Goal: Transaction & Acquisition: Purchase product/service

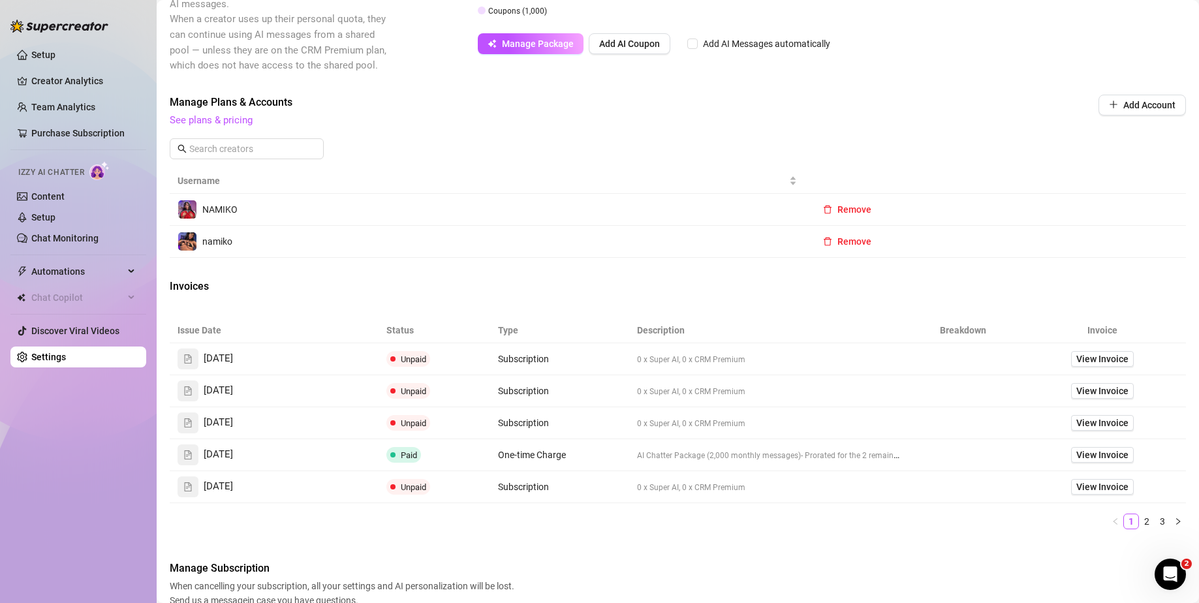
scroll to position [326, 0]
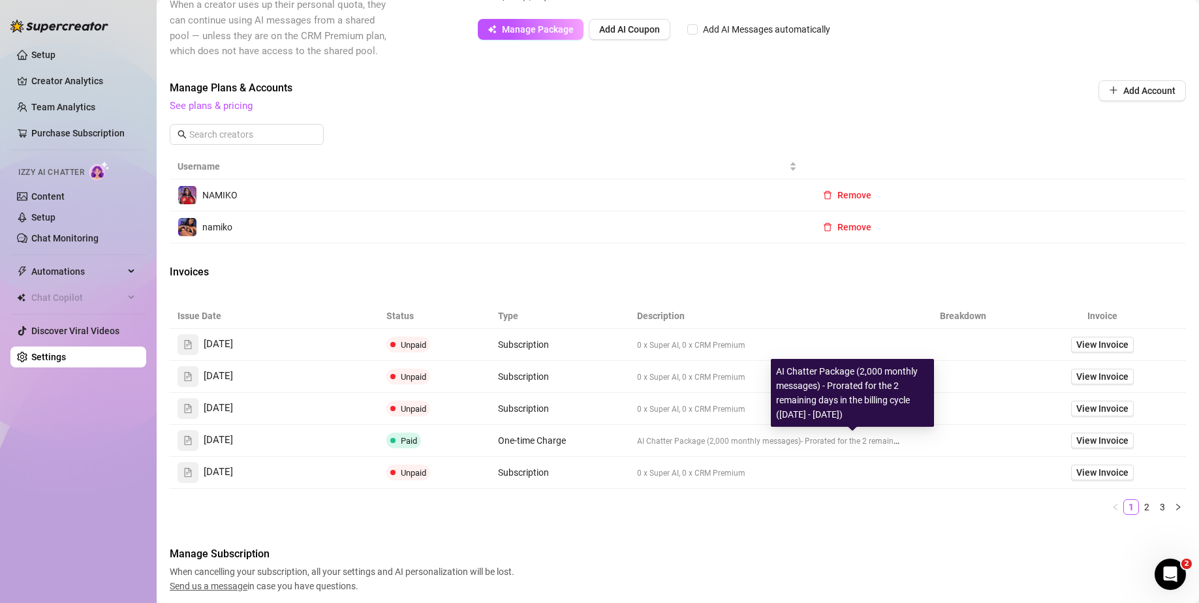
click at [726, 443] on span "AI Chatter Package (2,000 monthly messages)" at bounding box center [719, 441] width 164 height 9
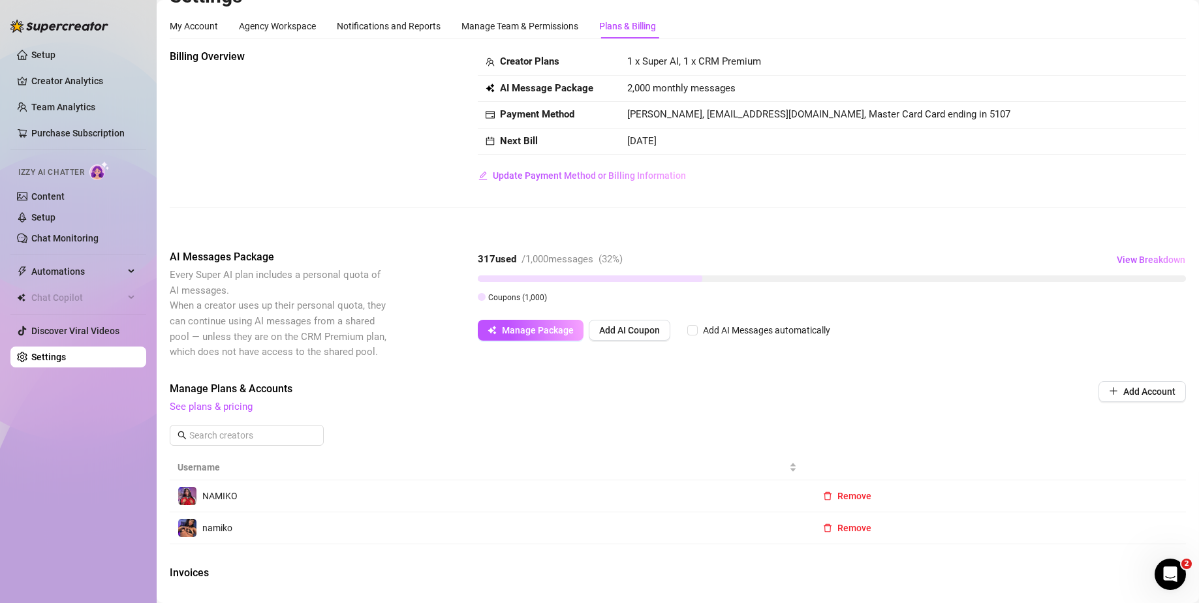
scroll to position [0, 0]
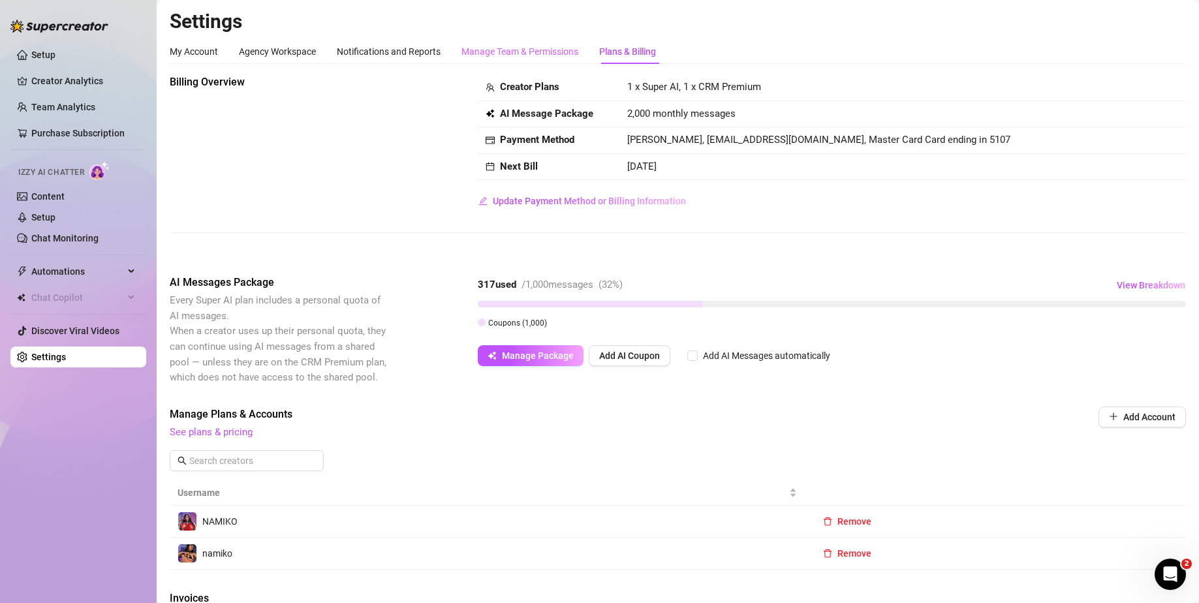
click at [523, 62] on div "Manage Team & Permissions" at bounding box center [519, 51] width 117 height 25
click at [640, 54] on div "Plans & Billing" at bounding box center [627, 51] width 57 height 14
click at [218, 430] on link "See plans & pricing" at bounding box center [211, 432] width 83 height 12
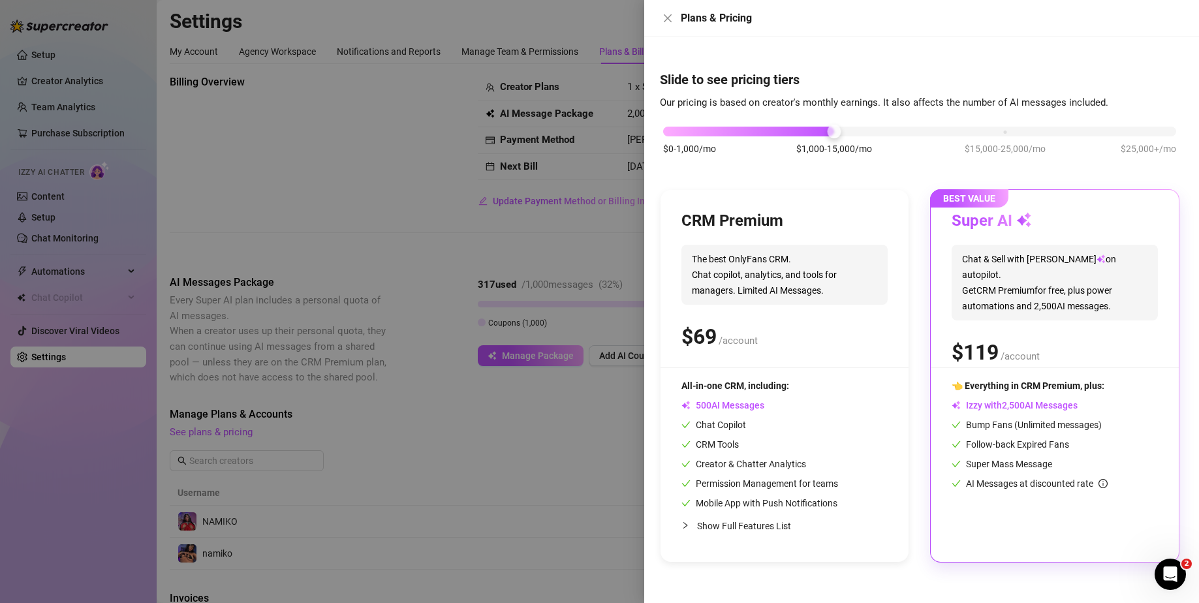
click at [1114, 336] on div "$ /account" at bounding box center [1054, 352] width 206 height 33
click at [1036, 230] on div "Super AI" at bounding box center [1054, 221] width 206 height 21
click at [1003, 204] on span "BEST VALUE" at bounding box center [969, 198] width 78 height 18
click at [664, 12] on button "Close" at bounding box center [668, 18] width 16 height 16
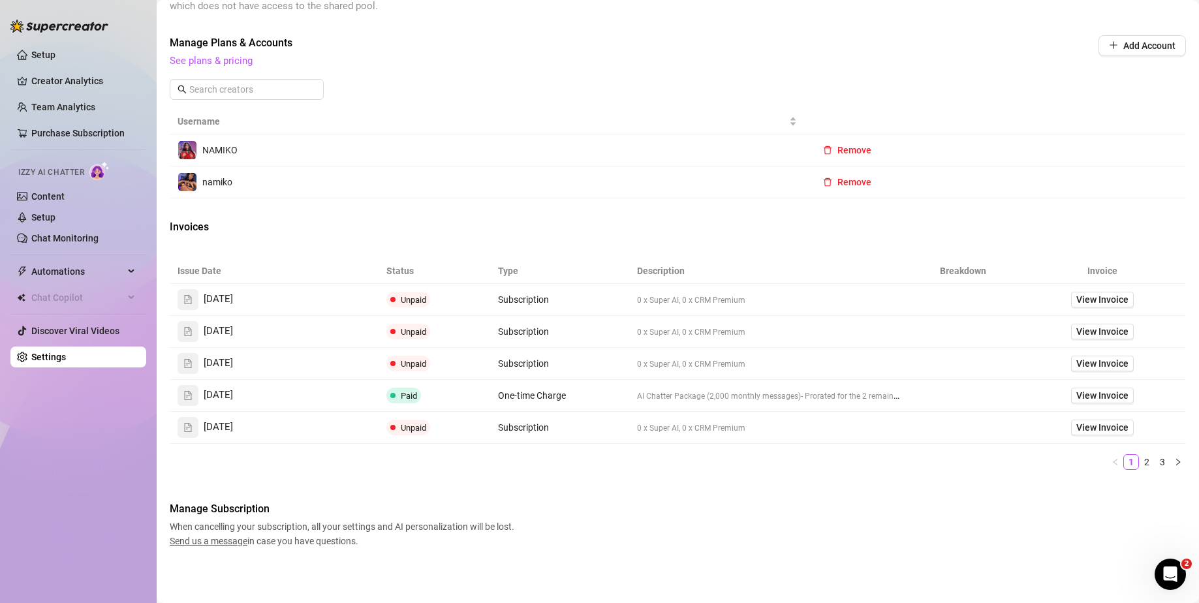
scroll to position [306, 0]
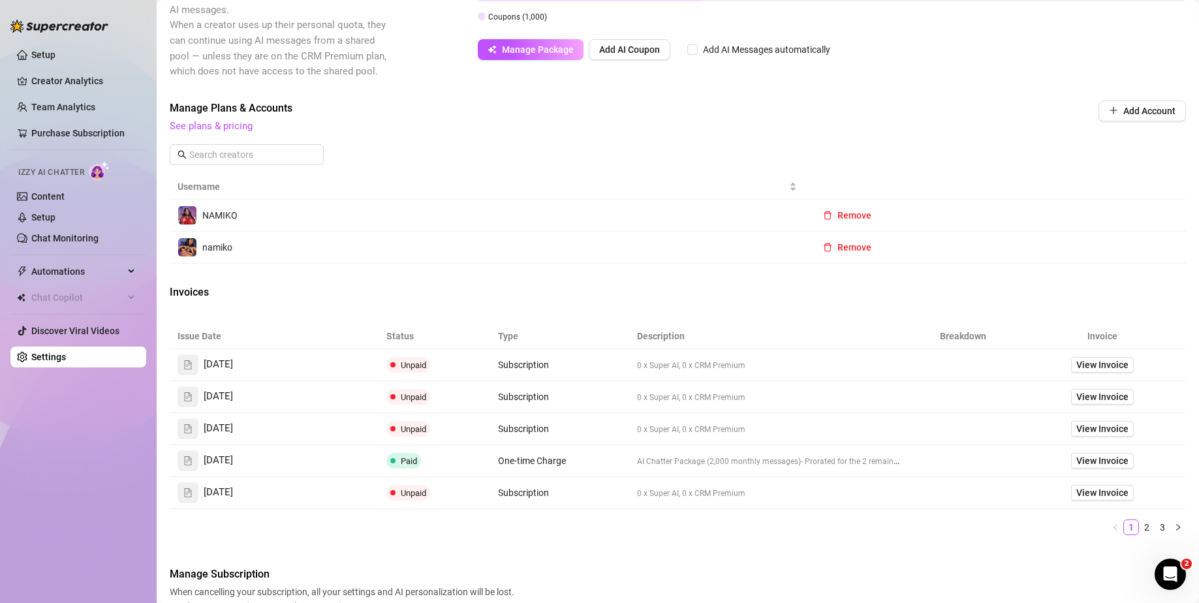
click at [1111, 98] on div "Billing Overview Creator Plans 1 x Super AI, 1 x CRM Premium AI Message Package…" at bounding box center [678, 190] width 1016 height 845
click at [1110, 110] on button "Add Account" at bounding box center [1141, 110] width 87 height 21
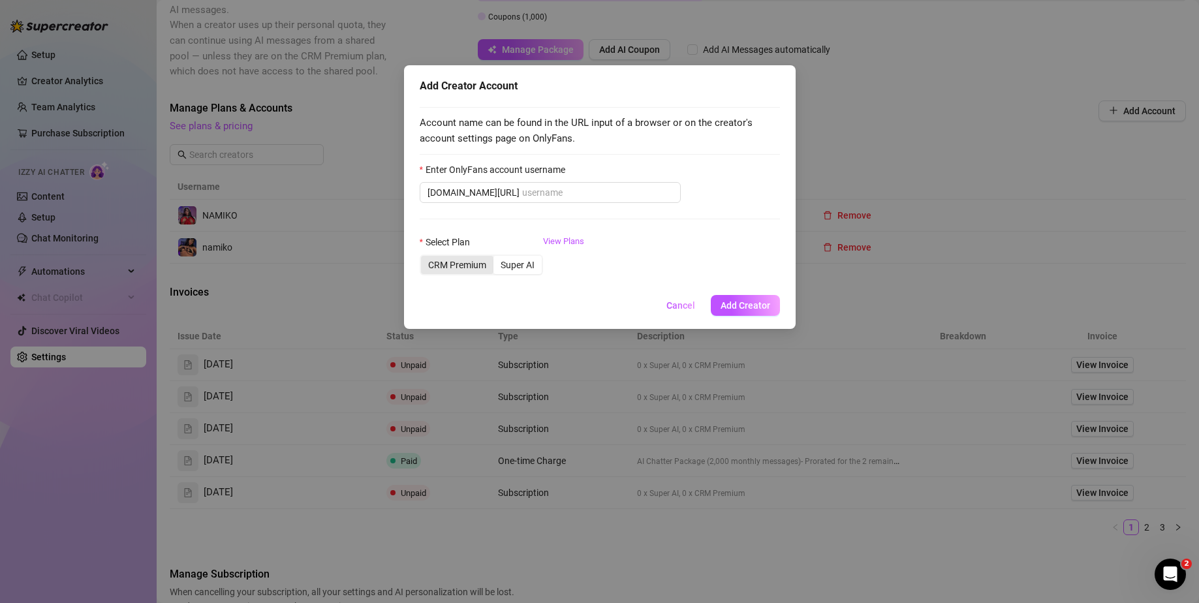
click at [478, 271] on div "CRM Premium" at bounding box center [457, 265] width 72 height 18
click at [424, 258] on input "CRM Premium" at bounding box center [424, 258] width 0 height 0
click at [528, 266] on div "Super AI" at bounding box center [517, 265] width 48 height 18
click at [497, 258] on input "Super AI" at bounding box center [497, 258] width 0 height 0
click at [540, 198] on input "Enter OnlyFans account username" at bounding box center [597, 192] width 151 height 14
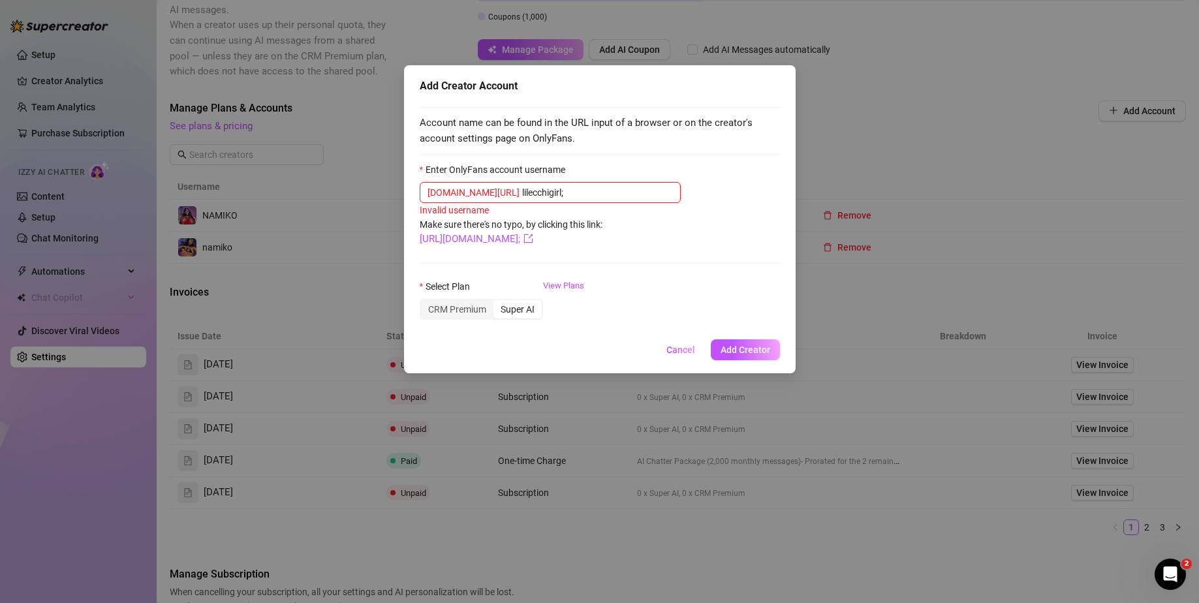
type input "lilecchigirl"
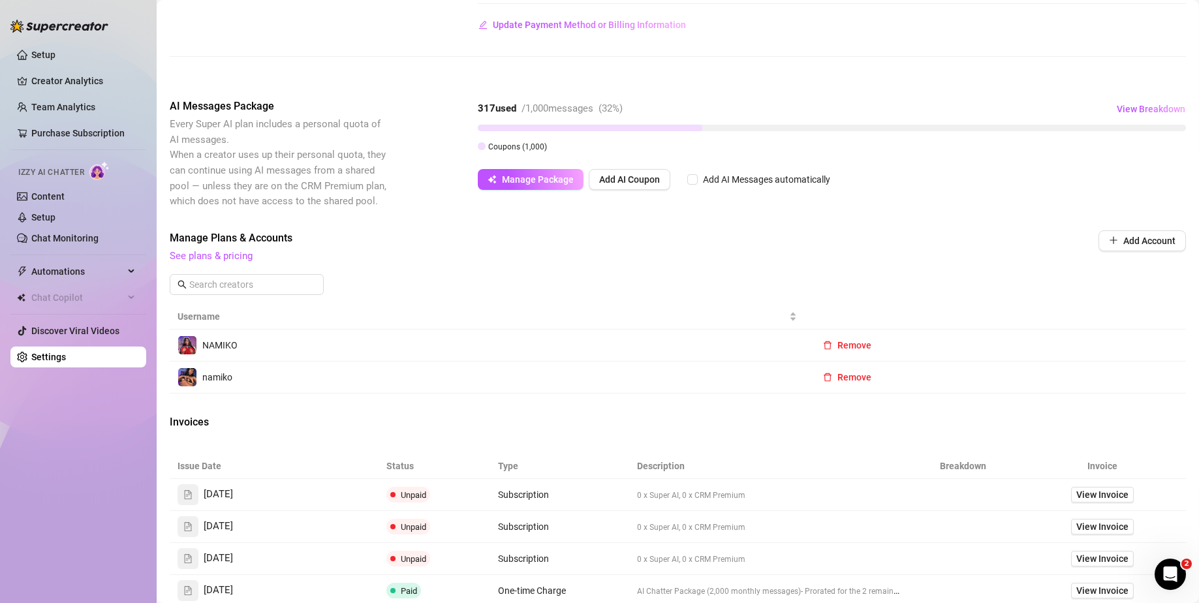
scroll to position [176, 0]
click at [557, 179] on span "Manage Package" at bounding box center [538, 180] width 72 height 10
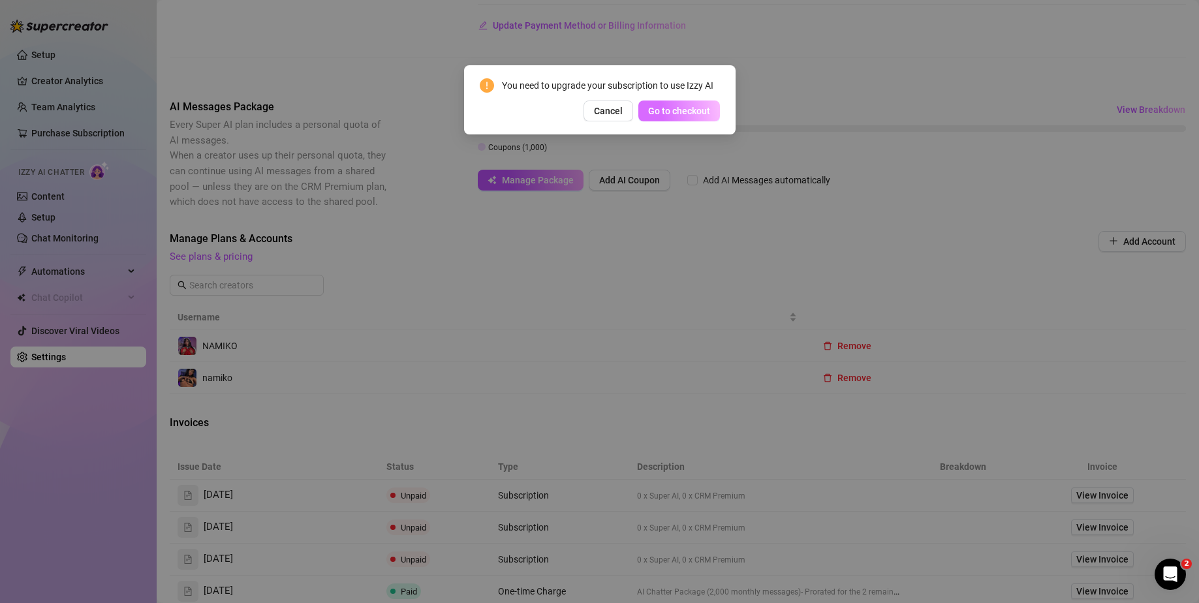
click at [684, 104] on button "Go to checkout" at bounding box center [679, 110] width 82 height 21
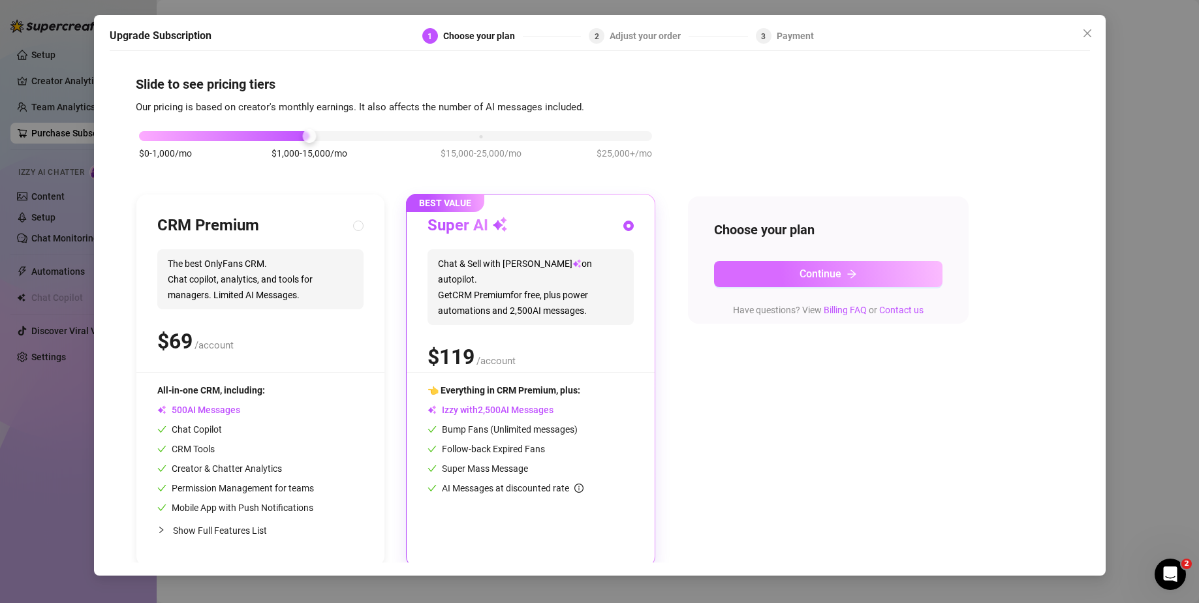
scroll to position [5, 0]
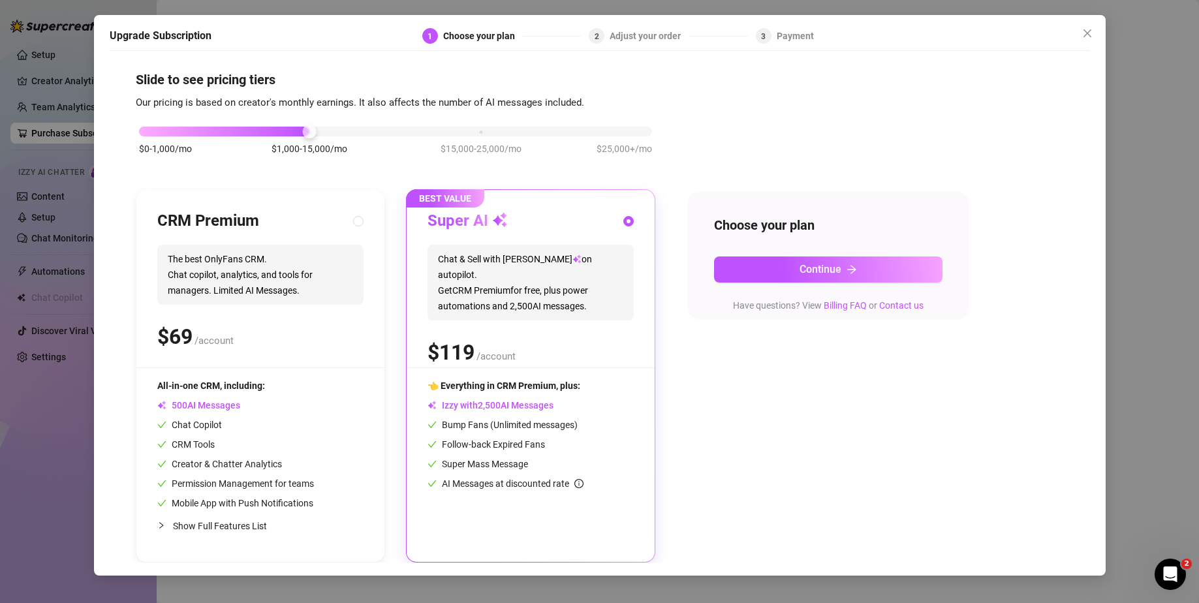
click at [577, 365] on div "Super AI Chat & Sell with Izzy on autopilot. Get CRM Premium for free, plus pow…" at bounding box center [530, 289] width 206 height 157
click at [834, 275] on span "Continue" at bounding box center [820, 269] width 42 height 12
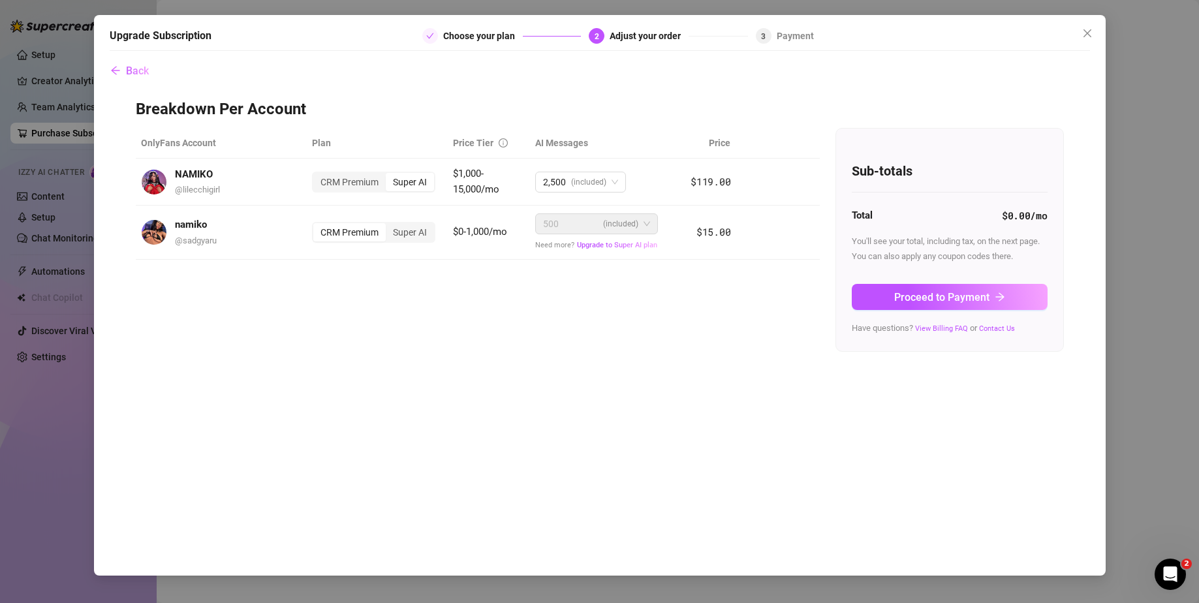
scroll to position [0, 0]
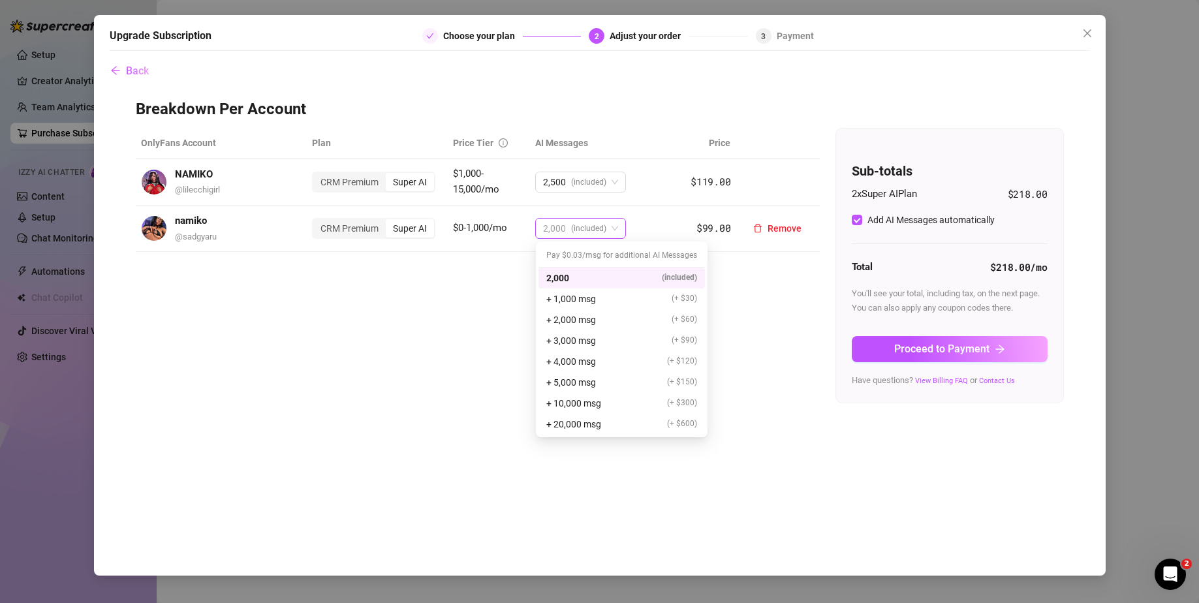
click at [601, 229] on span "(included)" at bounding box center [588, 229] width 35 height 20
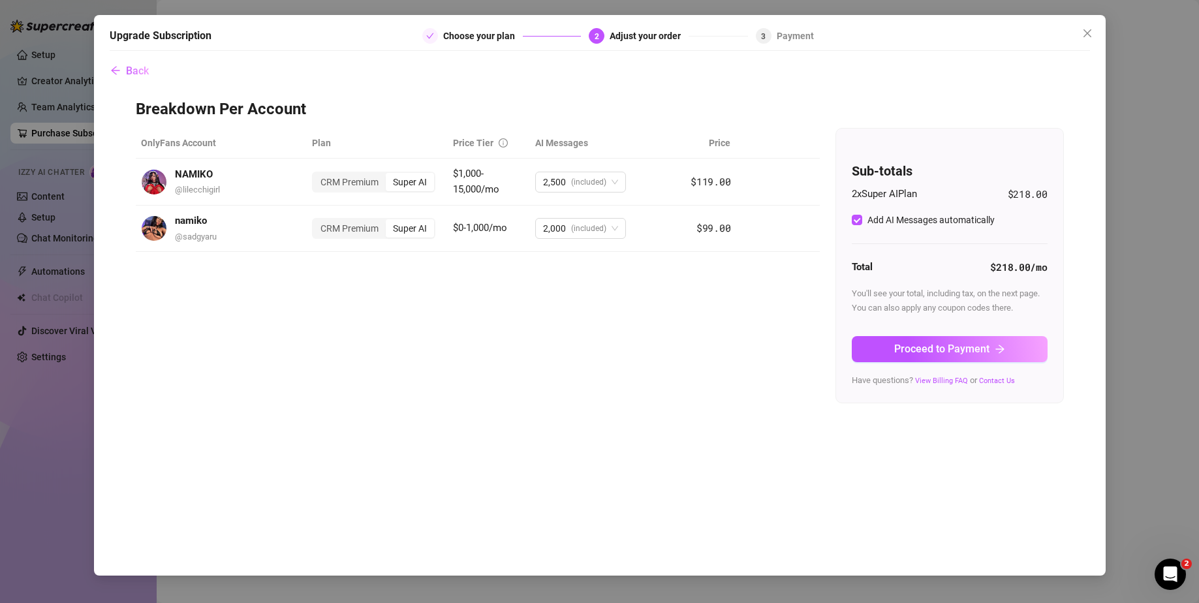
click at [807, 300] on div "OnlyFans Account Plan Price Tier AI Messages Price NAMIKO @ lilecchigirl CRM Pr…" at bounding box center [600, 265] width 928 height 275
click at [774, 227] on span "Remove" at bounding box center [784, 228] width 34 height 10
click at [866, 196] on span "OK" at bounding box center [866, 194] width 12 height 10
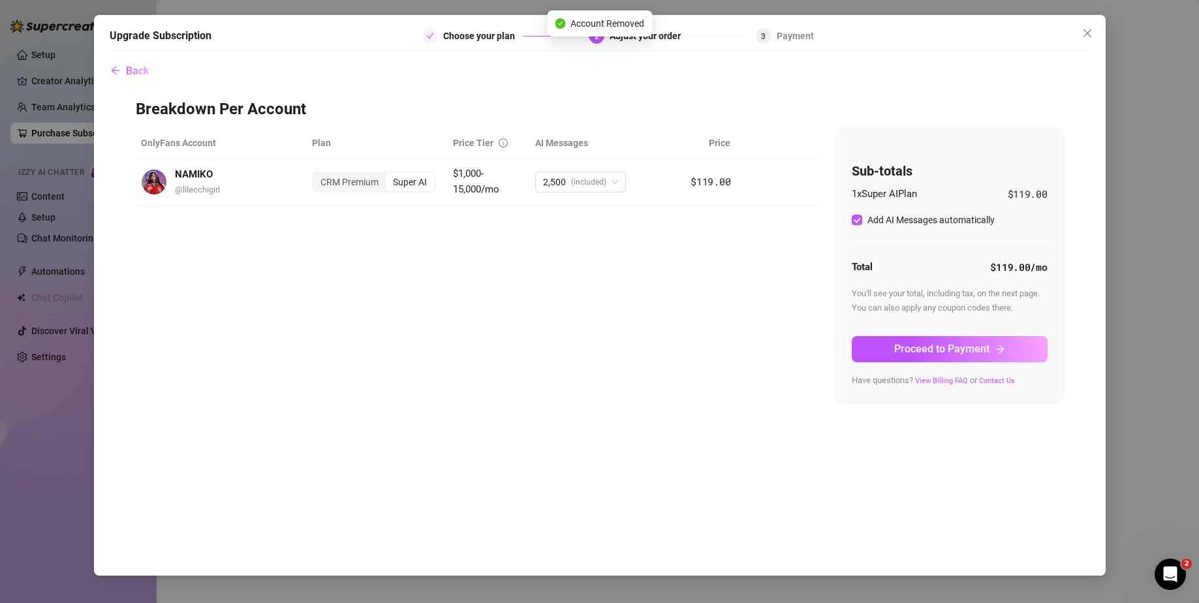
click at [803, 272] on div "OnlyFans Account Plan Price Tier AI Messages Price NAMIKO @ lilecchigirl CRM Pr…" at bounding box center [600, 265] width 928 height 275
click at [974, 350] on span "Proceed to Payment" at bounding box center [941, 349] width 95 height 12
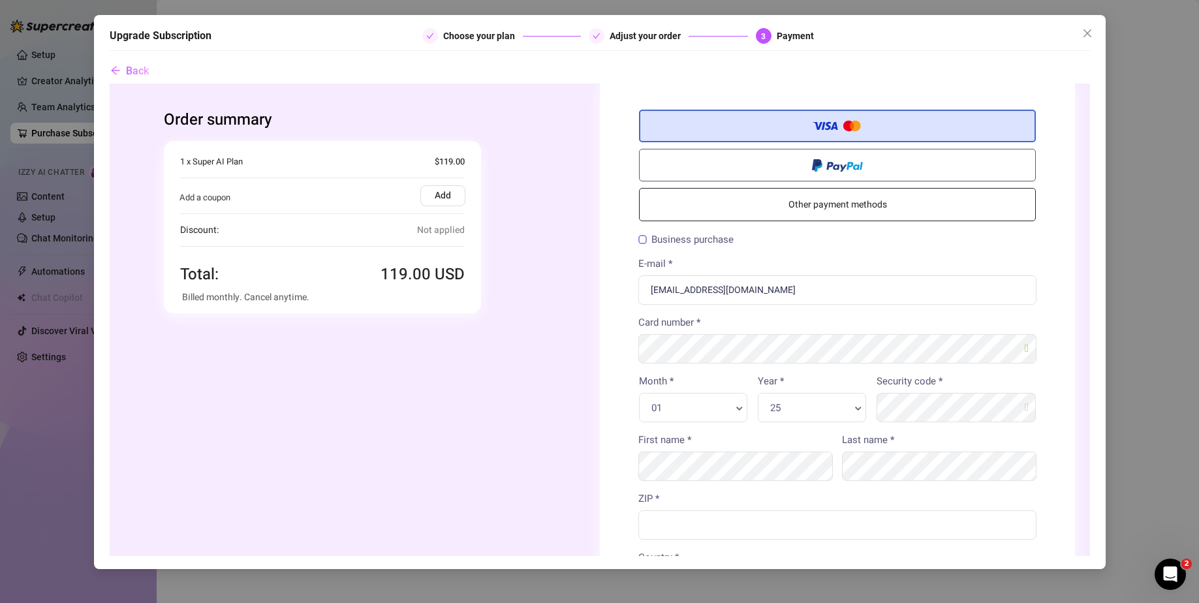
click at [712, 418] on div "01 Month * Month *" at bounding box center [692, 407] width 108 height 29
click at [778, 388] on div "Year * 25 Year * Year *" at bounding box center [811, 398] width 119 height 48
click at [780, 392] on div "Year * 25 Year * Year *" at bounding box center [811, 398] width 119 height 48
click at [781, 397] on div "25 Year * Year *" at bounding box center [811, 407] width 108 height 29
click at [783, 418] on div "25 Year * Year *" at bounding box center [811, 407] width 108 height 29
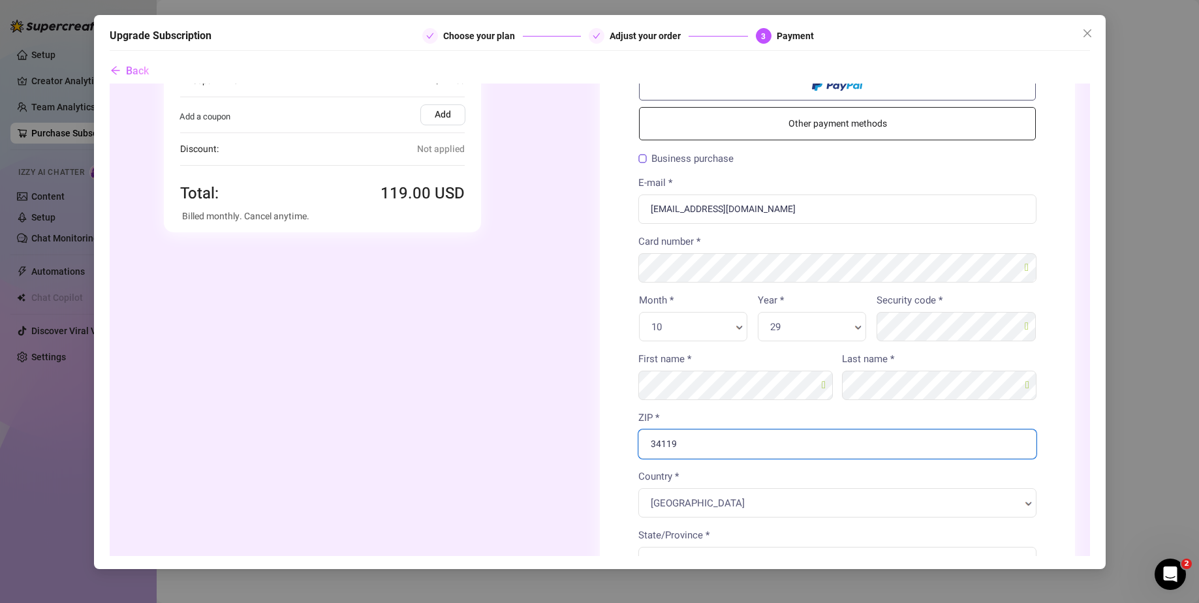
scroll to position [326, 0]
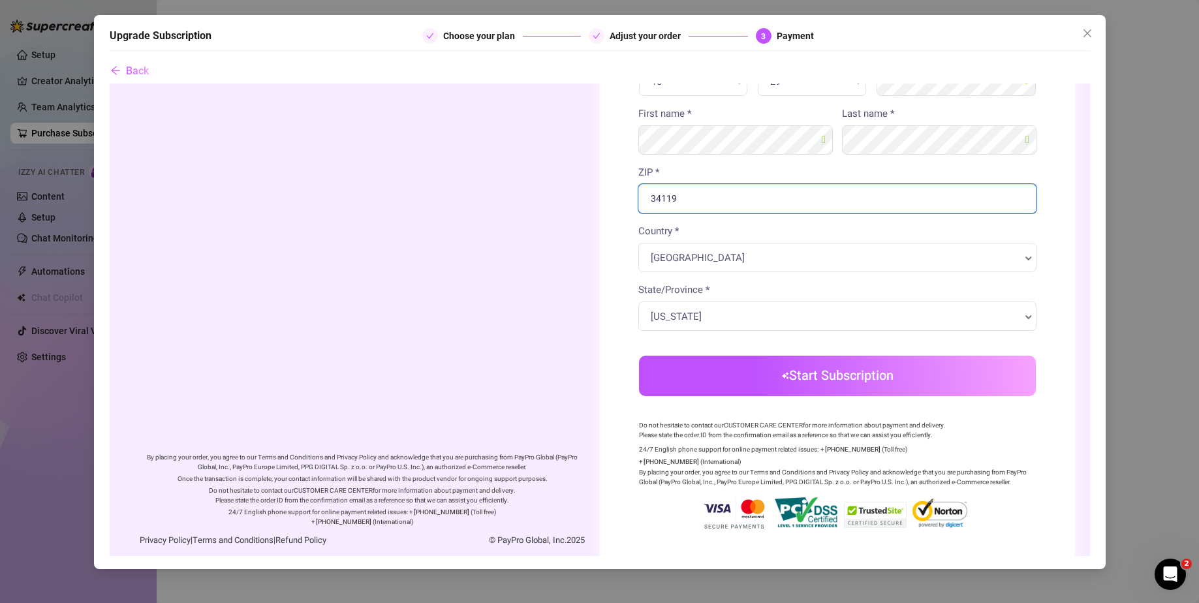
type input "34119"
click at [713, 391] on body "Order summary" at bounding box center [599, 162] width 980 height 811
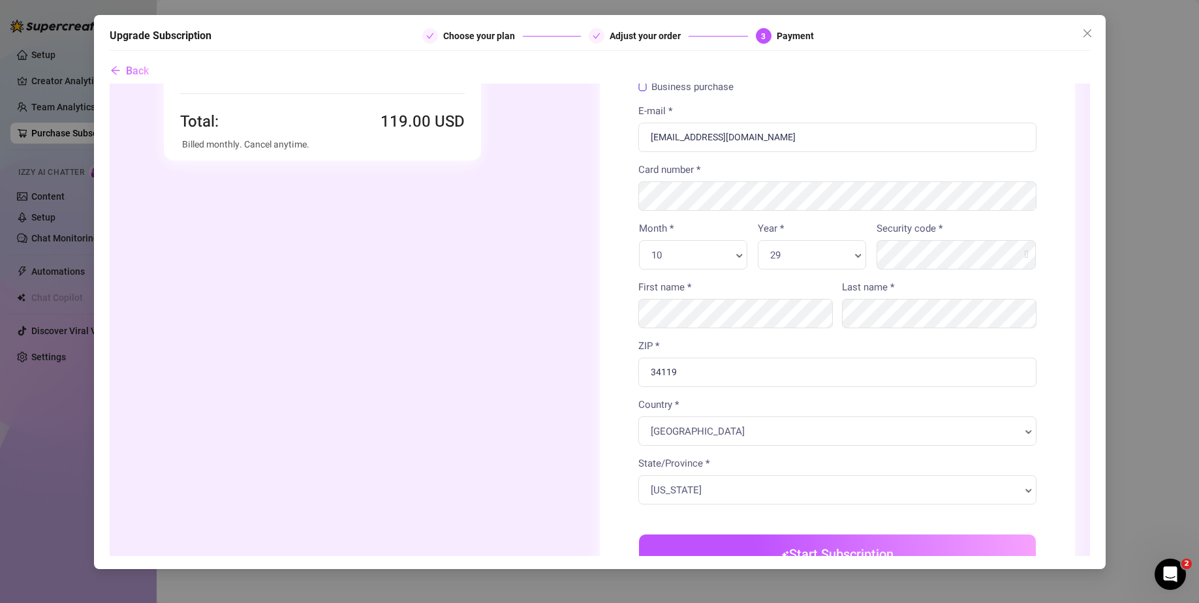
scroll to position [12, 0]
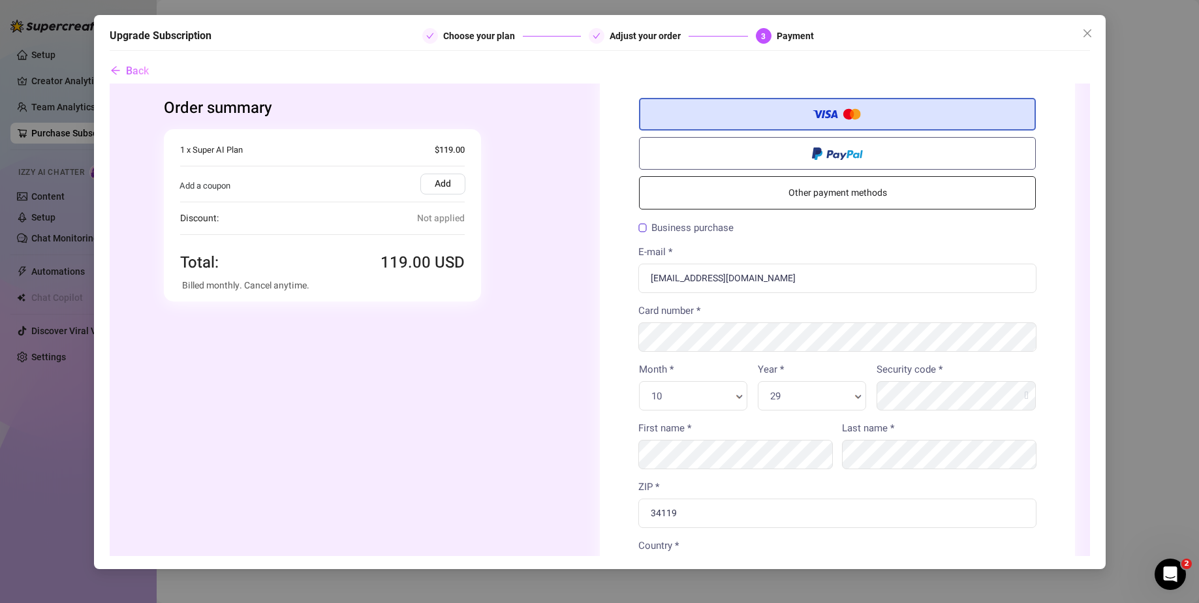
click at [709, 230] on label "Business purchase" at bounding box center [685, 228] width 95 height 10
click at [109, 84] on input "Business purchase" at bounding box center [109, 84] width 0 height 0
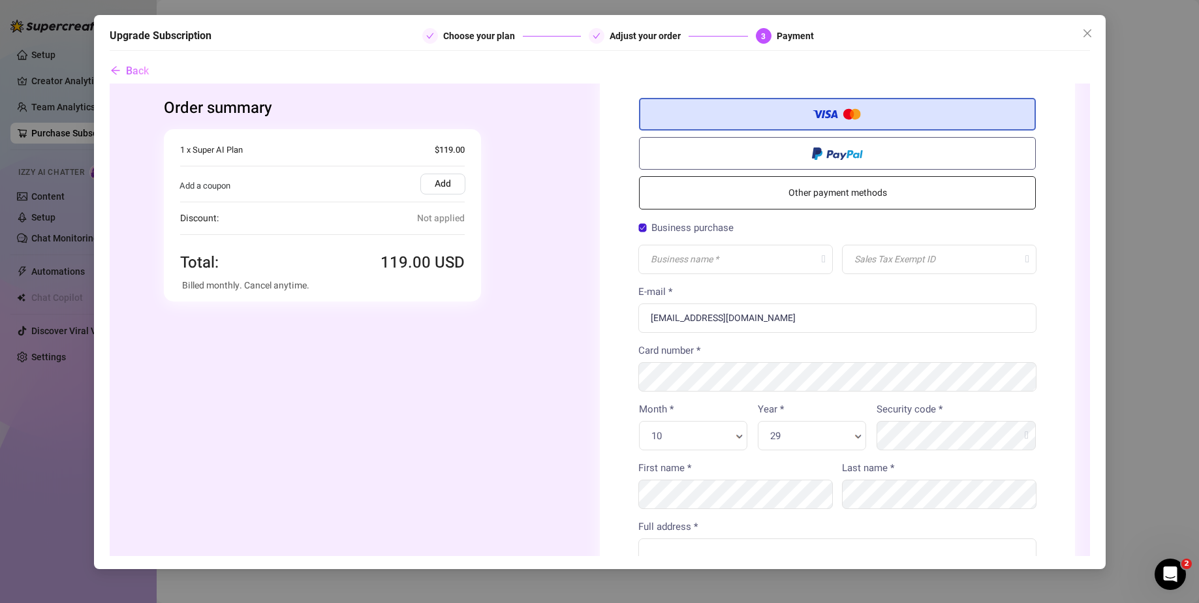
click at [706, 229] on label "Business purchase" at bounding box center [685, 228] width 95 height 10
click at [109, 84] on input "Business purchase" at bounding box center [109, 84] width 0 height 0
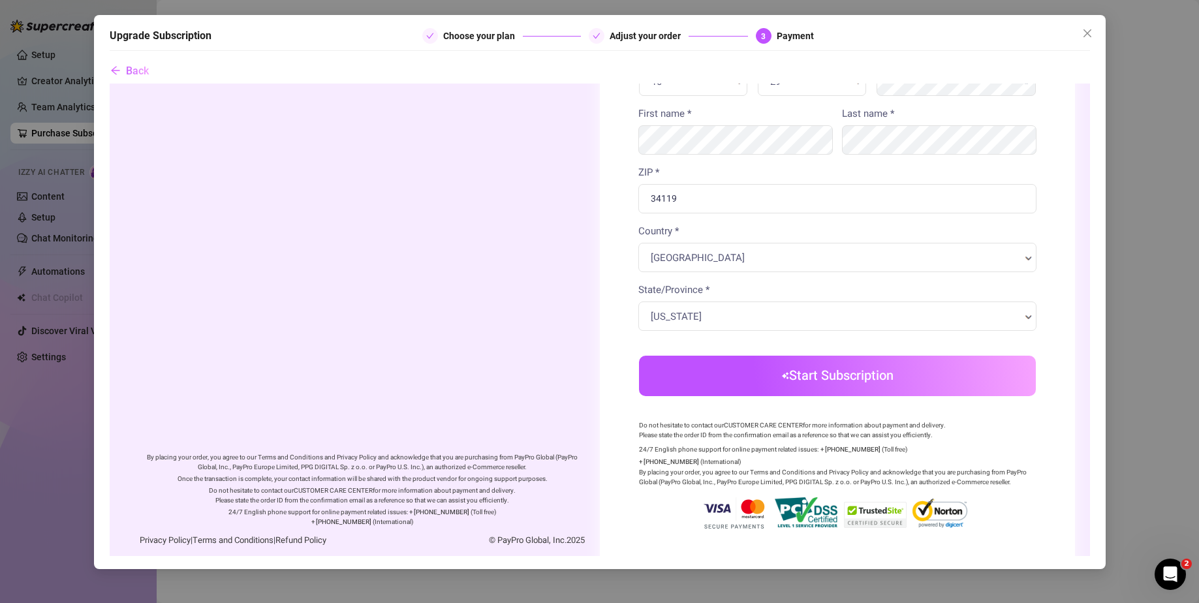
scroll to position [338, 0]
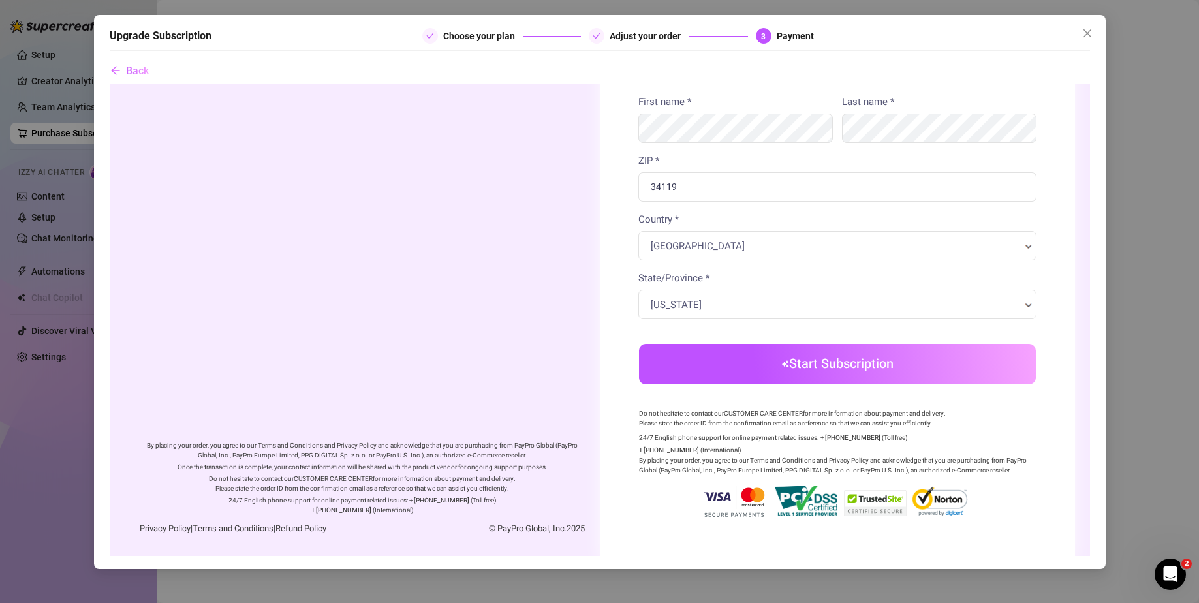
click at [889, 382] on button "Start Subscription" at bounding box center [836, 364] width 397 height 40
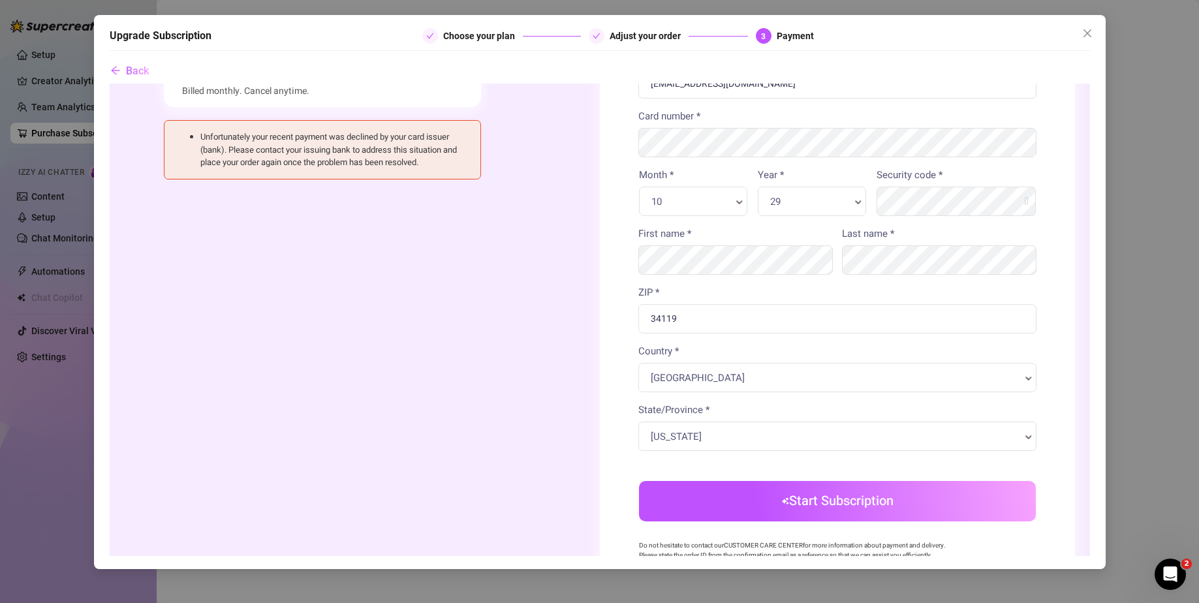
scroll to position [142, 0]
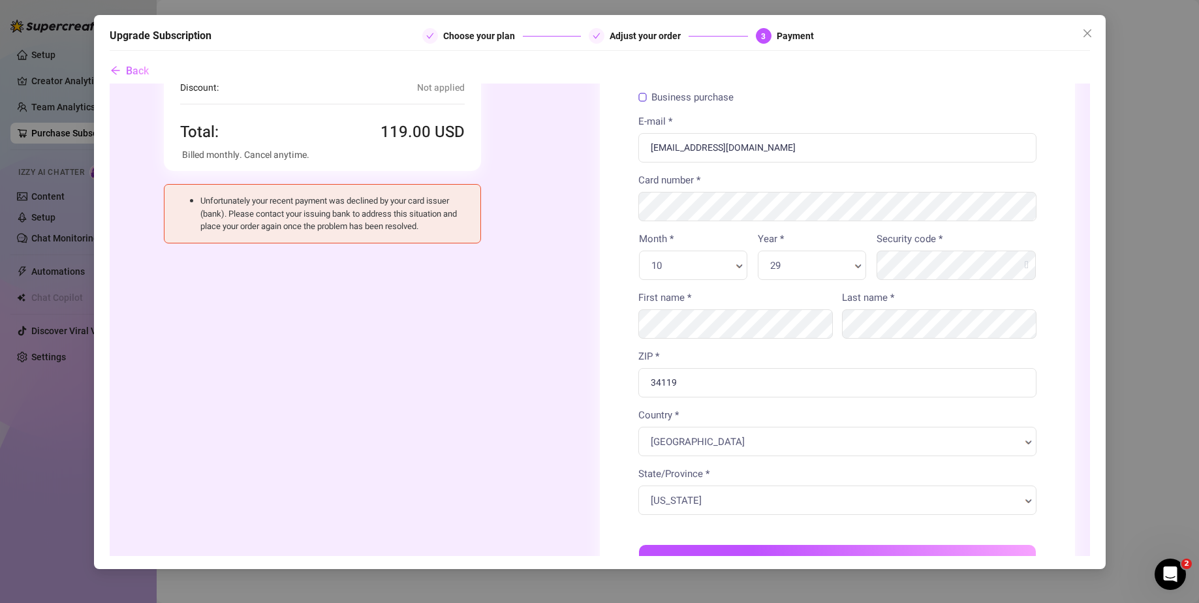
drag, startPoint x: 739, startPoint y: 531, endPoint x: 705, endPoint y: 528, distance: 34.7
click at [705, 528] on div "Credit/Debit Card Other payment methods Billing Information Business purchase" at bounding box center [836, 341] width 397 height 749
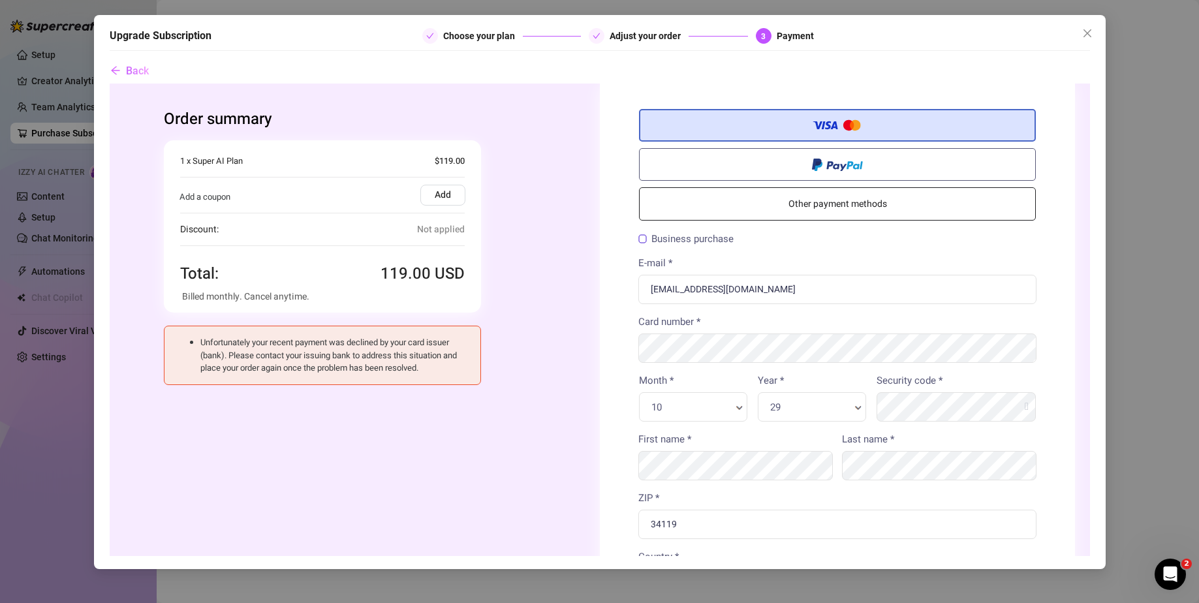
scroll to position [0, 0]
click at [681, 287] on input "[EMAIL_ADDRESS][DOMAIN_NAME]" at bounding box center [837, 289] width 398 height 29
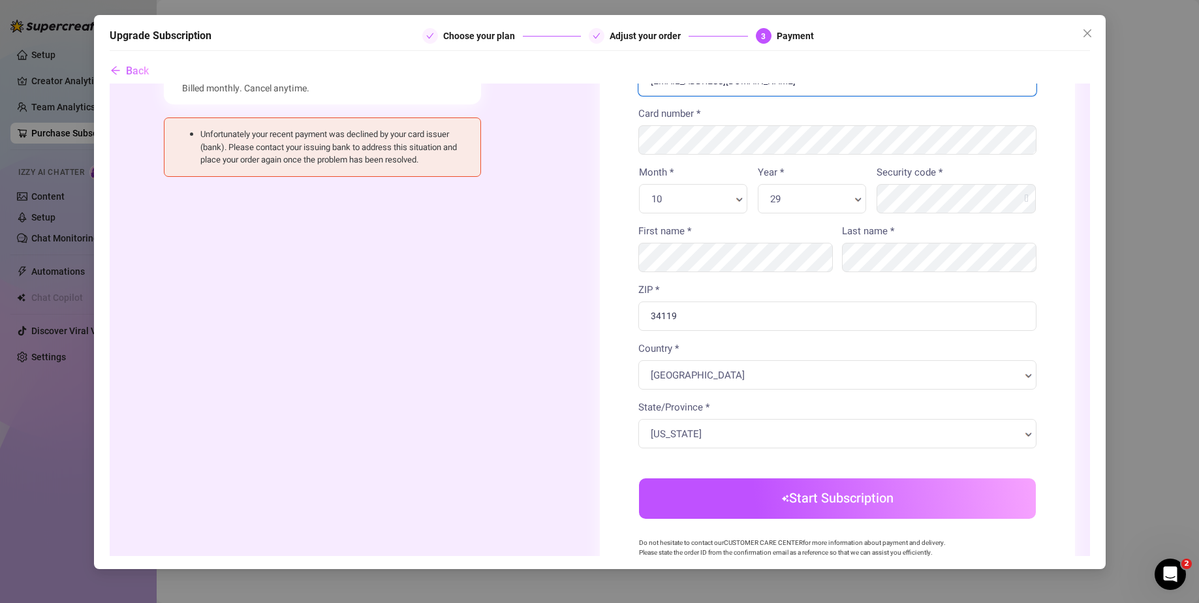
scroll to position [338, 0]
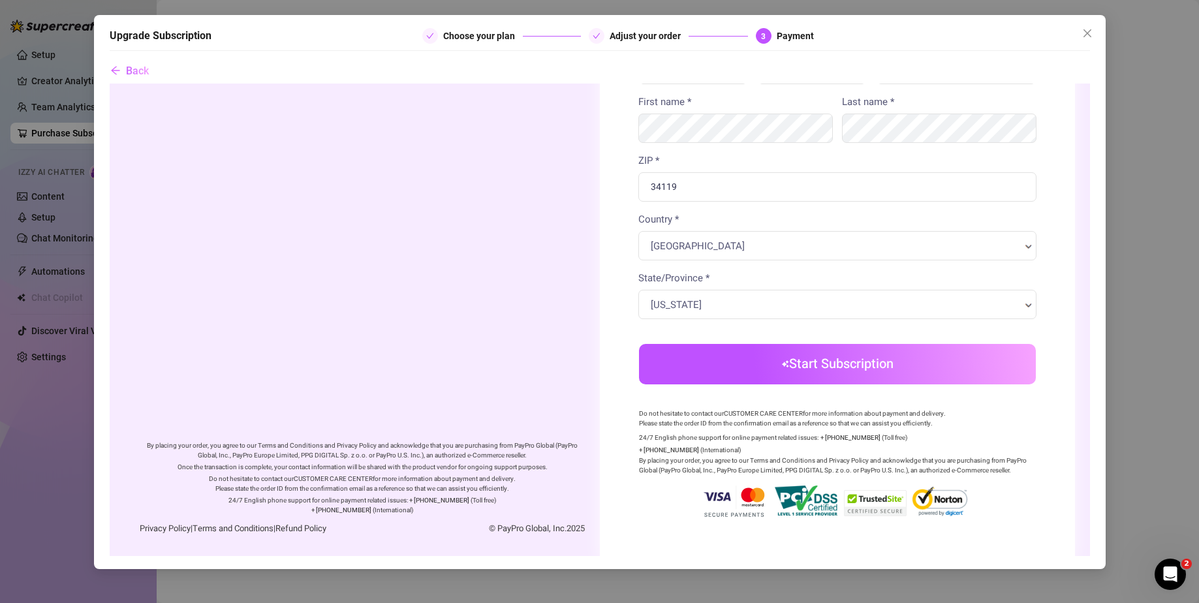
type input "[EMAIL_ADDRESS][DOMAIN_NAME]"
click at [713, 383] on button "Start Subscription" at bounding box center [836, 364] width 397 height 40
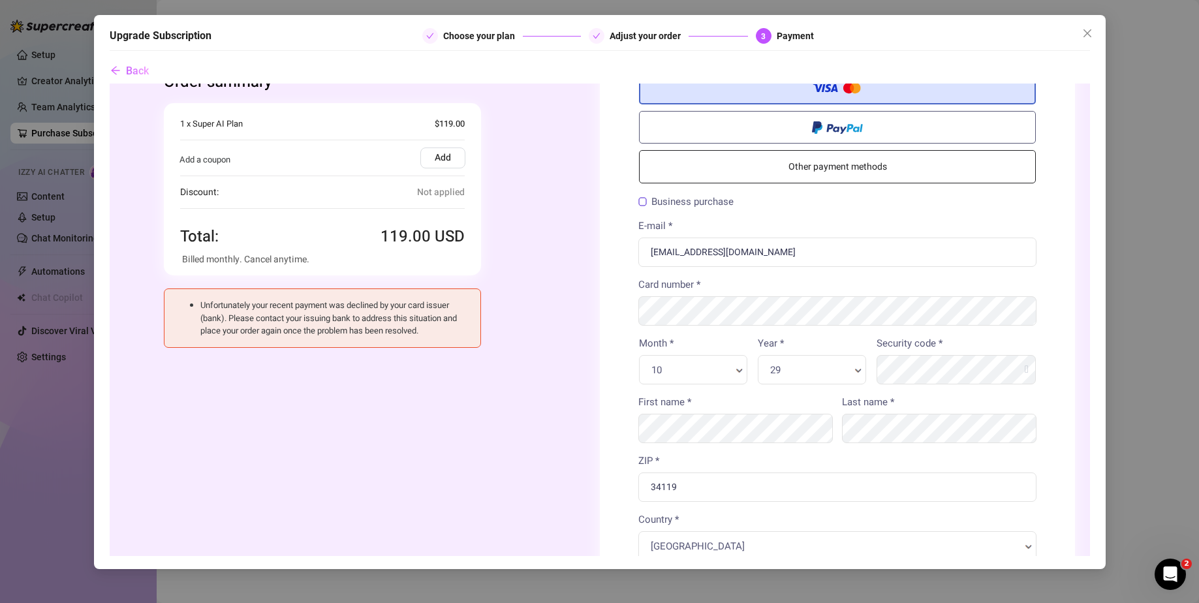
scroll to position [12, 0]
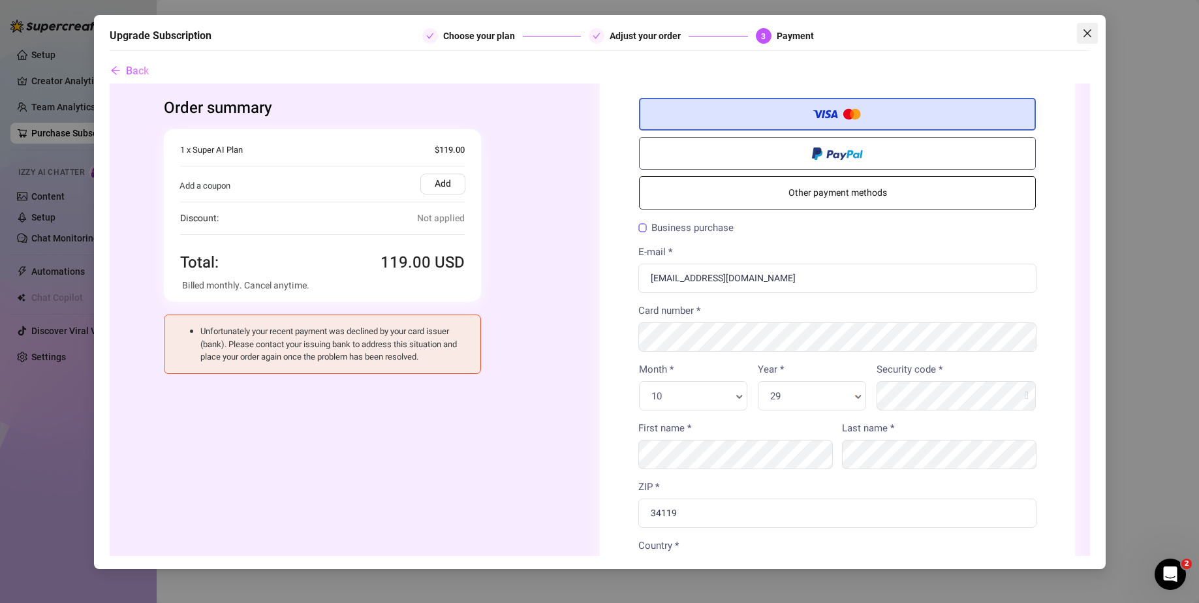
click at [1090, 35] on icon "close" at bounding box center [1087, 33] width 10 height 10
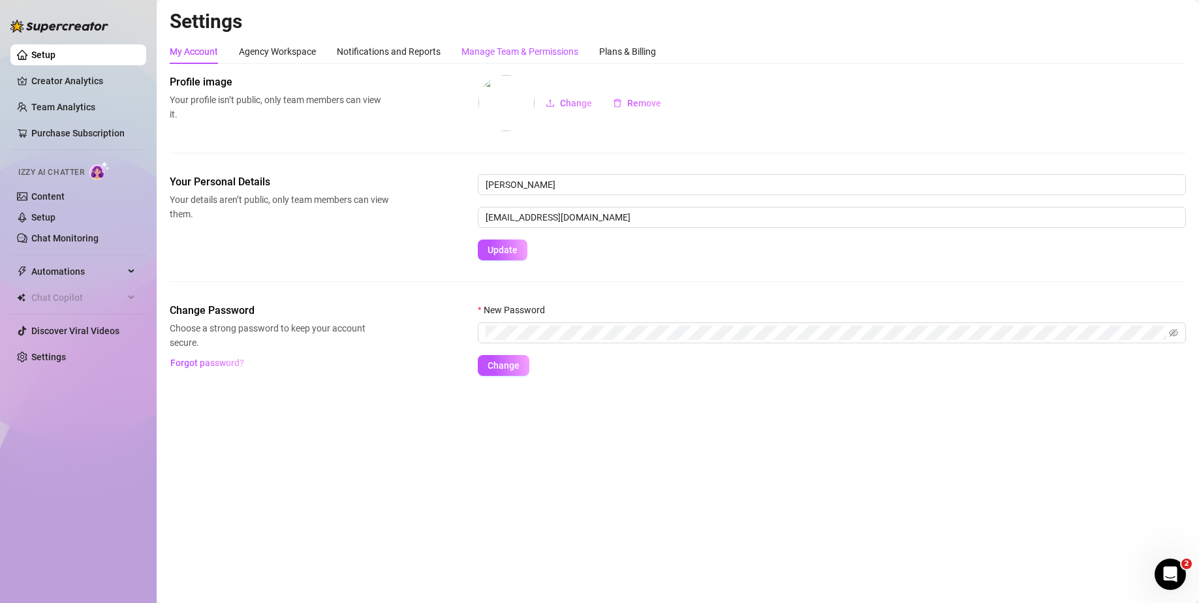
click at [480, 54] on div "Manage Team & Permissions" at bounding box center [519, 51] width 117 height 14
click at [652, 45] on div "Plans & Billing" at bounding box center [627, 51] width 57 height 14
click at [651, 46] on div "Plans & Billing" at bounding box center [627, 51] width 57 height 14
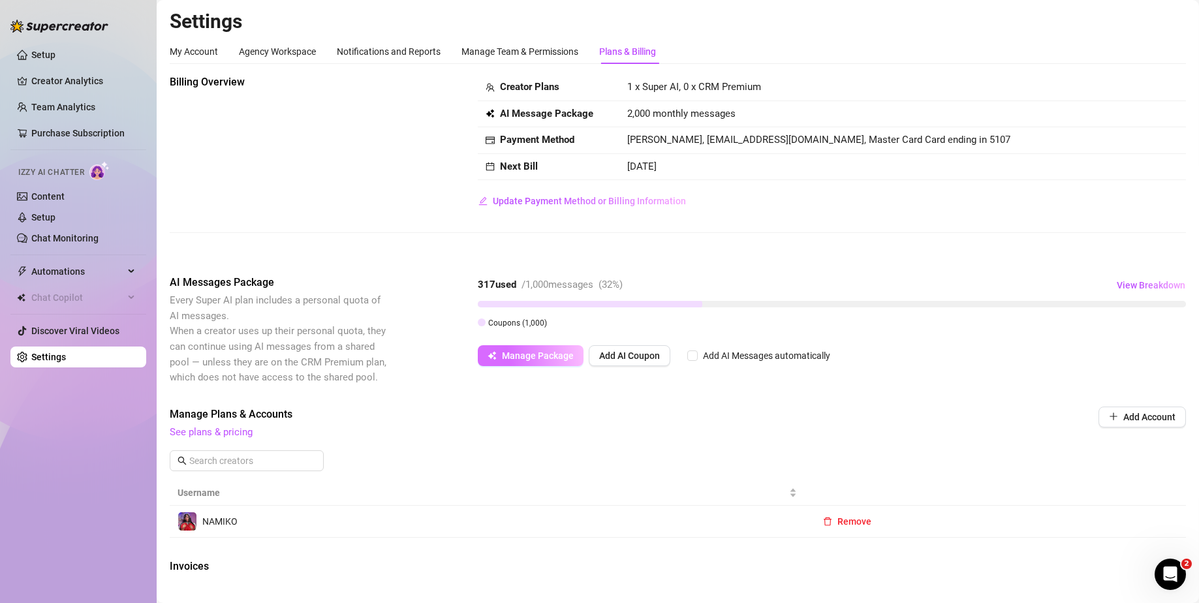
click at [542, 365] on button "Manage Package" at bounding box center [531, 355] width 106 height 21
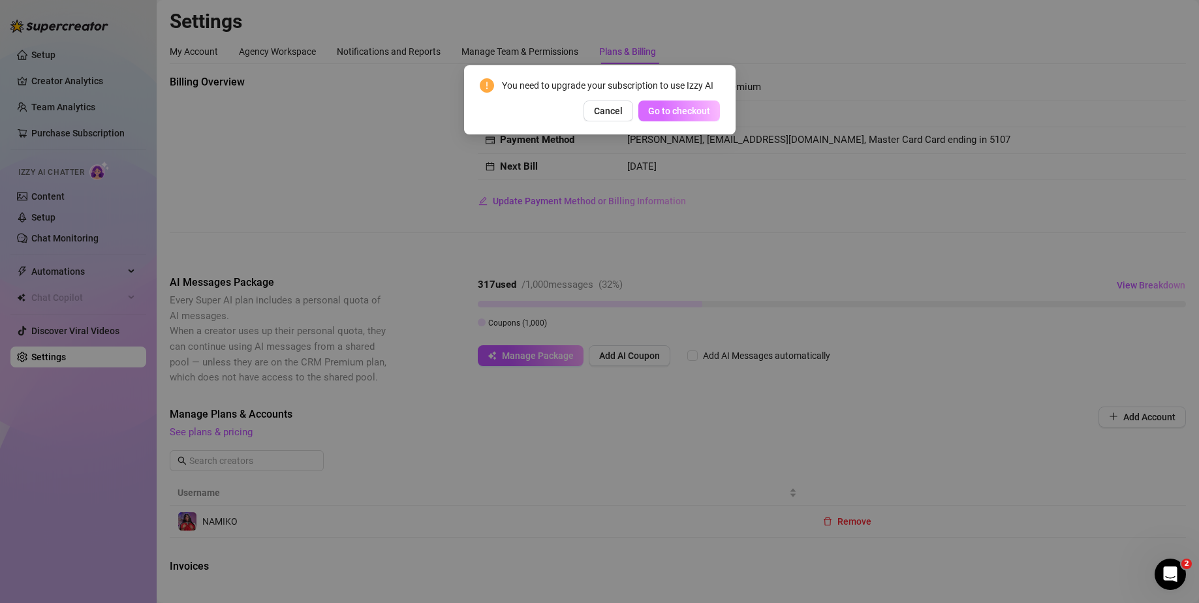
click at [667, 112] on span "Go to checkout" at bounding box center [679, 111] width 62 height 10
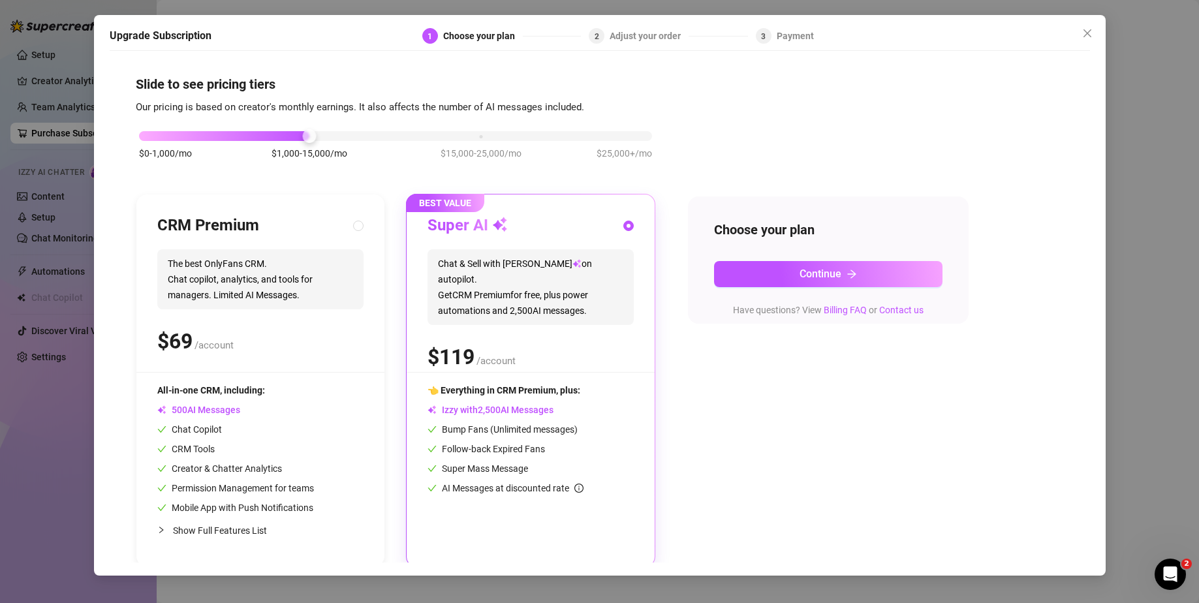
click at [792, 292] on div "Choose your plan Continue Have questions? View Billing FAQ or Contact us" at bounding box center [828, 259] width 281 height 127
click at [779, 279] on button "Continue" at bounding box center [828, 274] width 228 height 26
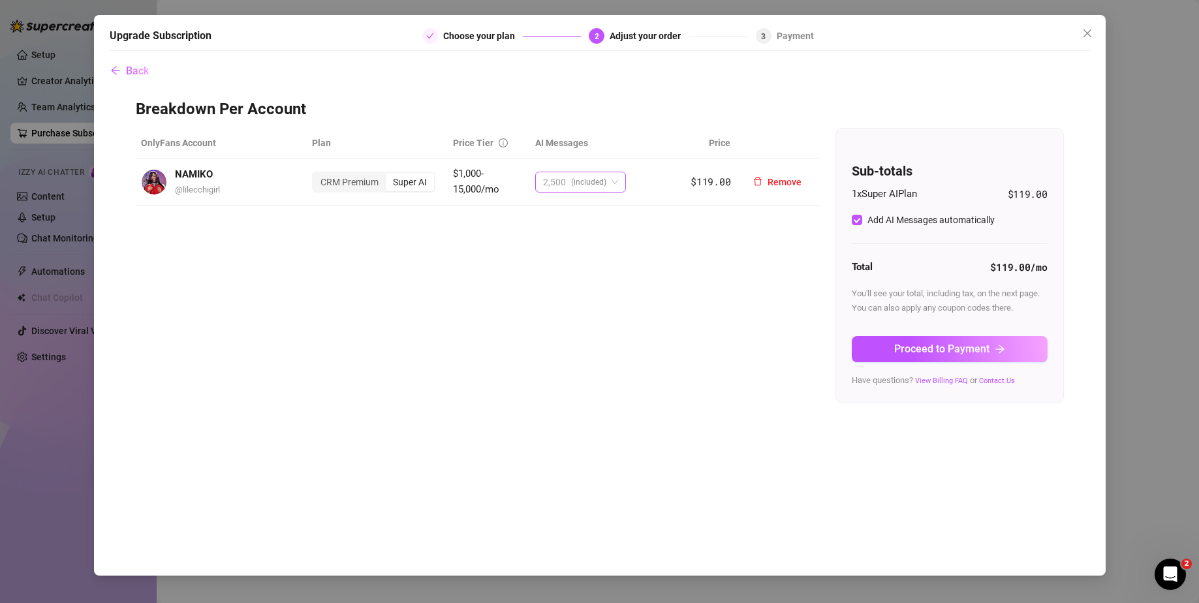
click at [607, 179] on span "2,500 (included)" at bounding box center [580, 182] width 75 height 20
click at [730, 277] on div "OnlyFans Account Plan Price Tier AI Messages Price NAMIKO @ lilecchigirl CRM Pr…" at bounding box center [600, 265] width 928 height 275
click at [353, 180] on div "CRM Premium" at bounding box center [349, 182] width 72 height 18
click at [317, 175] on input "CRM Premium" at bounding box center [317, 175] width 0 height 0
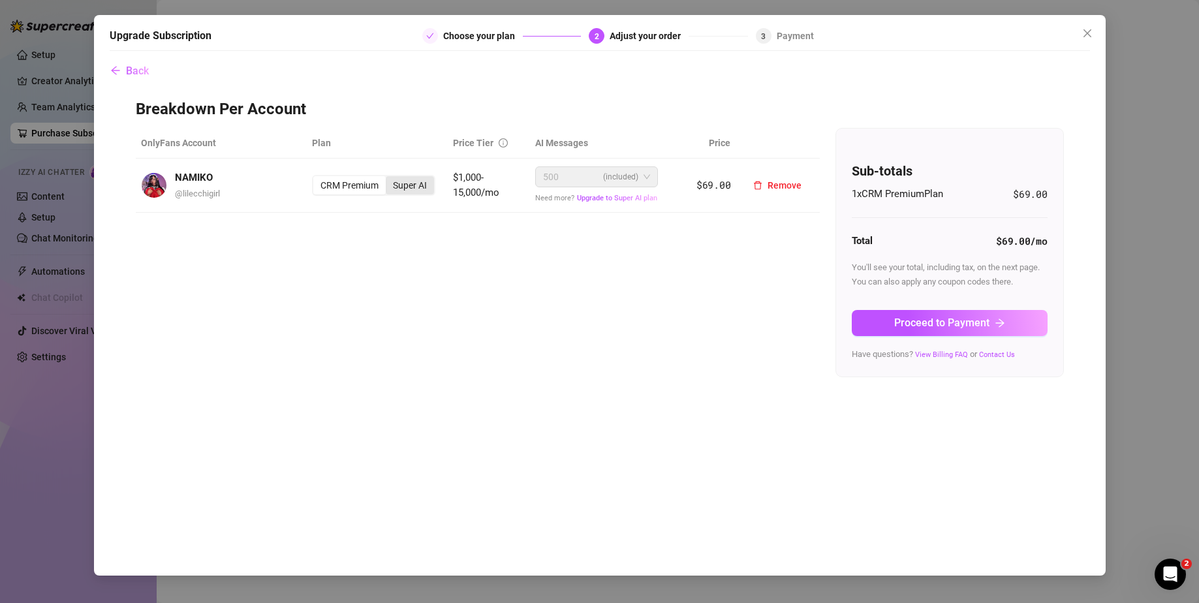
click at [420, 188] on div "Super AI" at bounding box center [410, 185] width 48 height 18
click at [389, 178] on input "Super AI" at bounding box center [389, 178] width 0 height 0
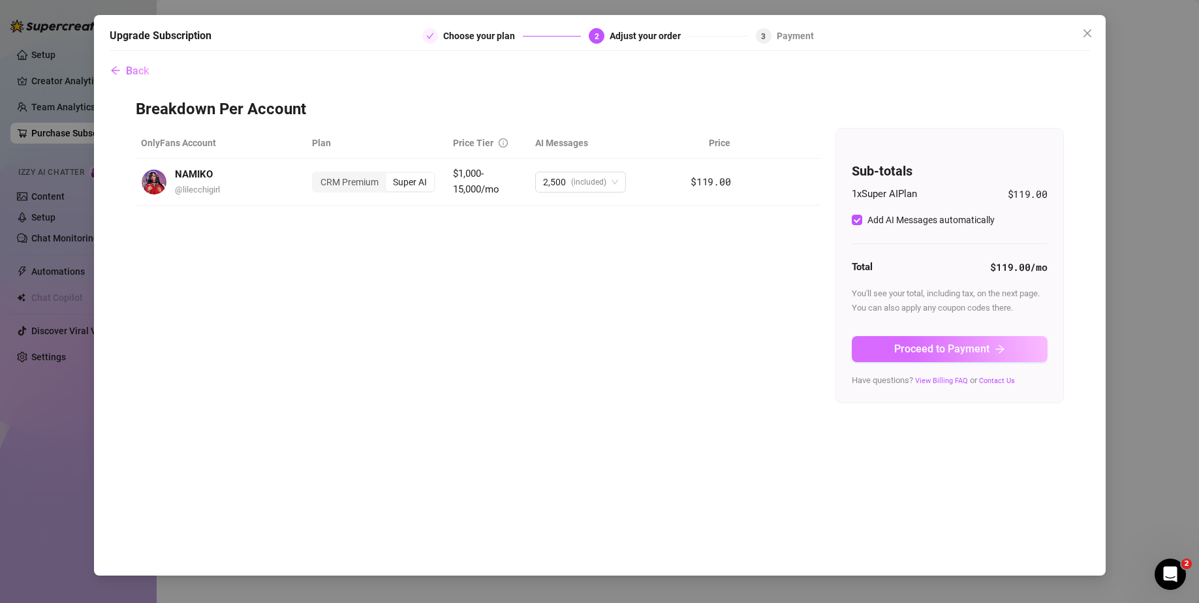
click at [891, 344] on button "Proceed to Payment" at bounding box center [950, 349] width 196 height 26
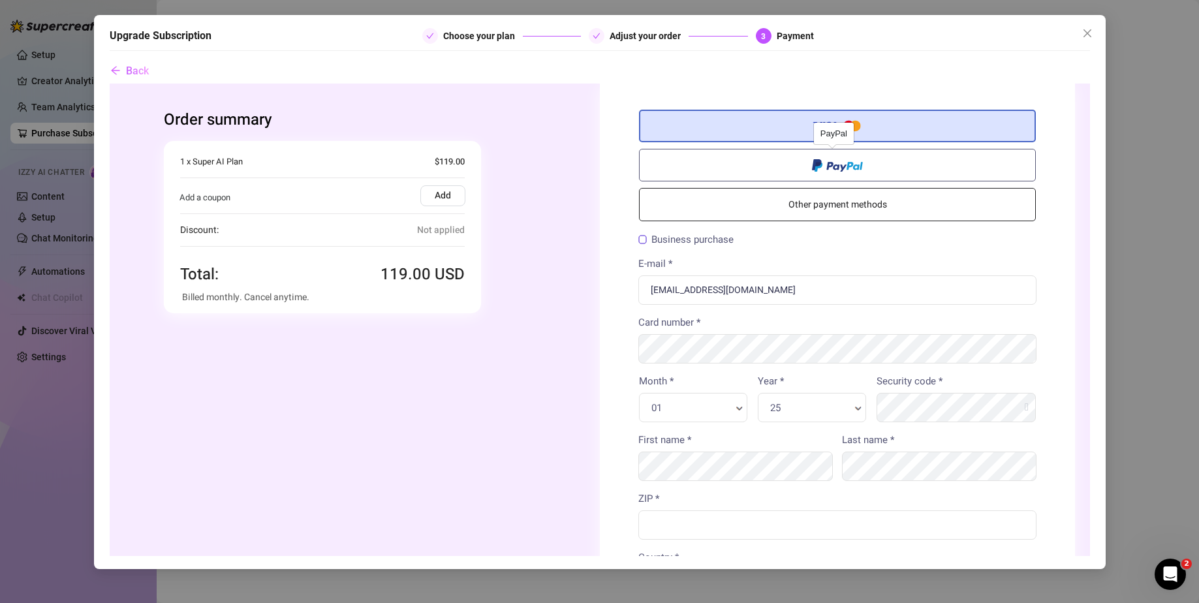
click at [766, 175] on label at bounding box center [836, 165] width 397 height 33
click at [109, 84] on input "radio" at bounding box center [109, 84] width 0 height 0
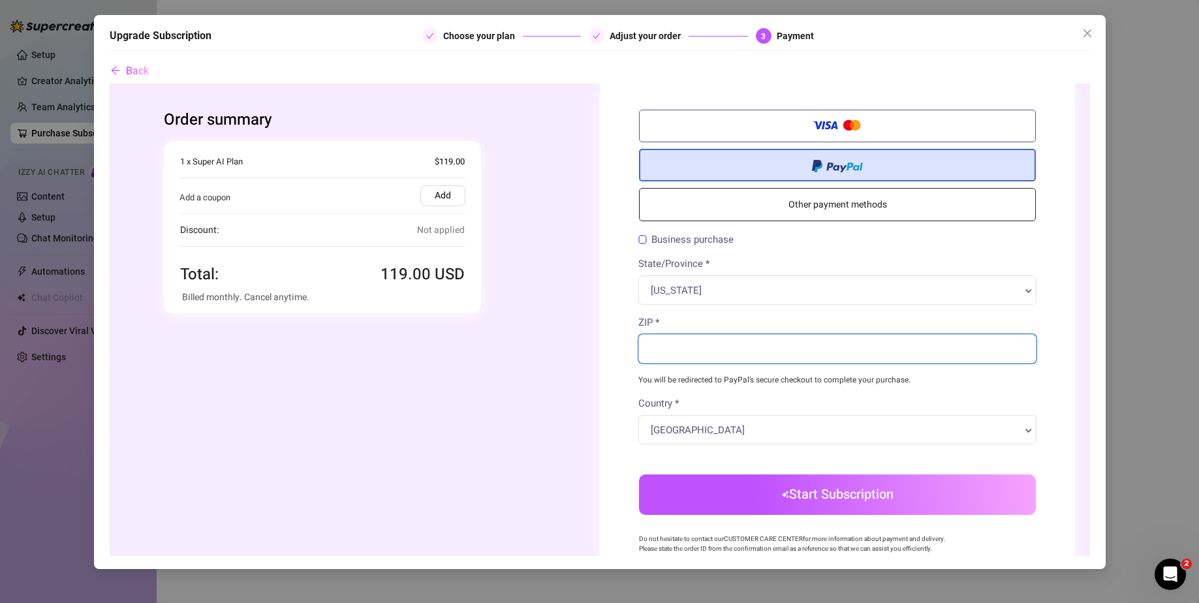
click at [705, 350] on input "ZIP *" at bounding box center [837, 348] width 398 height 29
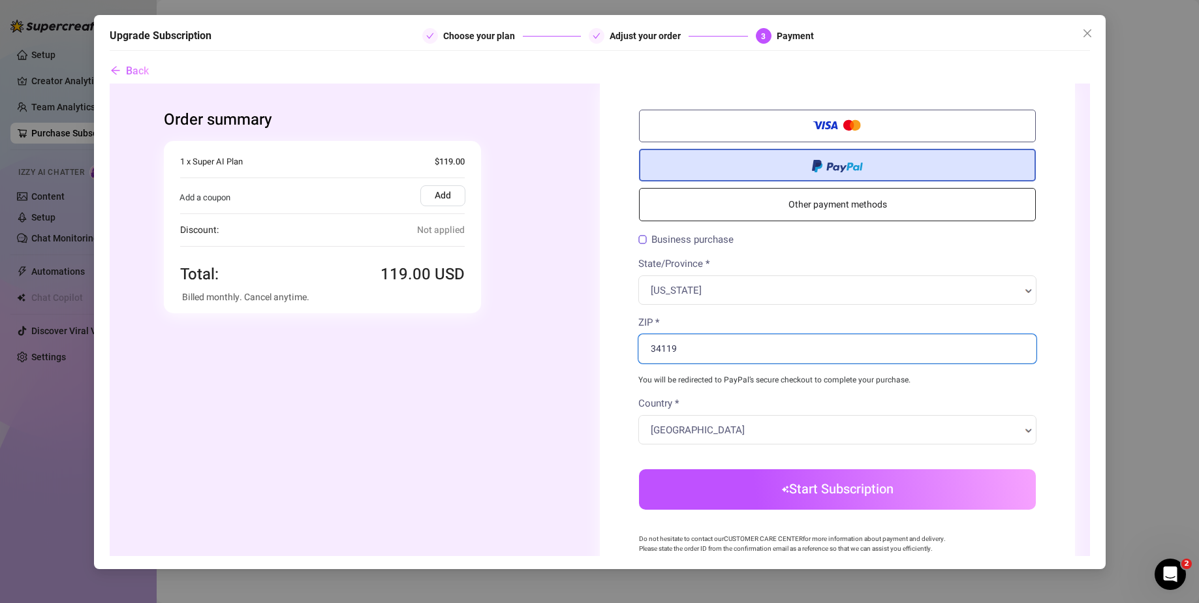
type input "34119"
click at [740, 491] on body "Order summary You're buying" at bounding box center [599, 386] width 980 height 604
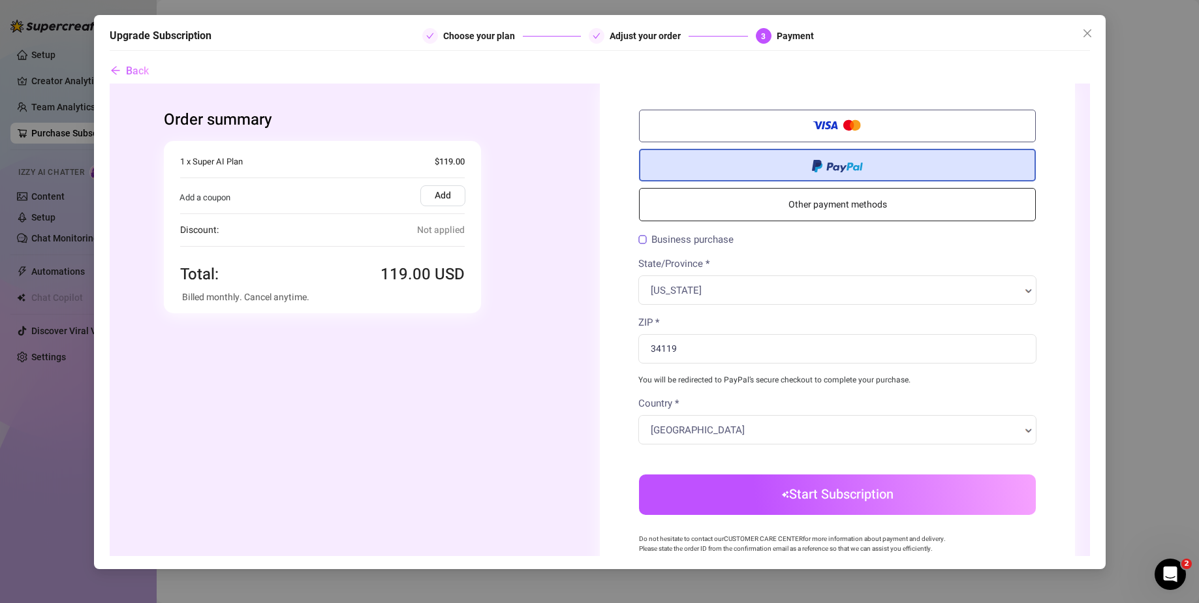
click at [809, 196] on link "Other payment methods" at bounding box center [836, 204] width 397 height 33
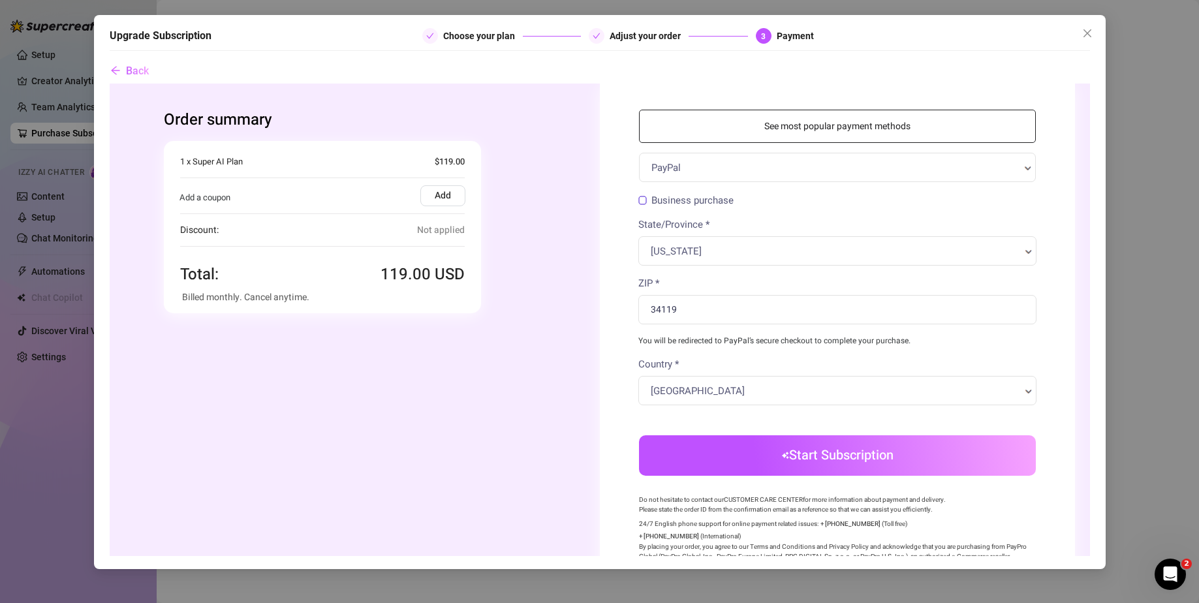
click at [748, 486] on div "See most popular payment methods PayPal Credit/Debit Card PayPal Billing Inform…" at bounding box center [836, 358] width 397 height 497
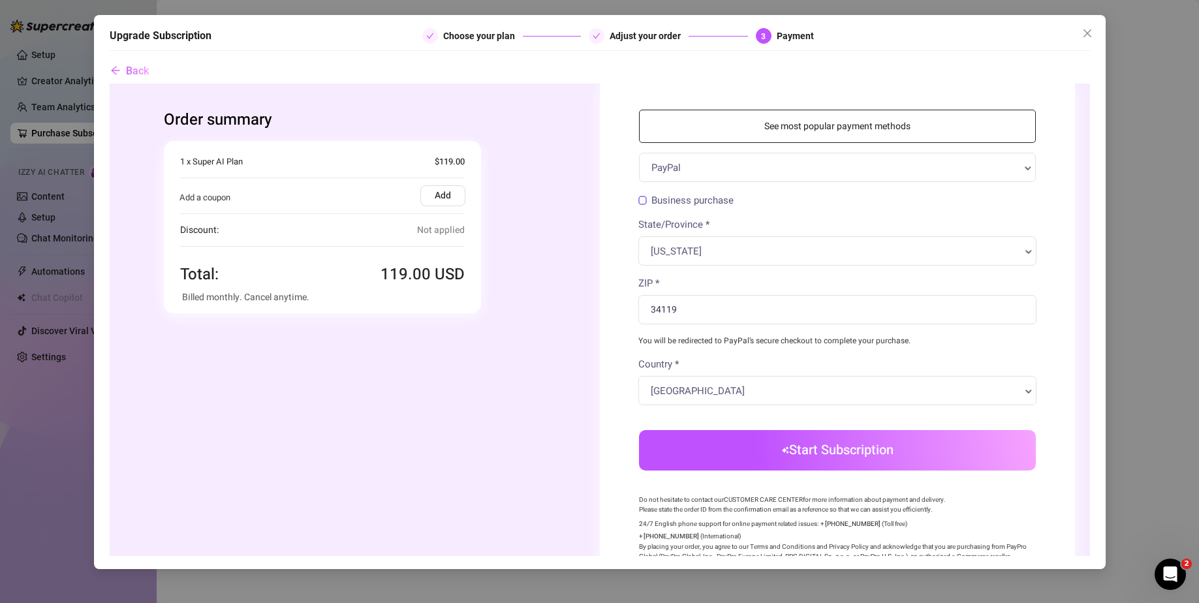
click at [734, 451] on button "Start Subscription" at bounding box center [836, 450] width 397 height 40
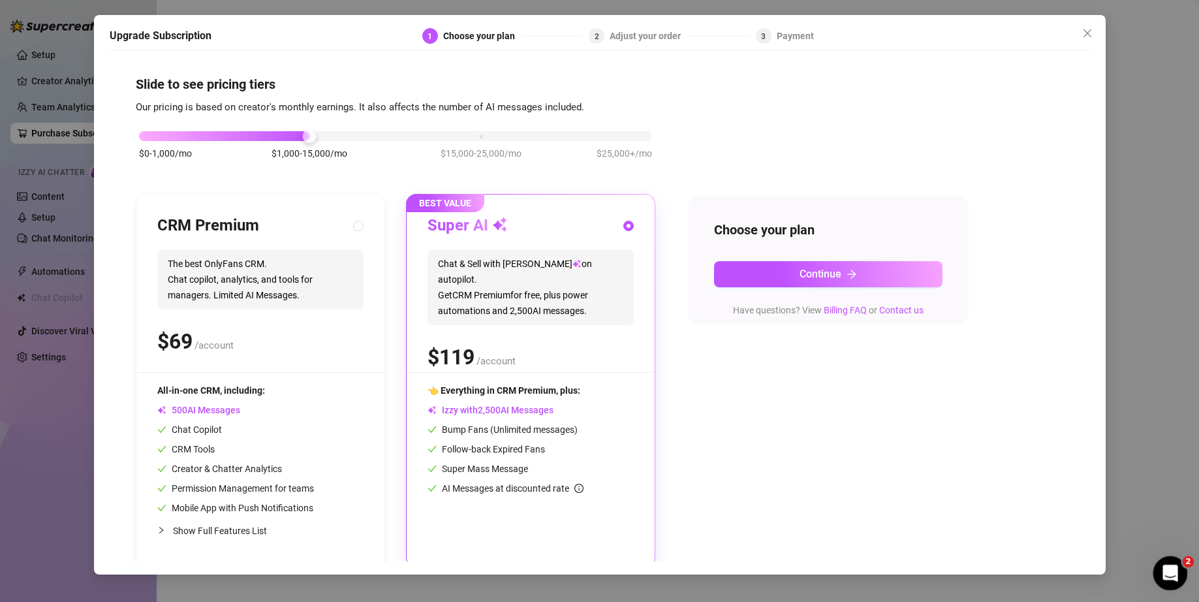
click at [499, 219] on icon "Open Intercom Messenger" at bounding box center [1169, 572] width 22 height 22
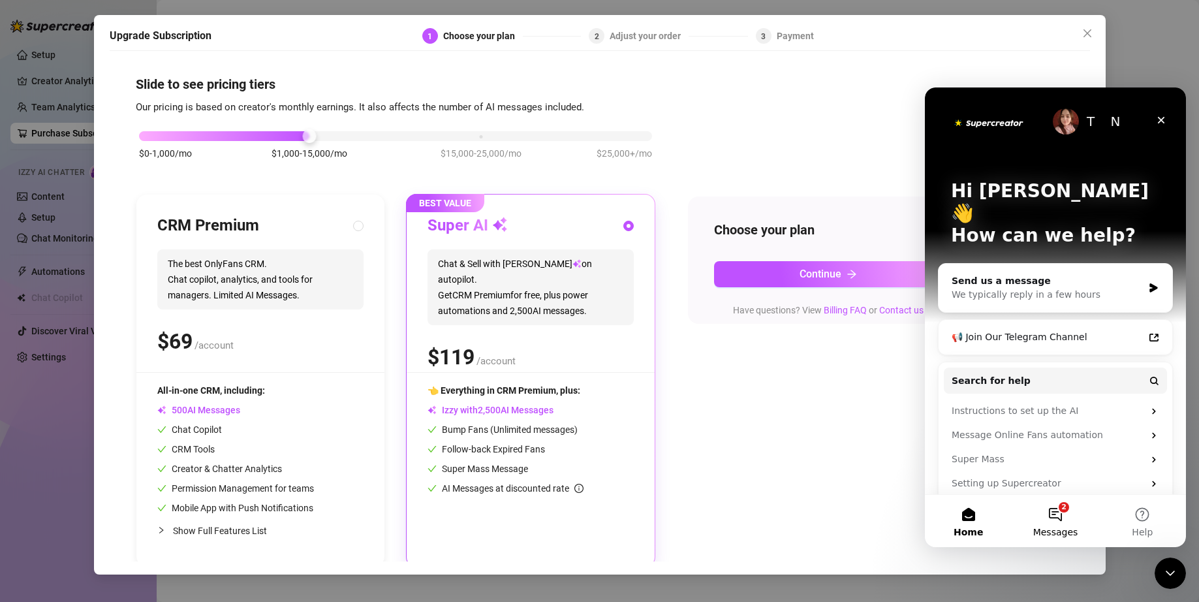
click at [499, 219] on button "2 Messages" at bounding box center [1055, 521] width 87 height 52
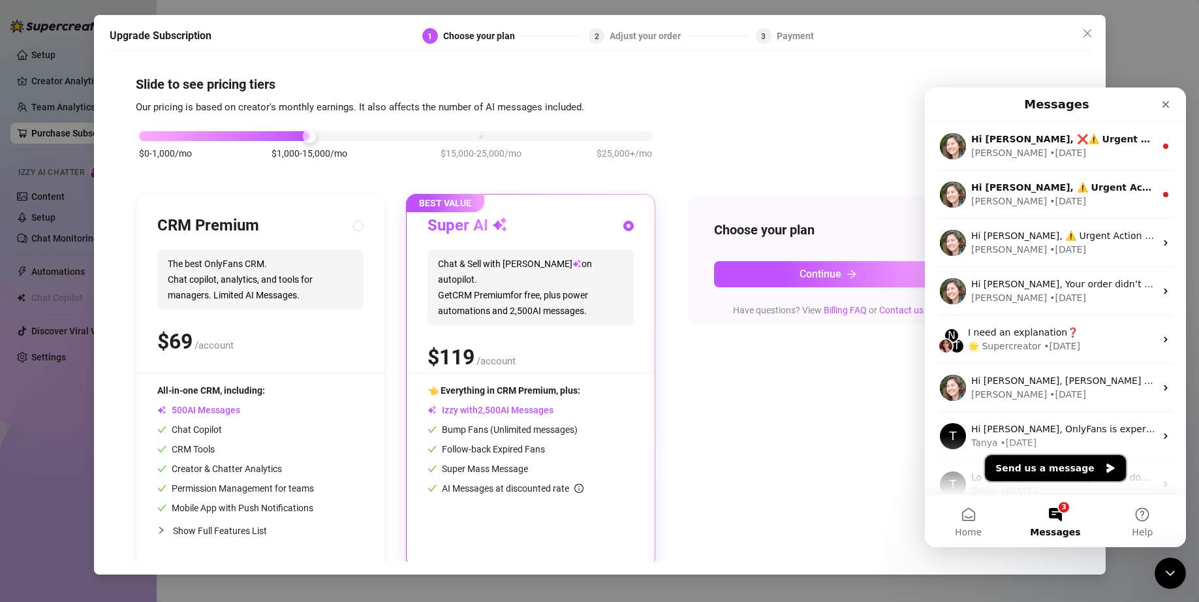
click at [499, 219] on button "Send us a message" at bounding box center [1055, 468] width 141 height 26
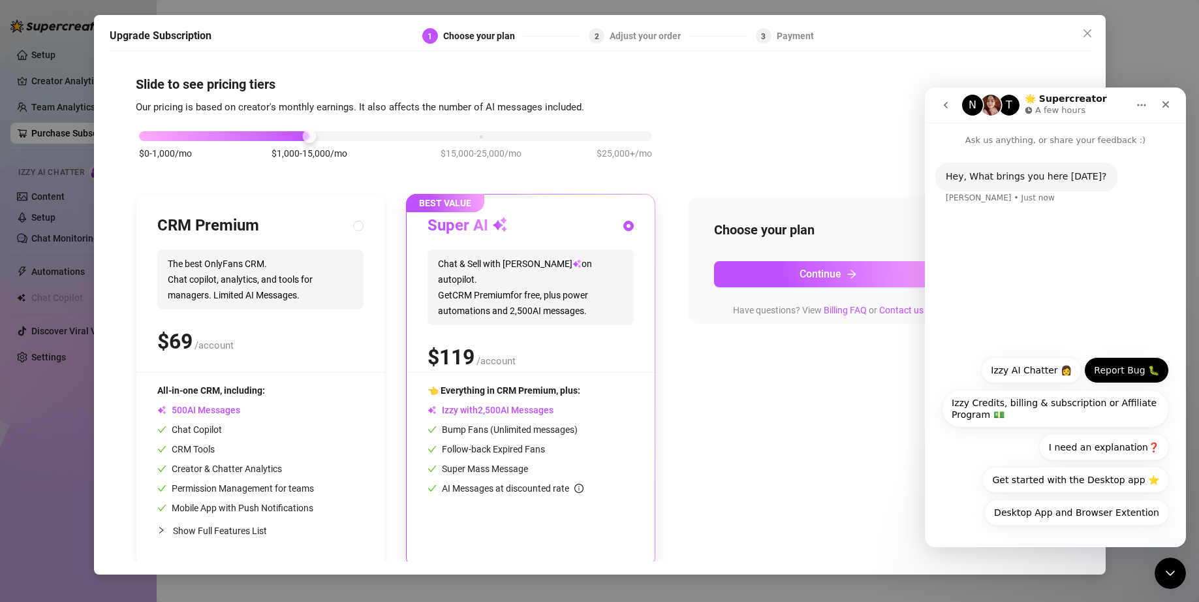
click at [499, 219] on button "Report Bug 🐛" at bounding box center [1126, 370] width 85 height 26
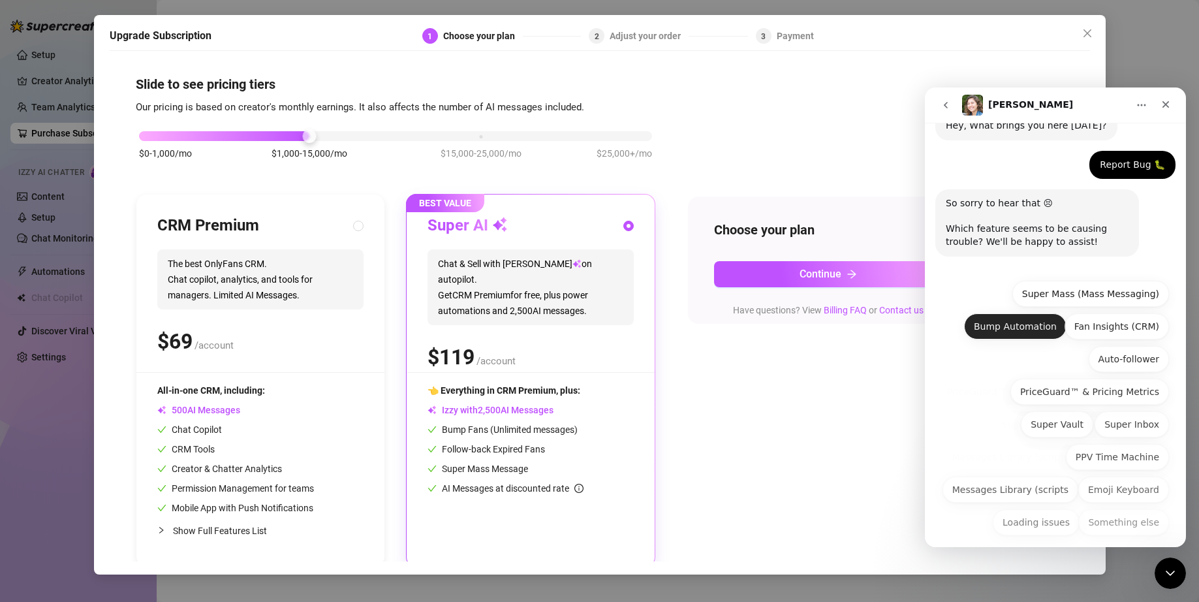
scroll to position [61, 0]
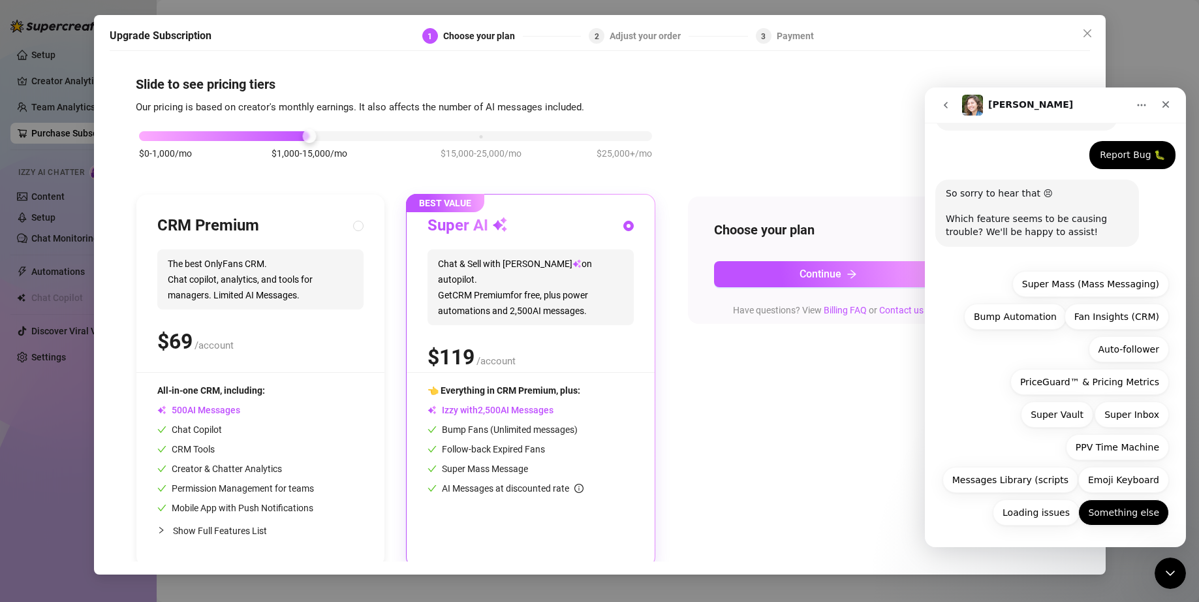
click at [499, 219] on button "Something else" at bounding box center [1123, 512] width 91 height 26
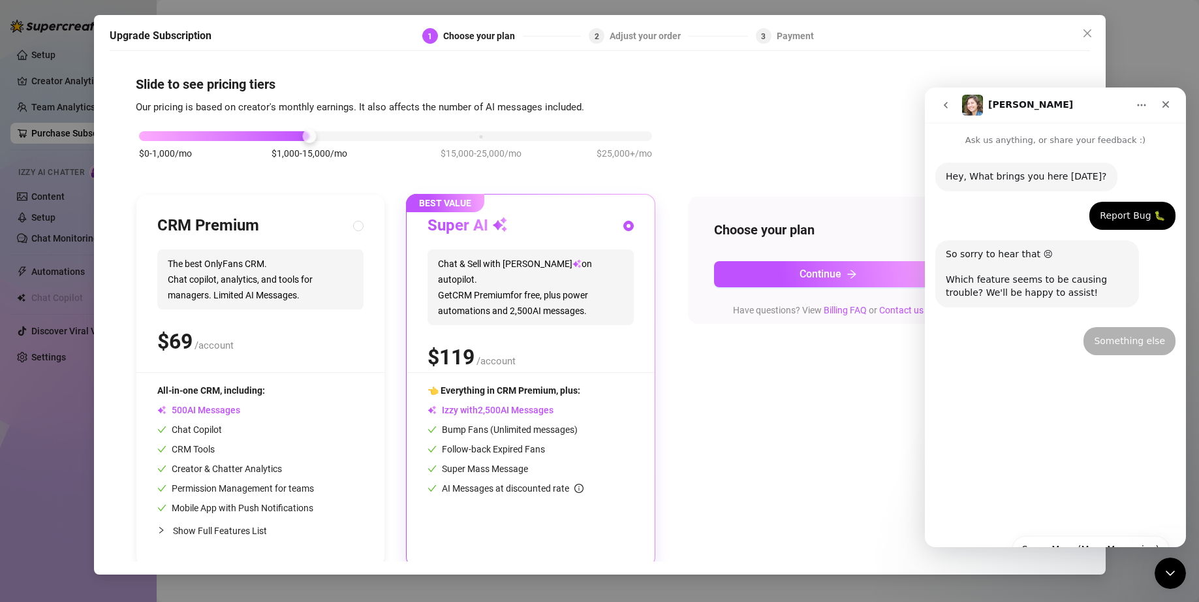
scroll to position [0, 0]
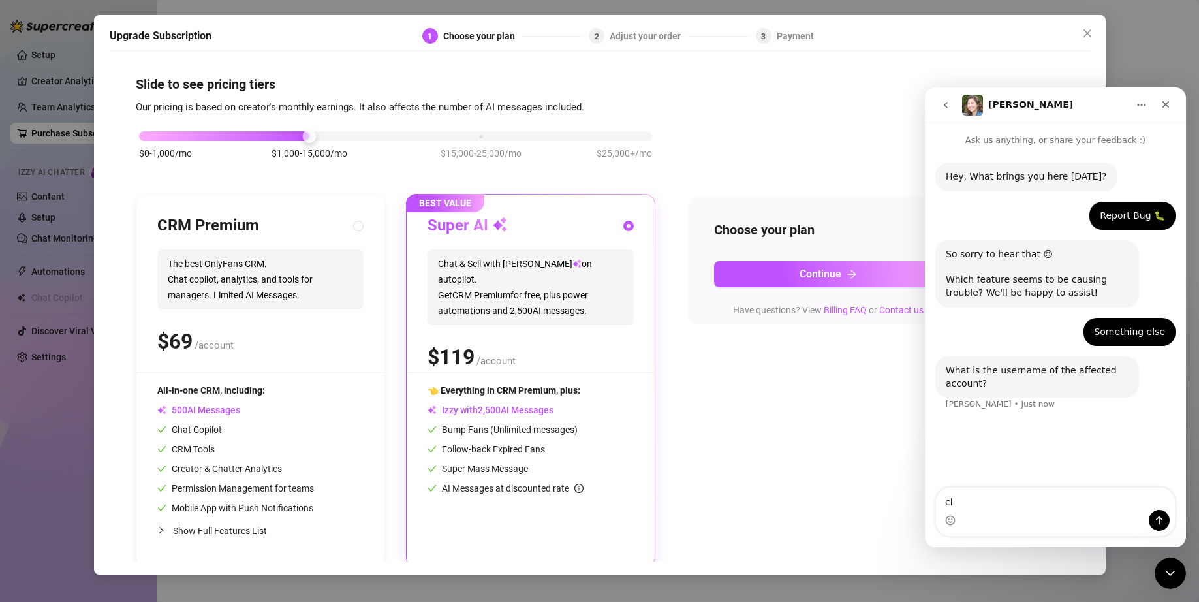
type textarea "c"
type textarea "s"
type textarea "lilecchigirl"
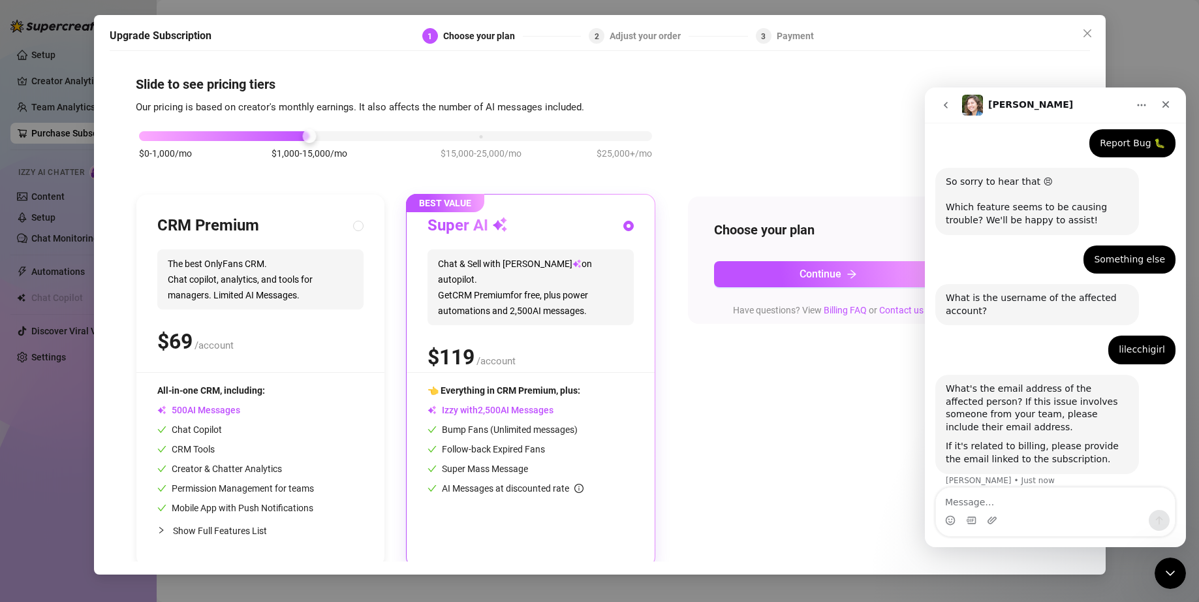
scroll to position [86, 0]
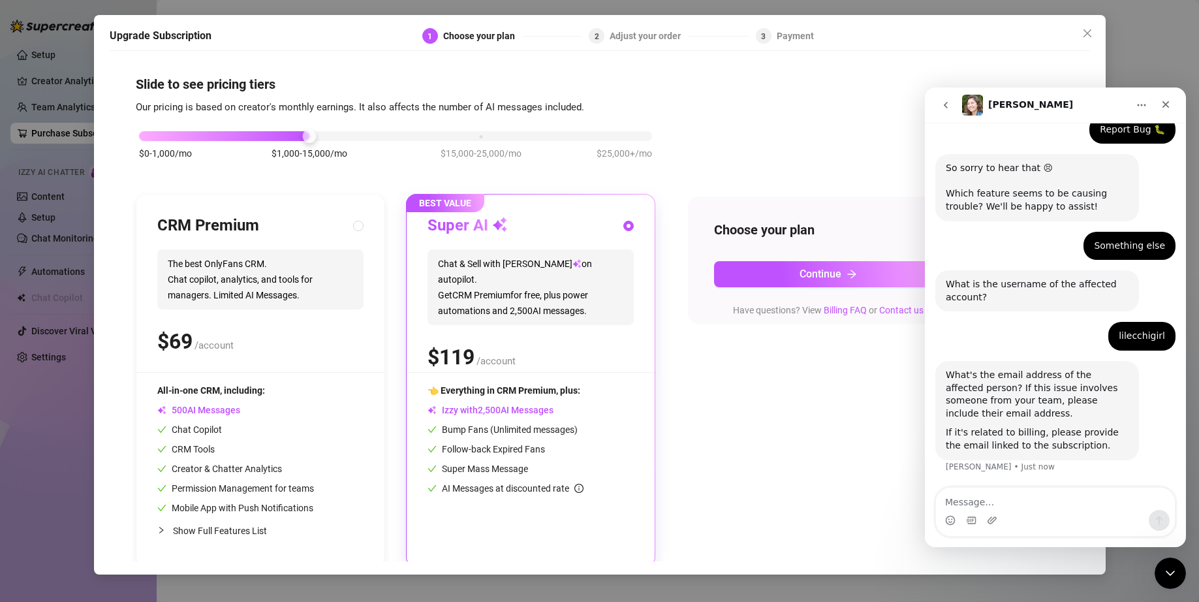
type textarea "@"
type textarea "[EMAIL_ADDRESS][DOMAIN_NAME]"
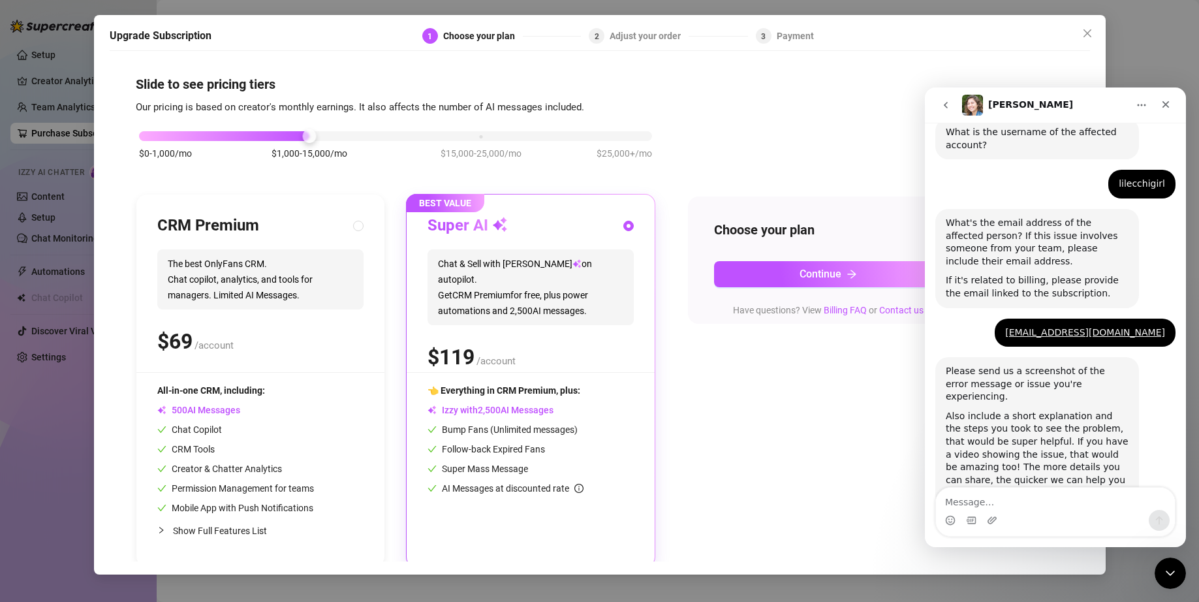
scroll to position [260, 0]
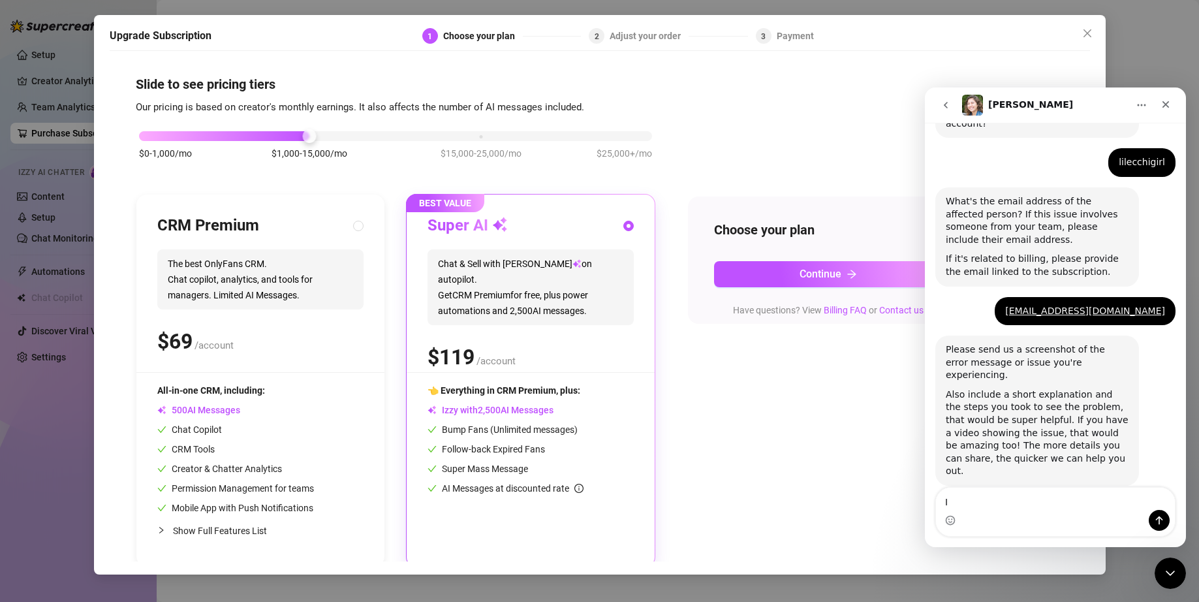
type textarea "I"
type textarea "M"
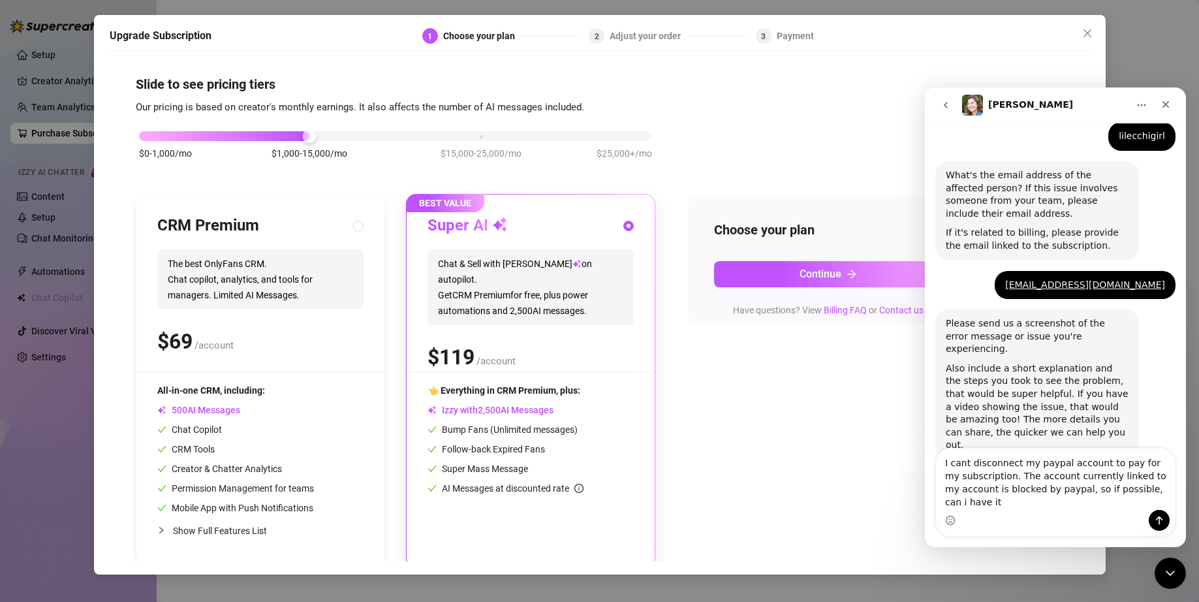
scroll to position [299, 0]
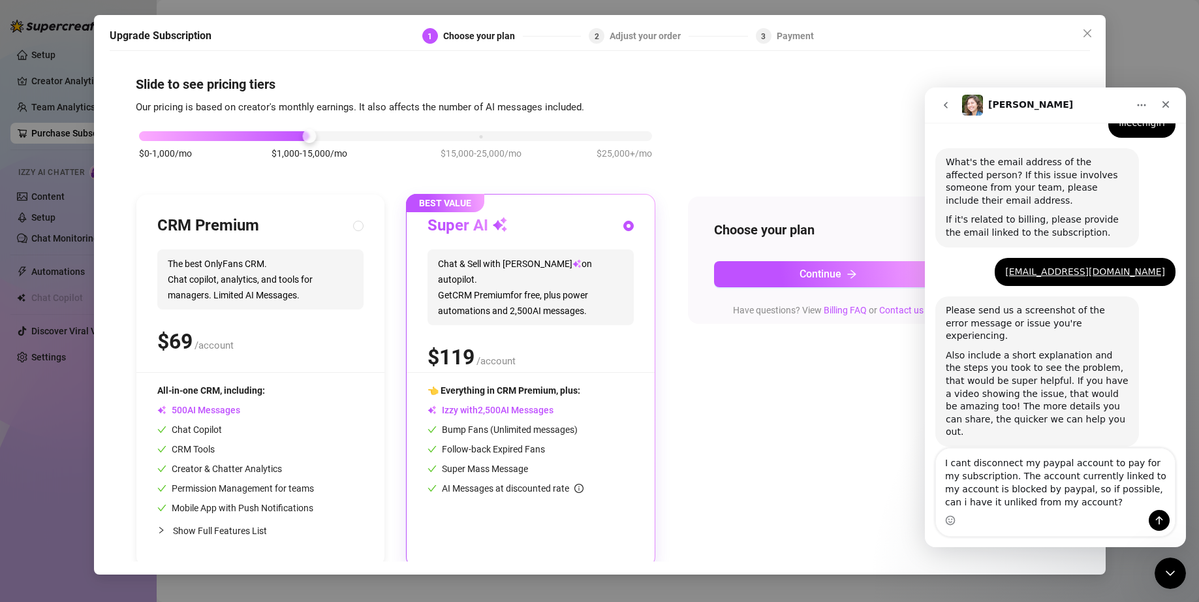
type textarea "I cant disconnect my paypal account to pay for my subscription. The account cur…"
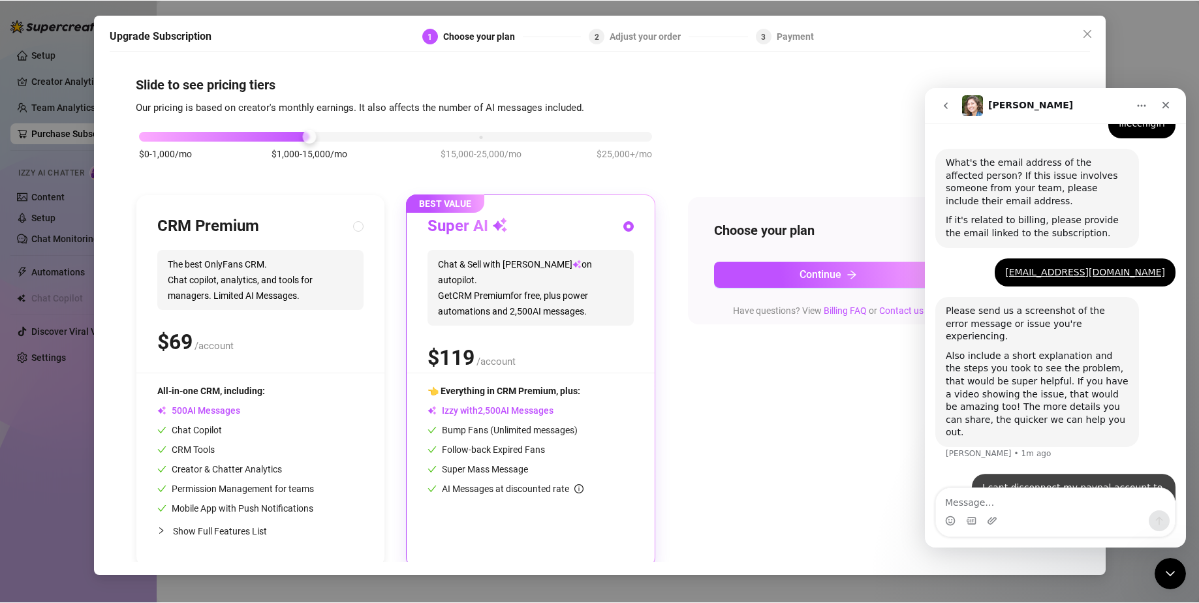
scroll to position [350, 0]
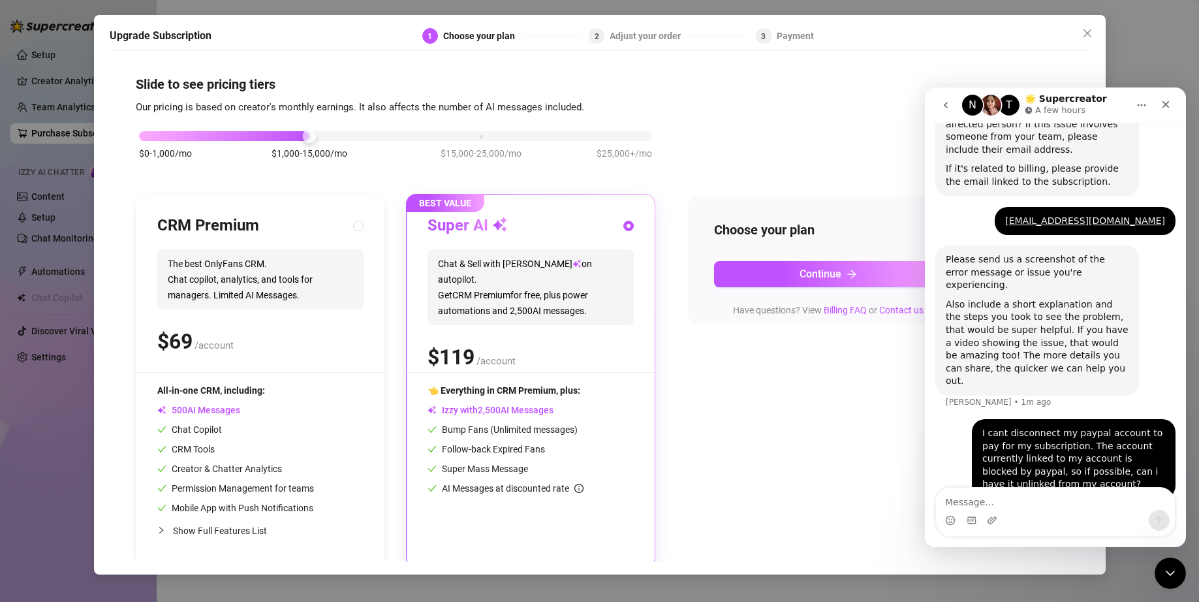
click at [23, 219] on div "Upgrade Subscription 1 Choose your plan 2 Adjust your order 3 Payment Slide to …" at bounding box center [599, 301] width 1199 height 602
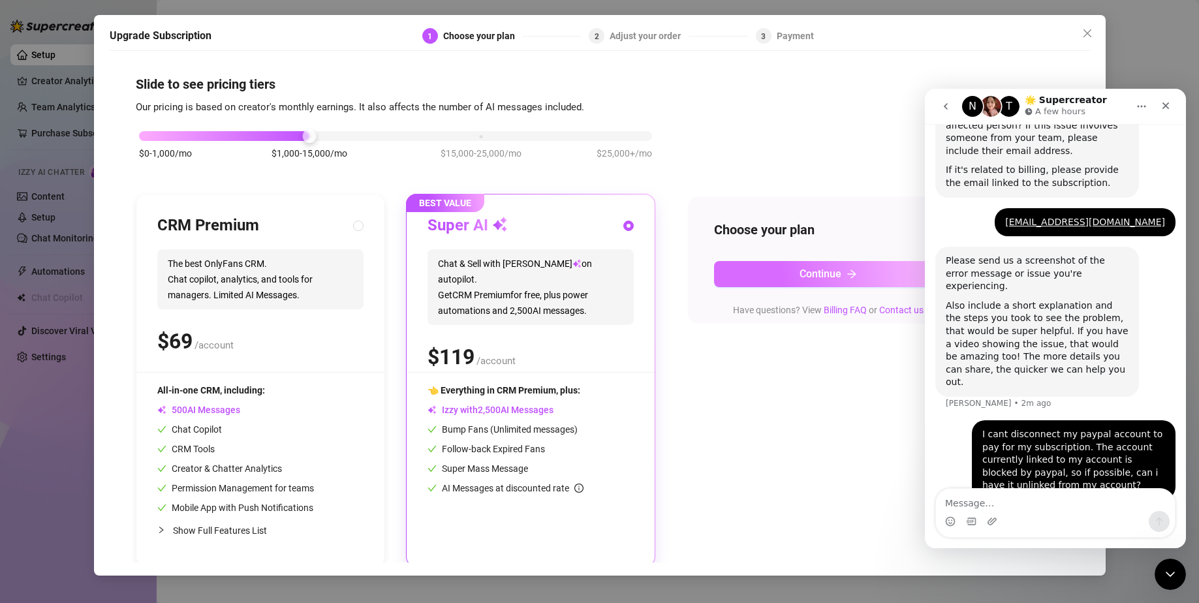
click at [499, 219] on span "Continue" at bounding box center [820, 274] width 42 height 12
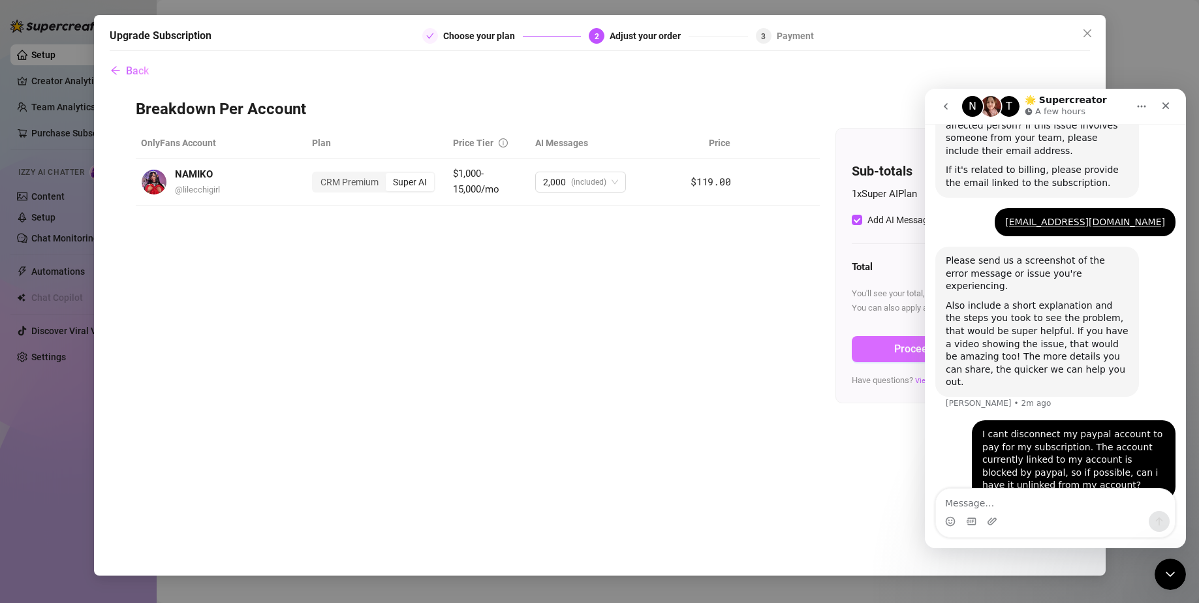
click at [499, 219] on button "Proceed to Payment" at bounding box center [950, 349] width 196 height 26
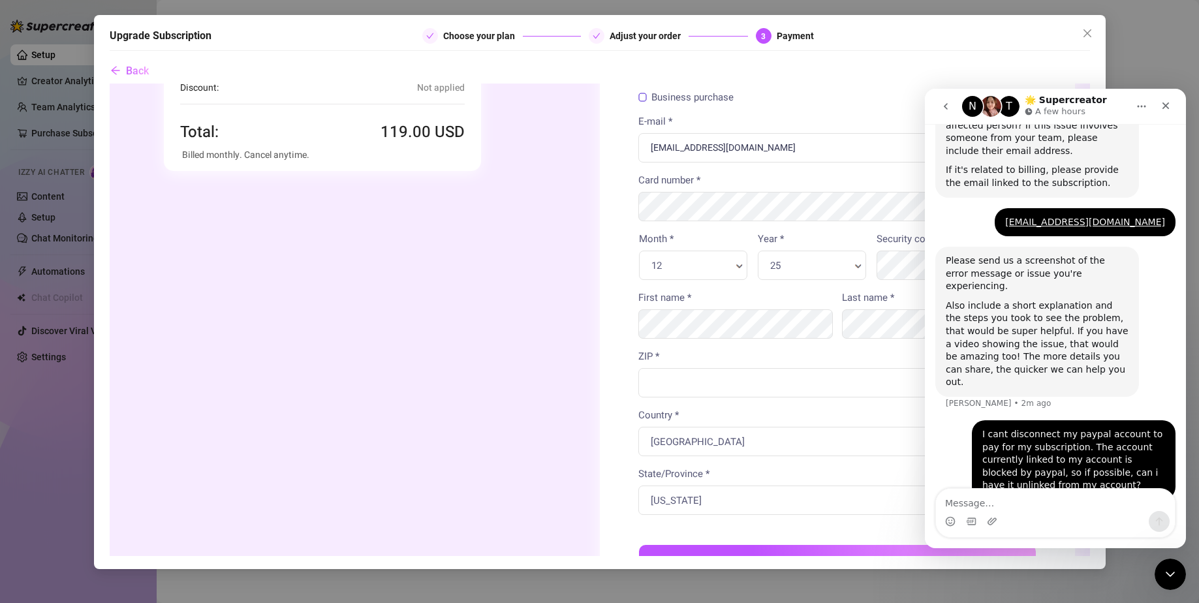
click at [499, 219] on div "25 Year * Year *" at bounding box center [811, 265] width 108 height 29
type input "34119"
click at [499, 106] on icon "Close" at bounding box center [1165, 105] width 10 height 10
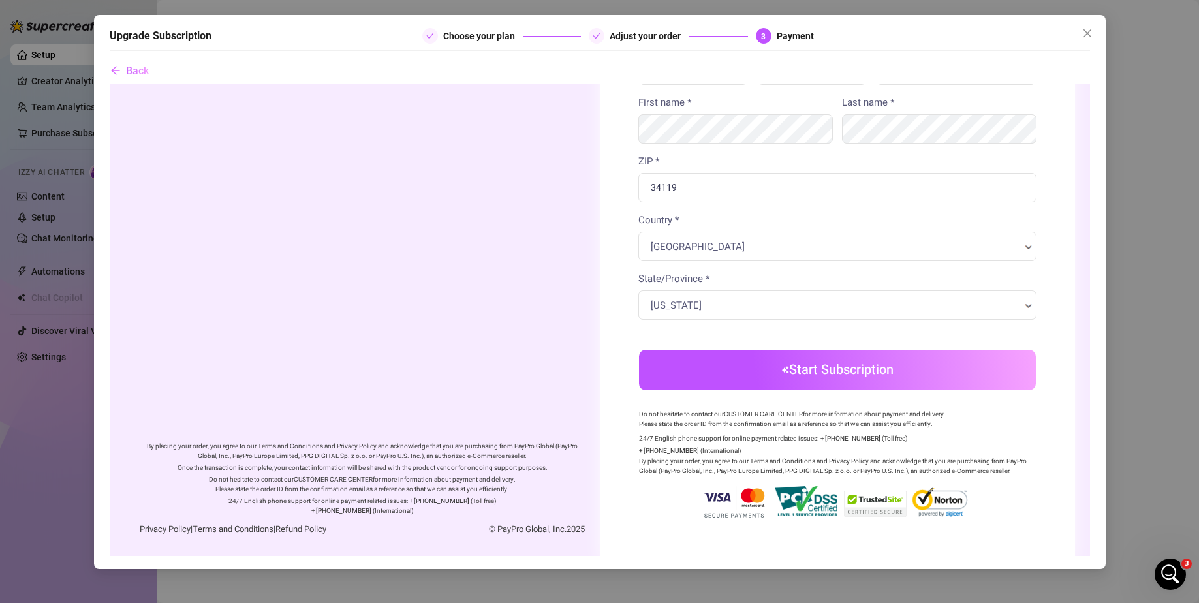
scroll to position [338, 0]
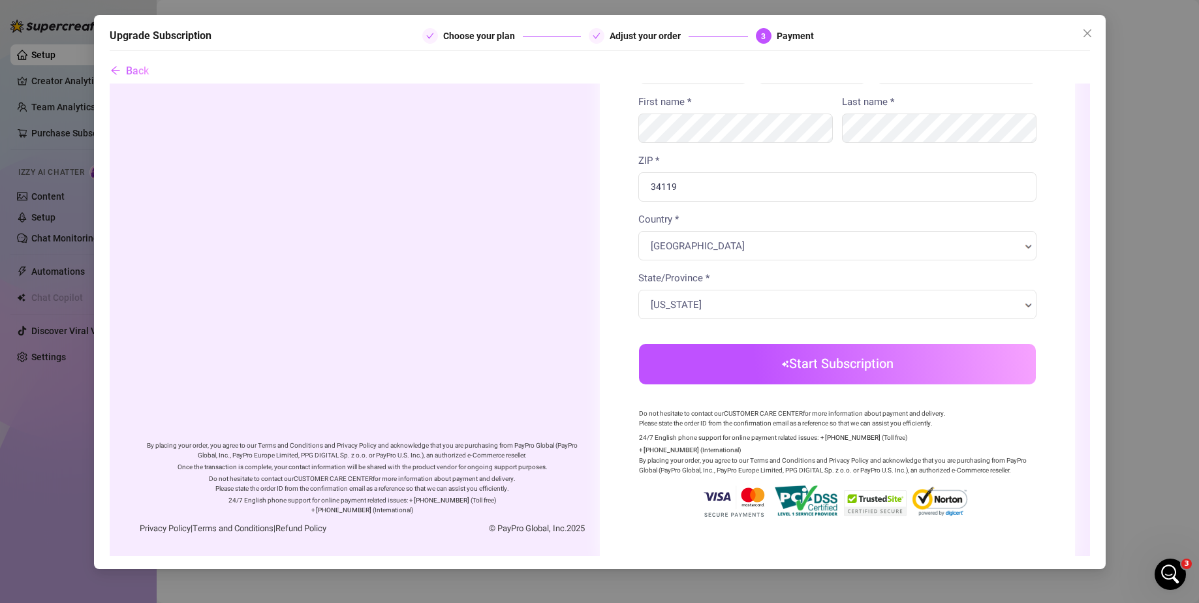
click at [499, 219] on button "Start Subscription" at bounding box center [836, 364] width 397 height 40
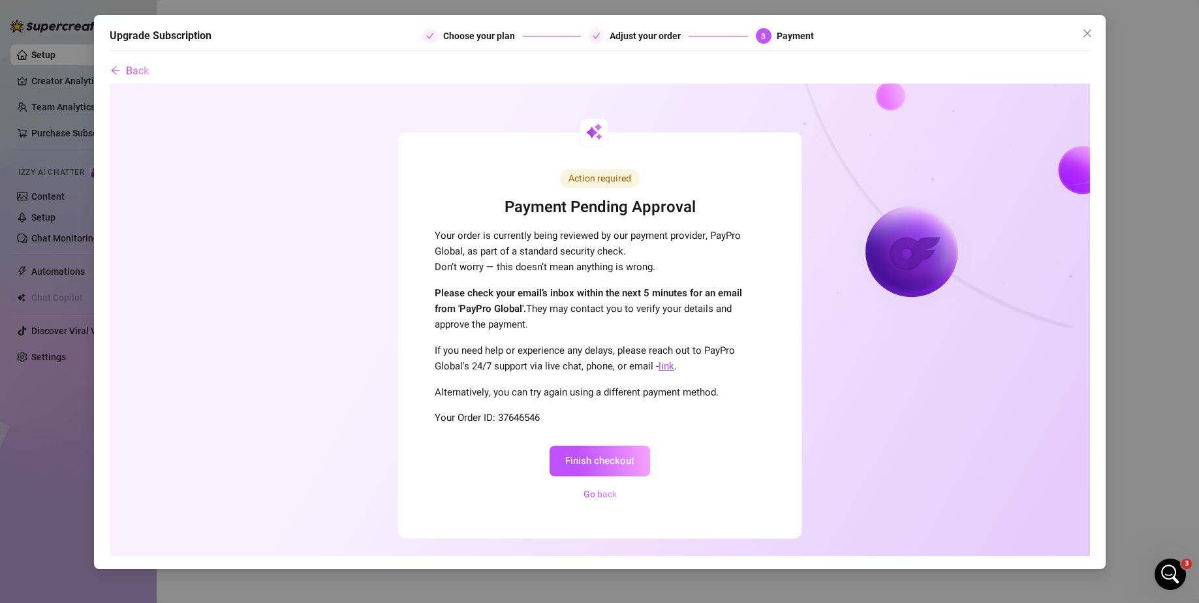
scroll to position [0, 0]
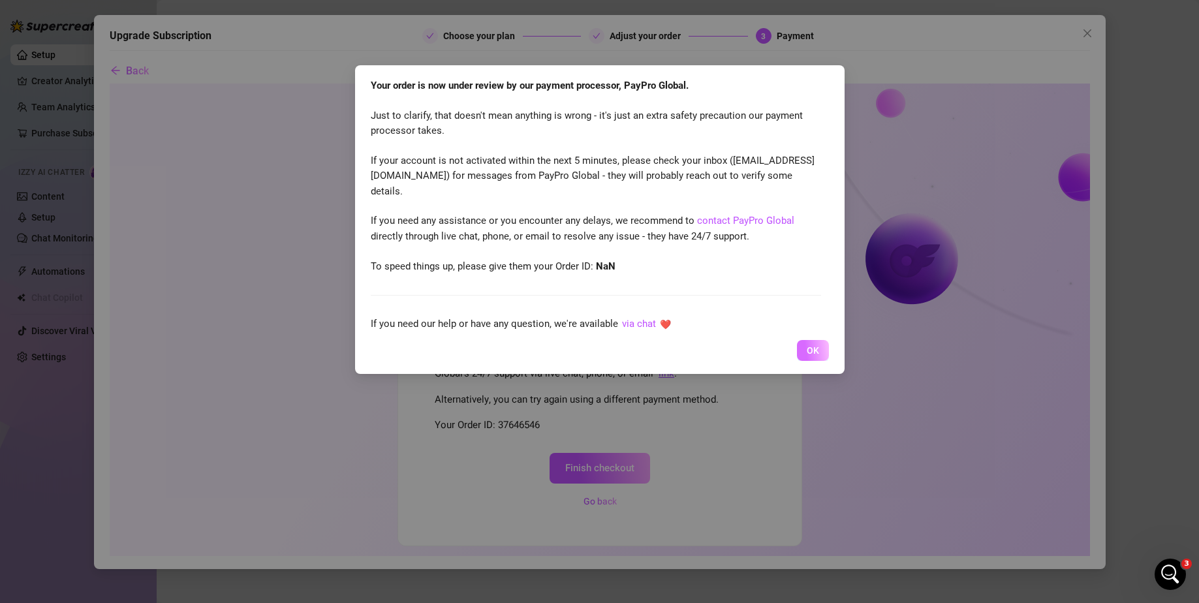
click at [499, 219] on button "OK" at bounding box center [813, 350] width 32 height 21
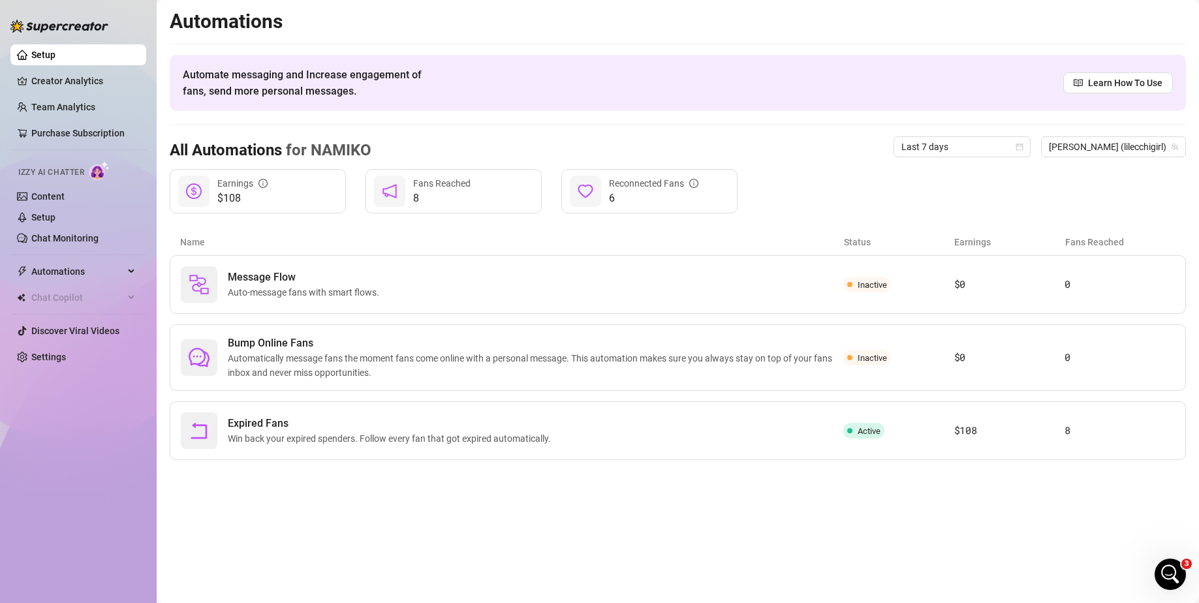
click at [440, 150] on div "All Automations for NAMIKO Last 7 days NAMIKO (lilecchigirl)" at bounding box center [678, 147] width 1016 height 44
click at [499, 219] on div "Bump Online Fans Automatically message fans the moment fans come online with a …" at bounding box center [678, 357] width 1016 height 67
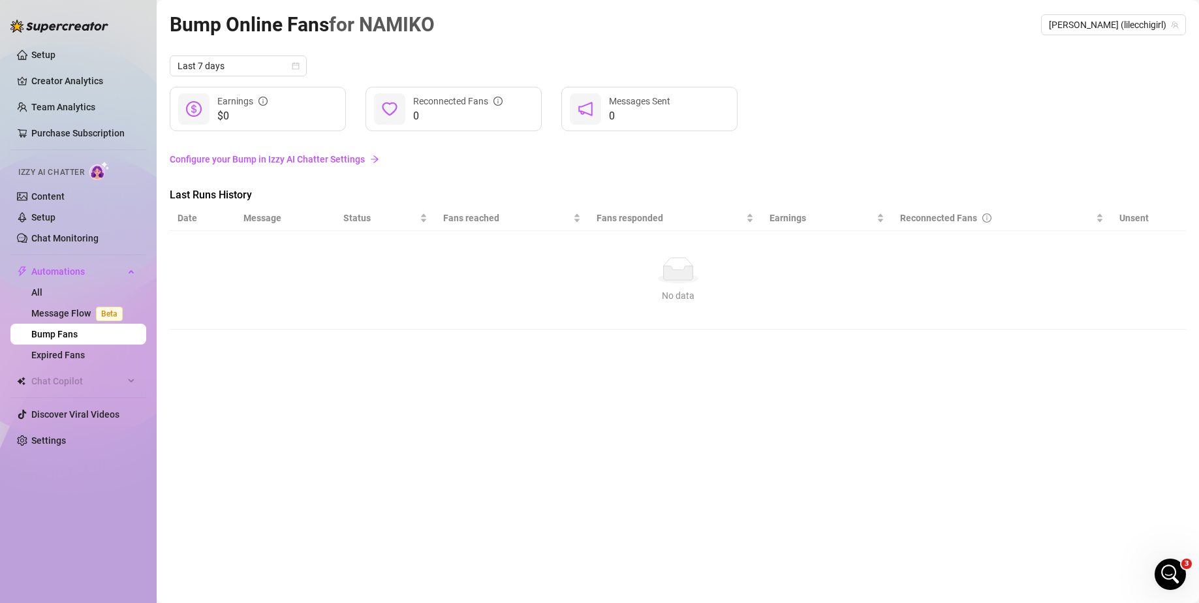
click at [306, 166] on link "Configure your Bump in Izzy AI Chatter Settings" at bounding box center [678, 159] width 1016 height 14
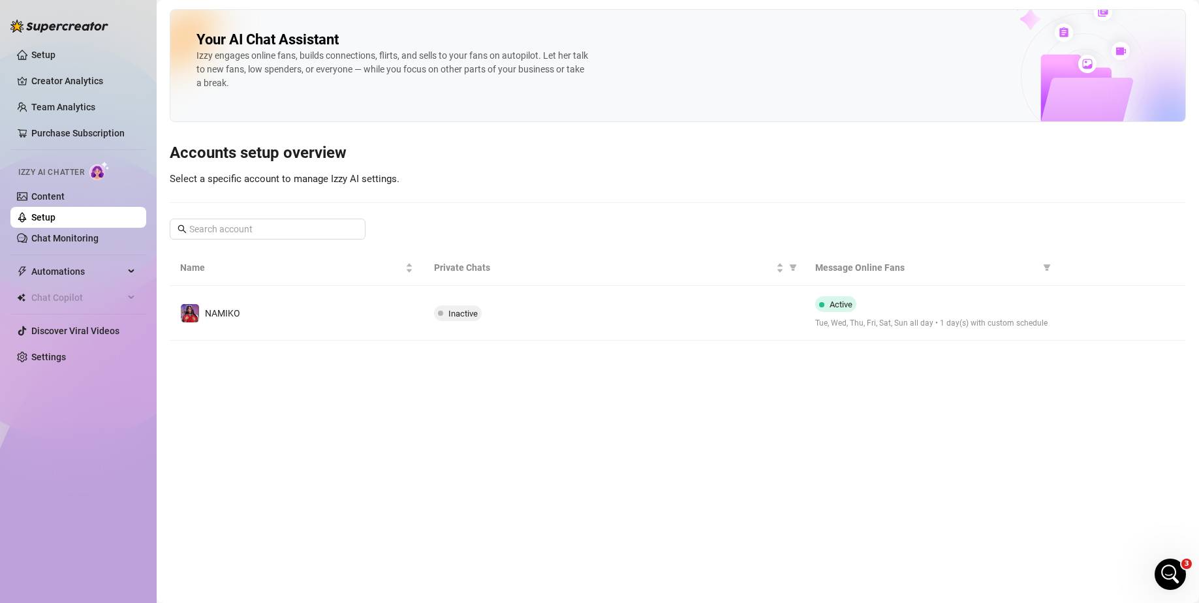
click at [499, 161] on h3 "Accounts setup overview" at bounding box center [678, 153] width 1016 height 21
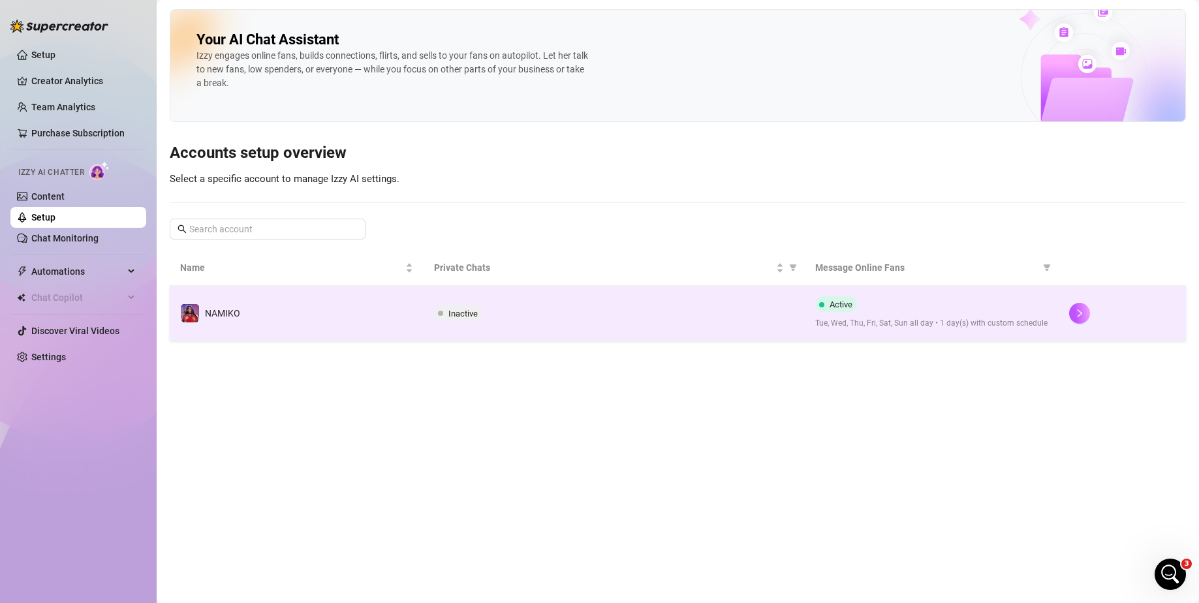
click at [499, 219] on td "Inactive" at bounding box center [614, 313] width 381 height 55
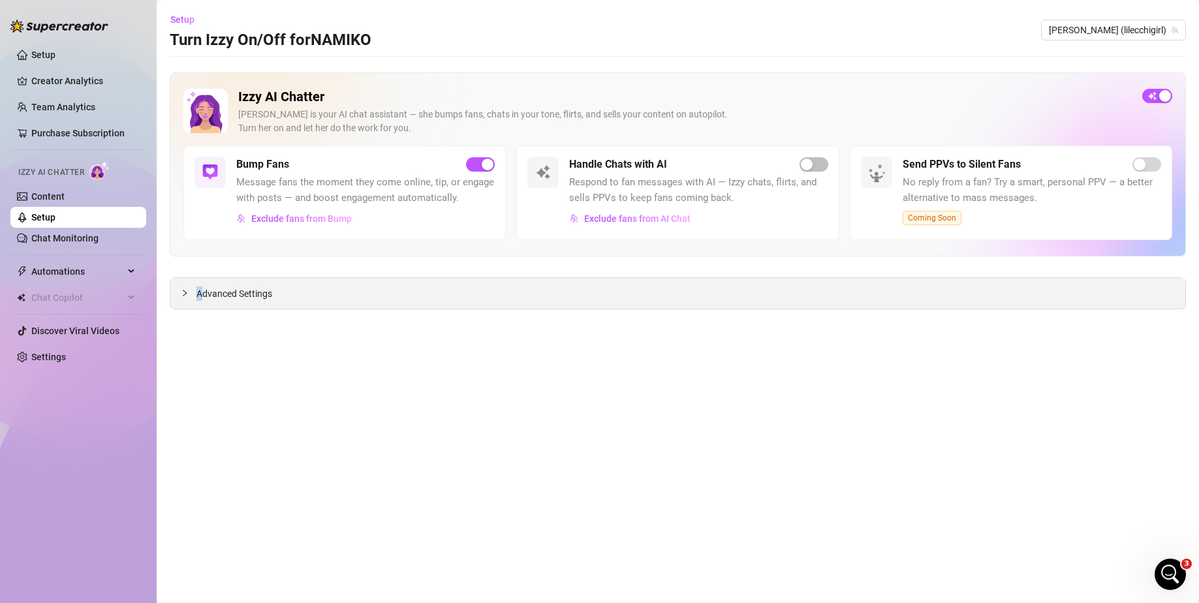
click at [200, 219] on span "Advanced Settings" at bounding box center [234, 293] width 76 height 14
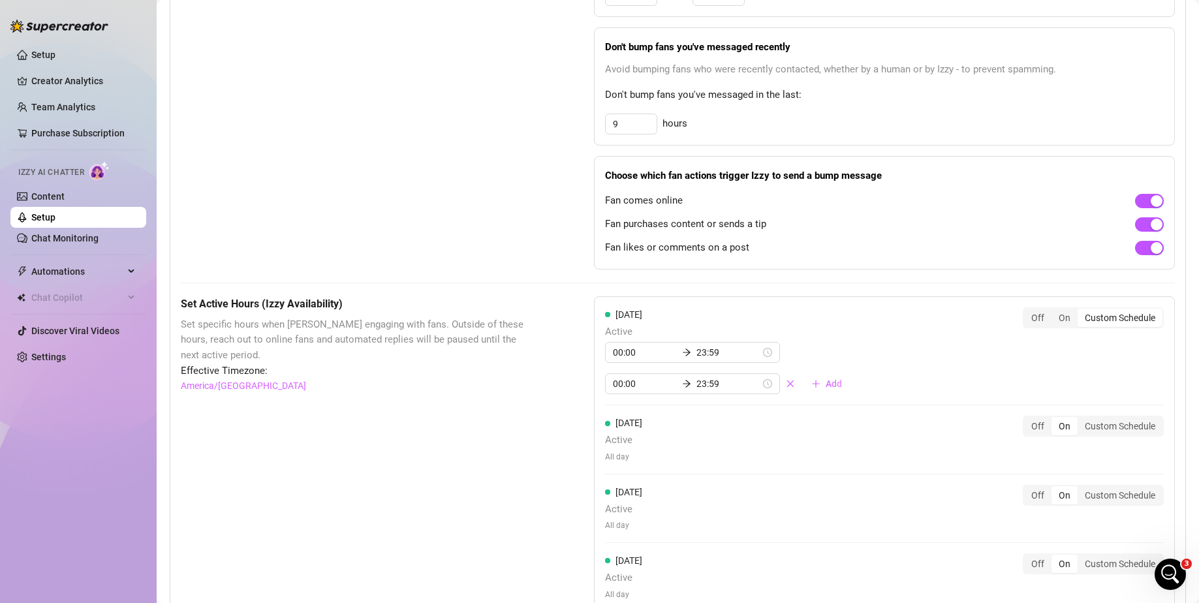
scroll to position [914, 0]
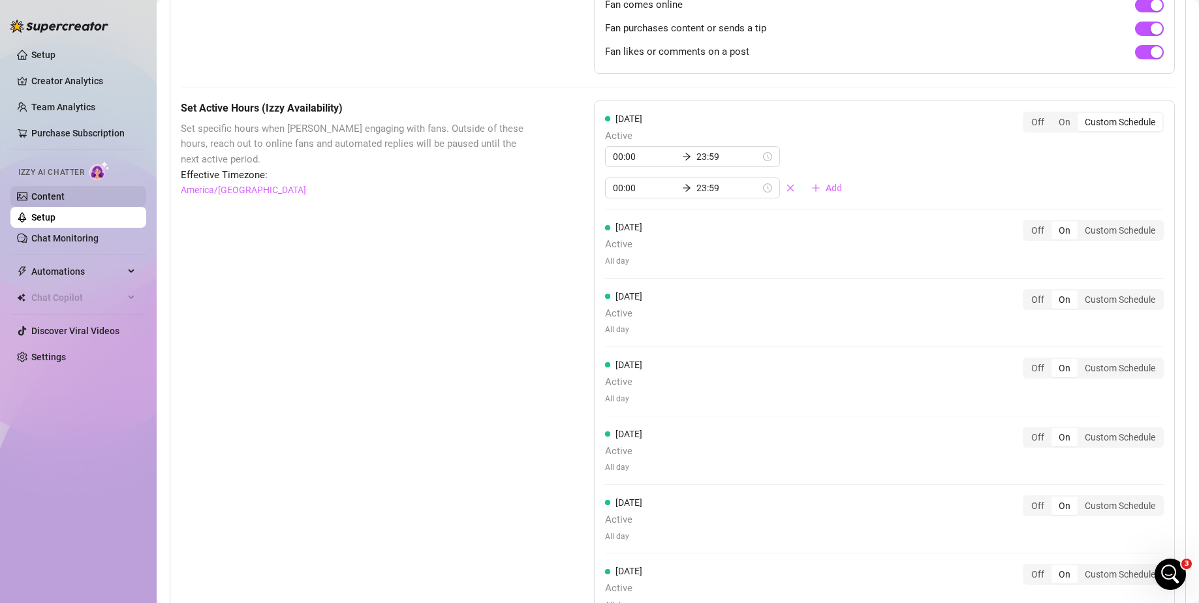
click at [65, 202] on link "Content" at bounding box center [47, 196] width 33 height 10
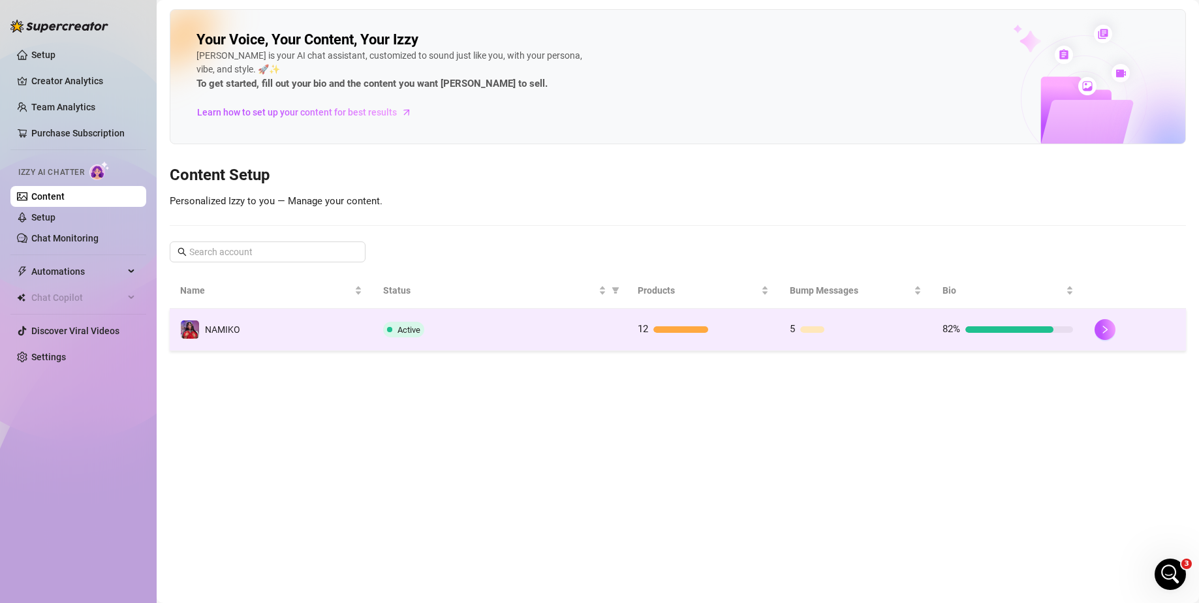
click at [499, 219] on div "Active" at bounding box center [499, 330] width 233 height 16
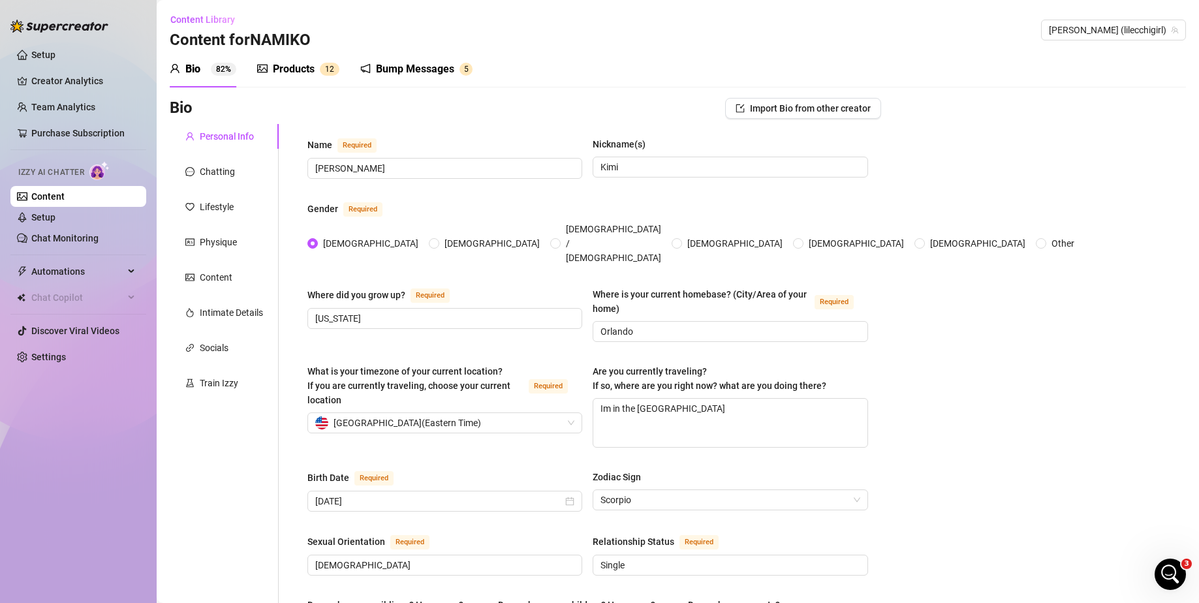
click at [301, 67] on div "Products" at bounding box center [294, 69] width 42 height 16
click at [429, 68] on div "Bump Messages" at bounding box center [415, 69] width 78 height 16
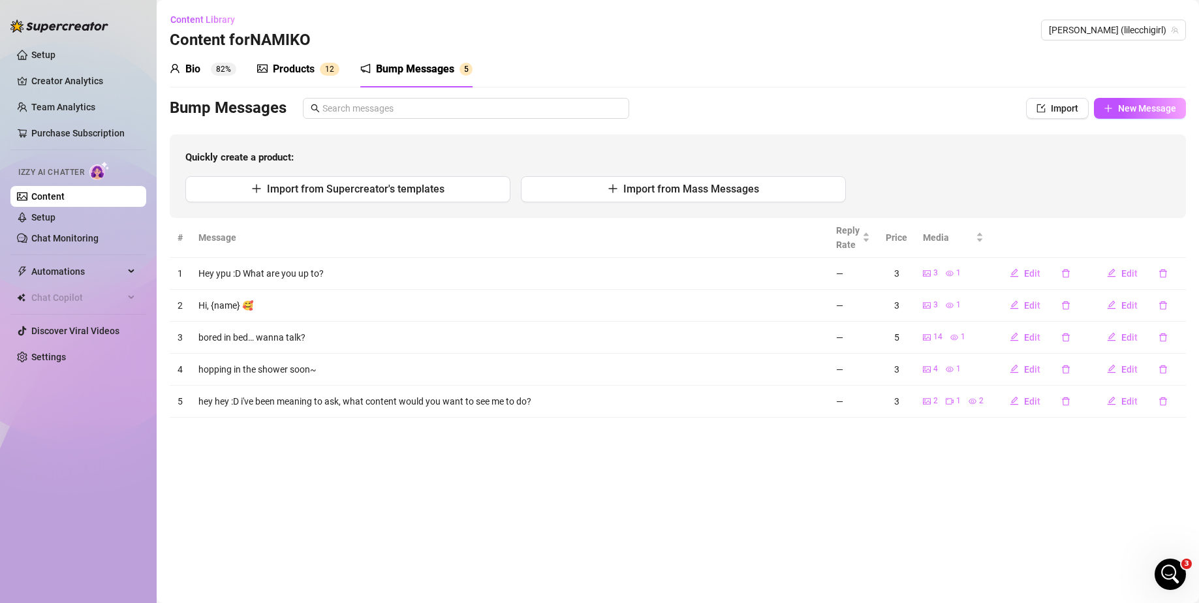
click at [499, 176] on div "Import from Supercreator's templates Import from Mass Messages" at bounding box center [677, 189] width 985 height 26
click at [499, 219] on span "Edit" at bounding box center [1032, 337] width 16 height 10
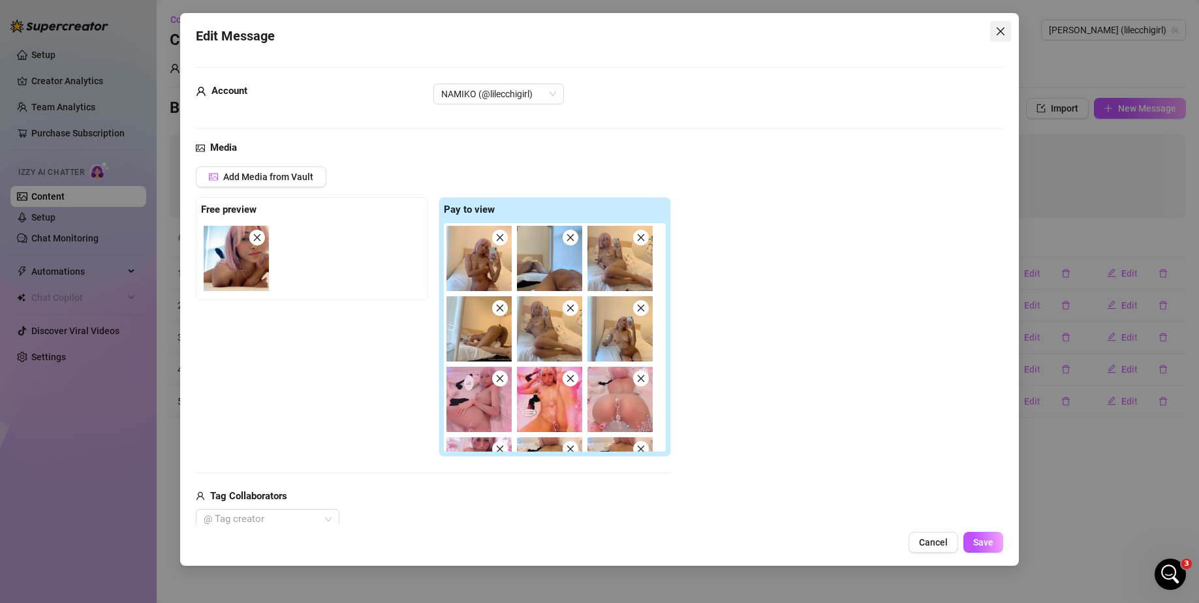
click at [499, 29] on icon "close" at bounding box center [1000, 31] width 10 height 10
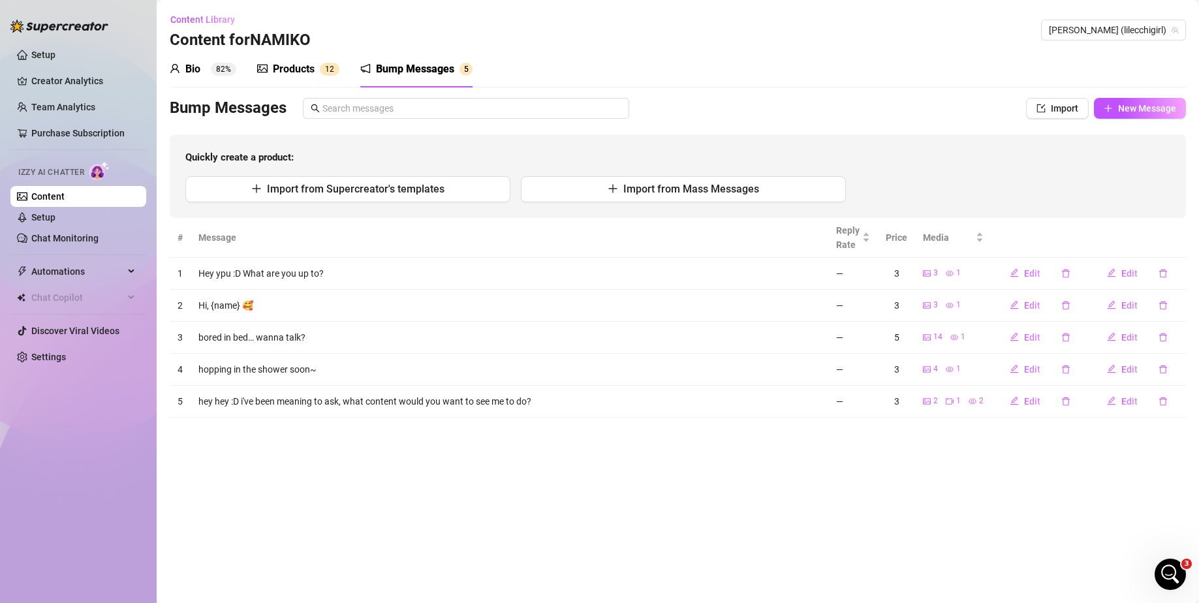
click at [455, 219] on main "Content Library Content for NAMIKO NAMIKO (lilecchigirl) Bio 82% Products 1 2 B…" at bounding box center [678, 301] width 1042 height 603
click at [378, 196] on button "Import from Supercreator's templates" at bounding box center [347, 189] width 325 height 26
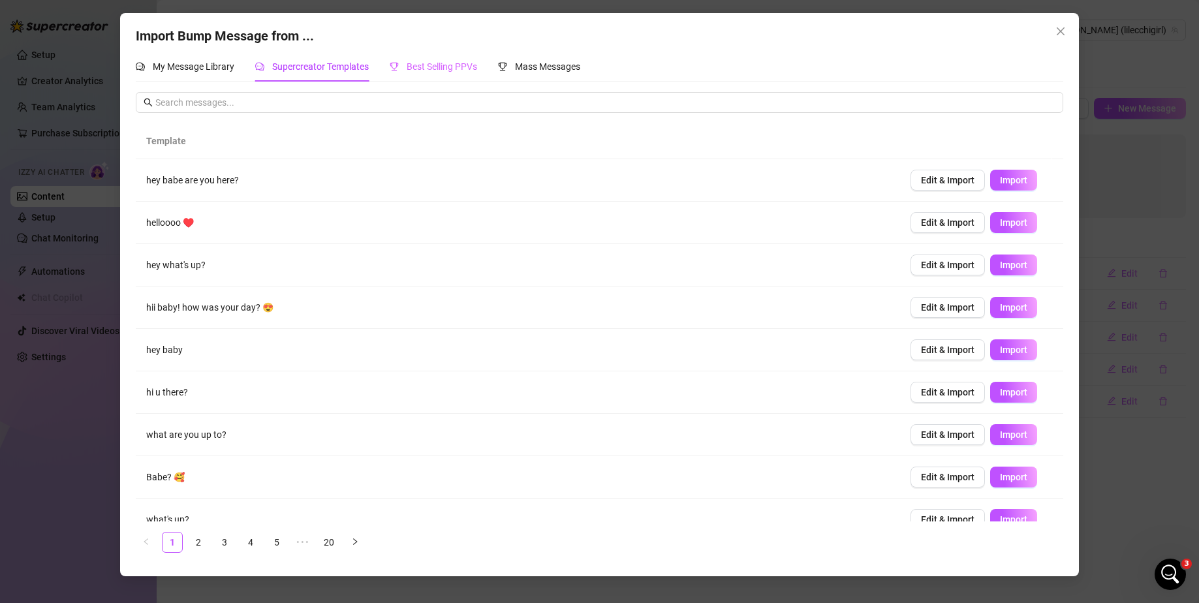
click at [435, 76] on div "Best Selling PPVs" at bounding box center [433, 67] width 87 height 30
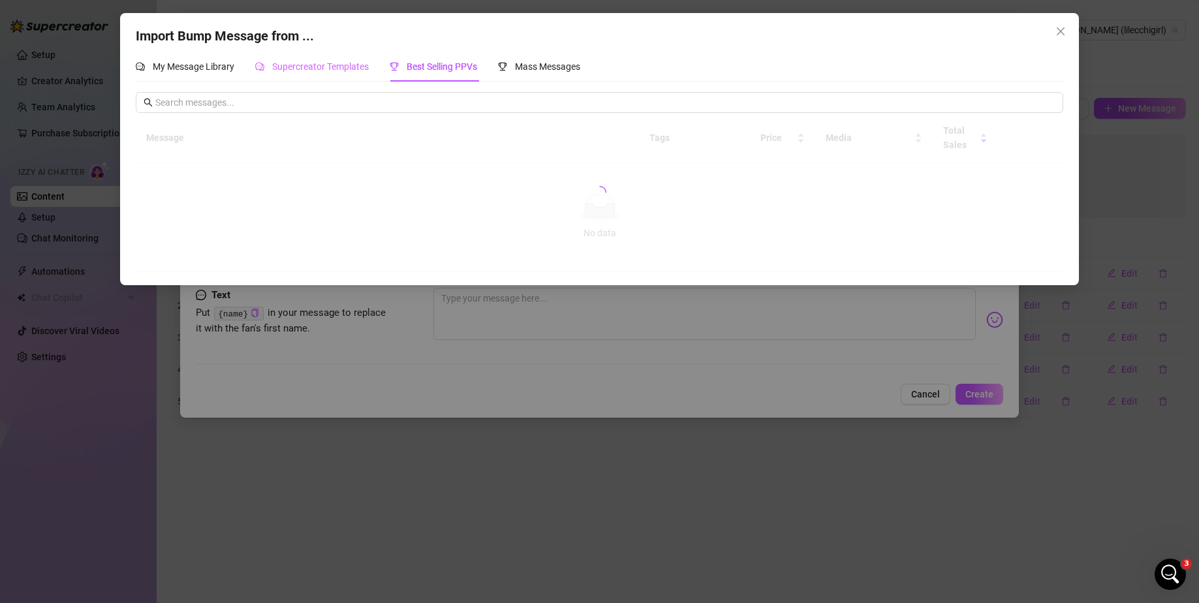
click at [317, 76] on div "Supercreator Templates" at bounding box center [312, 67] width 114 height 30
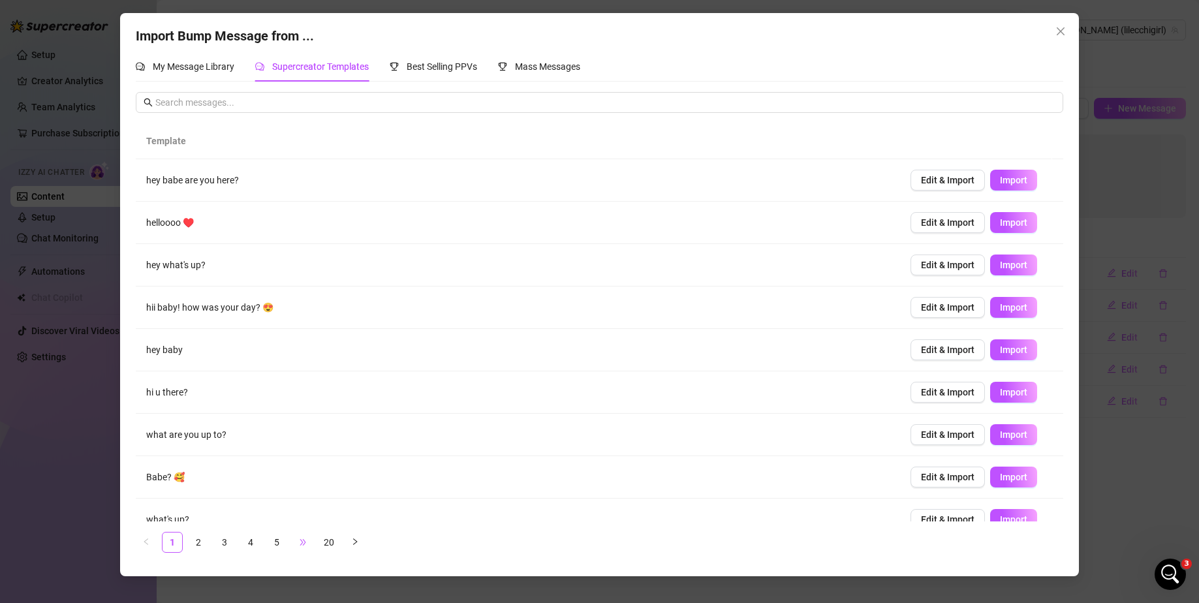
click at [307, 219] on span "•••" at bounding box center [302, 542] width 21 height 21
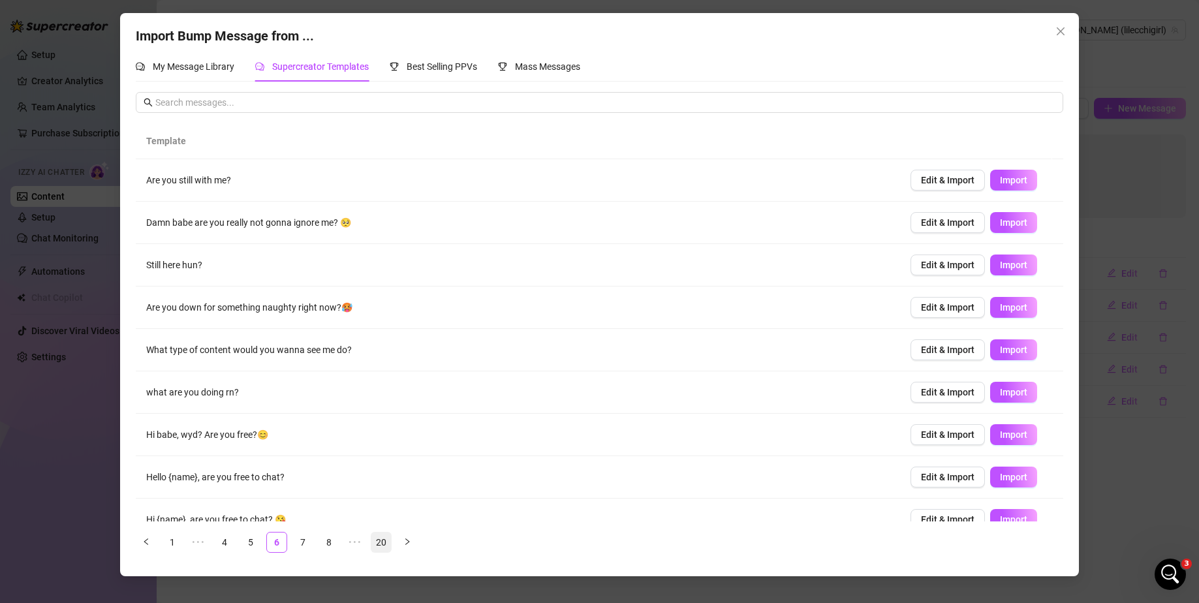
click at [377, 219] on link "20" at bounding box center [381, 543] width 20 height 20
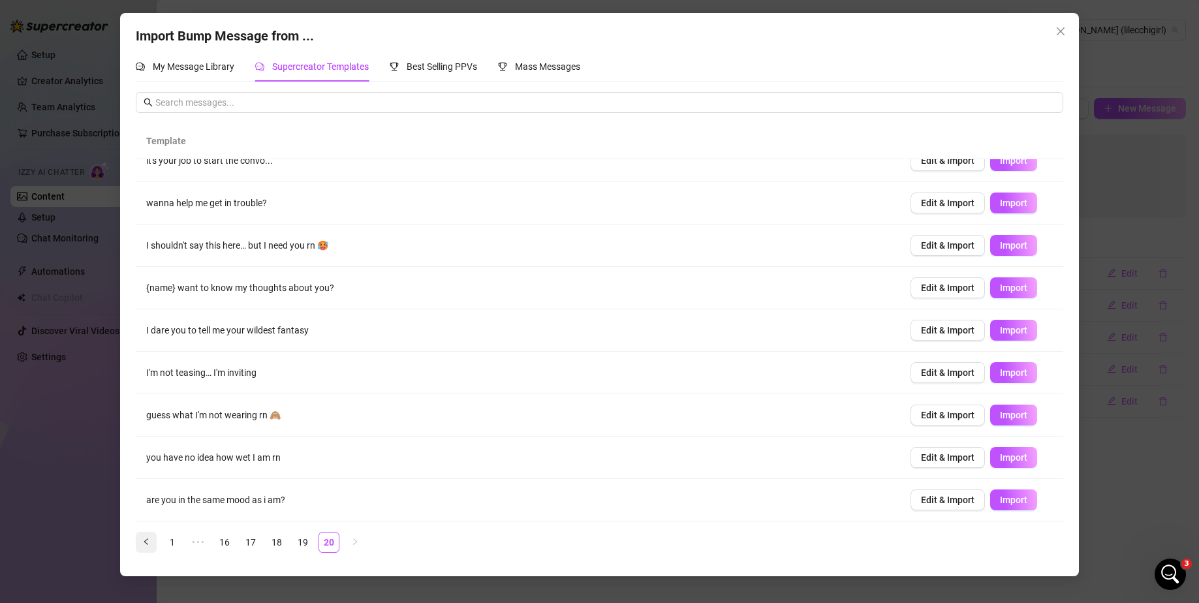
click at [149, 219] on icon "left" at bounding box center [146, 542] width 8 height 8
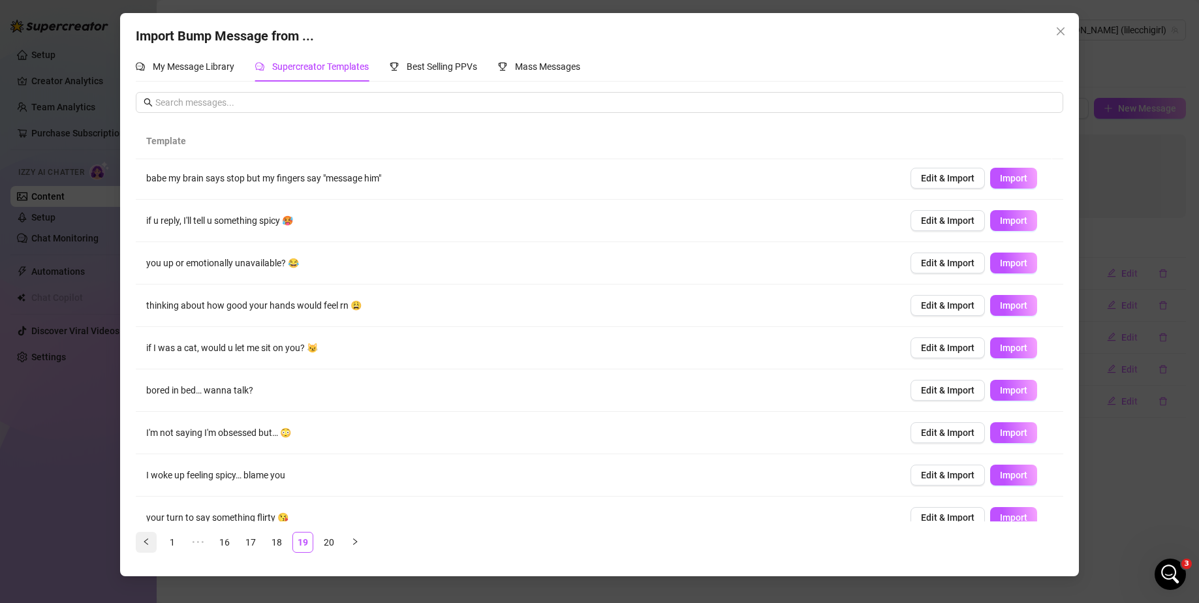
scroll to position [0, 0]
click at [149, 219] on icon "left" at bounding box center [146, 542] width 8 height 8
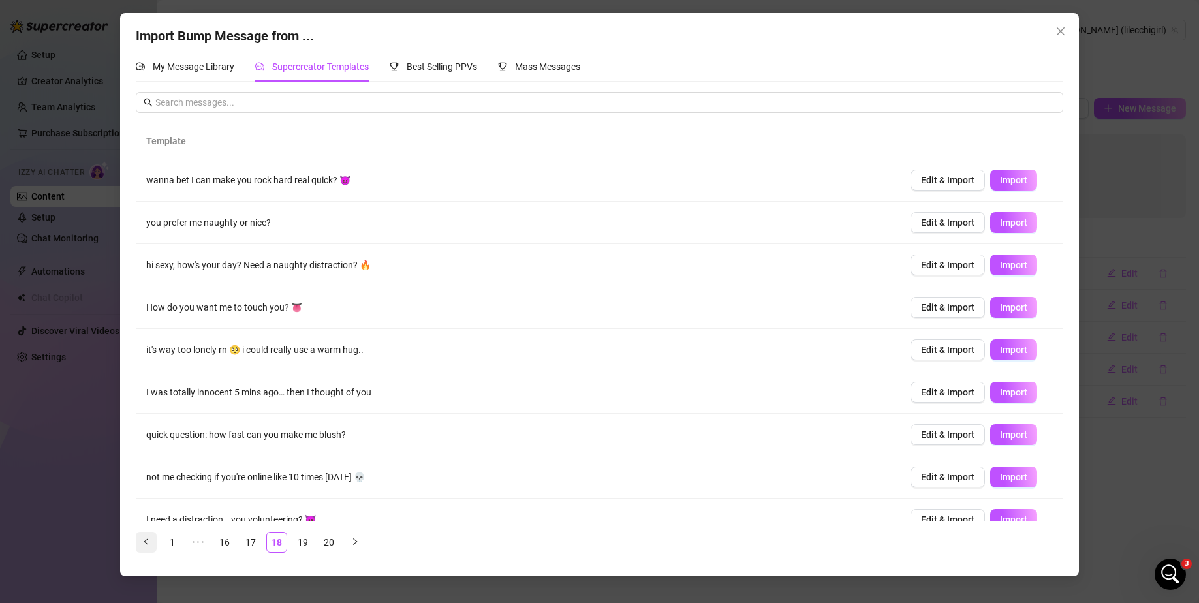
click at [149, 219] on icon "left" at bounding box center [146, 542] width 8 height 8
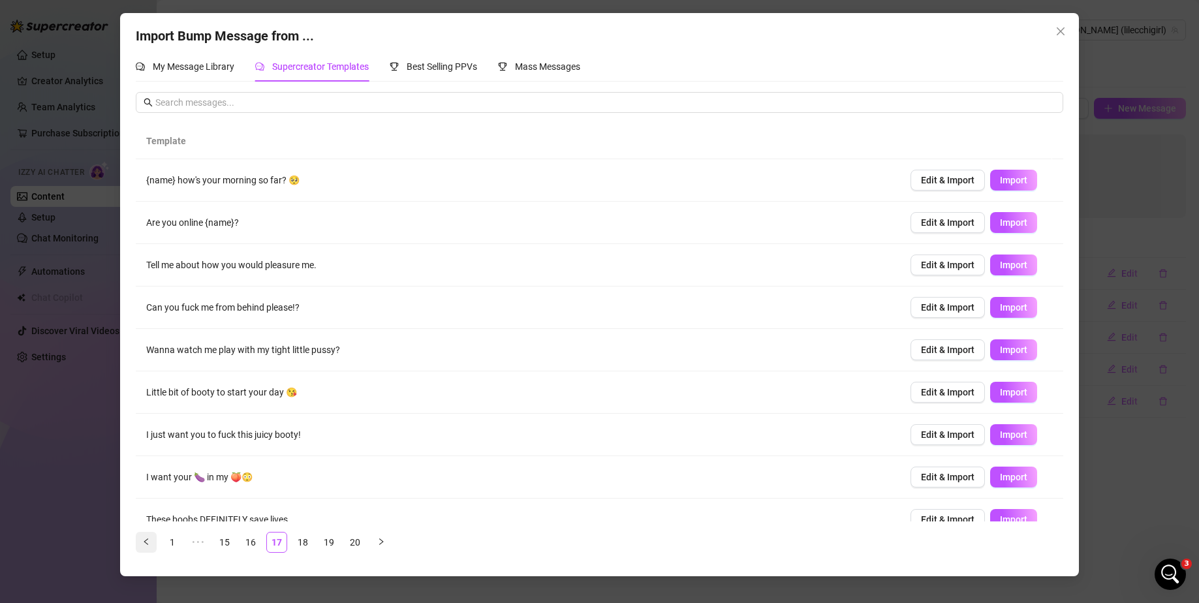
click at [149, 219] on icon "left" at bounding box center [146, 542] width 8 height 8
click at [407, 219] on button "button" at bounding box center [407, 542] width 21 height 21
click at [499, 219] on span "Edit & Import" at bounding box center [948, 222] width 54 height 10
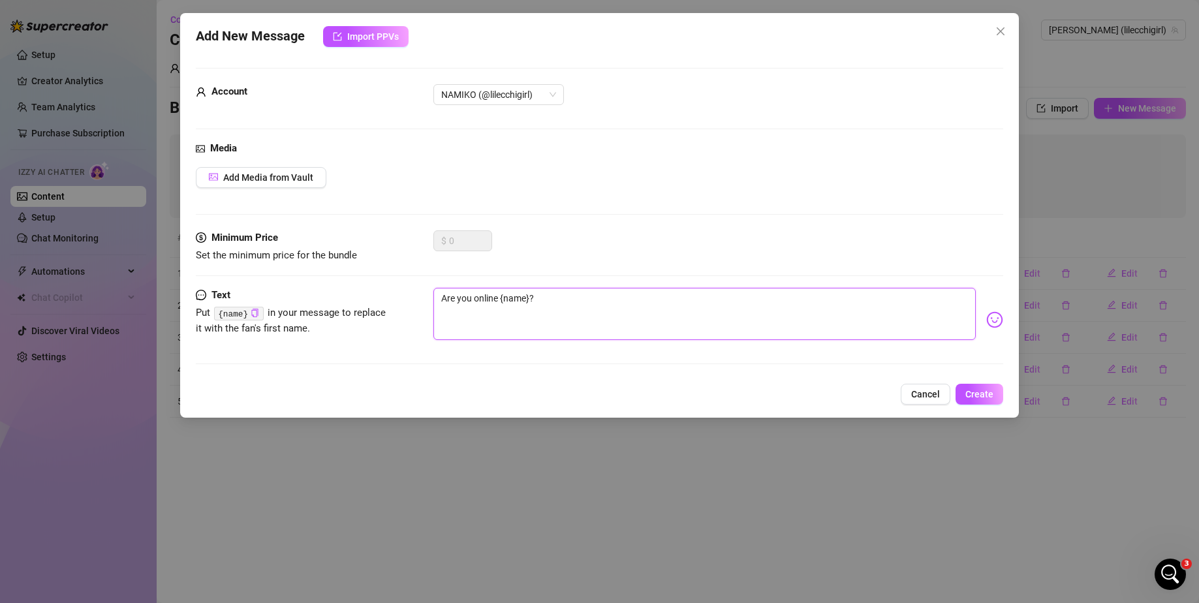
drag, startPoint x: 446, startPoint y: 295, endPoint x: 430, endPoint y: 301, distance: 17.3
click at [430, 219] on div "Text Put {name} in your message to replace it with the fan's first name. Are yo…" at bounding box center [600, 320] width 808 height 64
type textarea "hre you online {name}?"
type textarea "here you online {name}?"
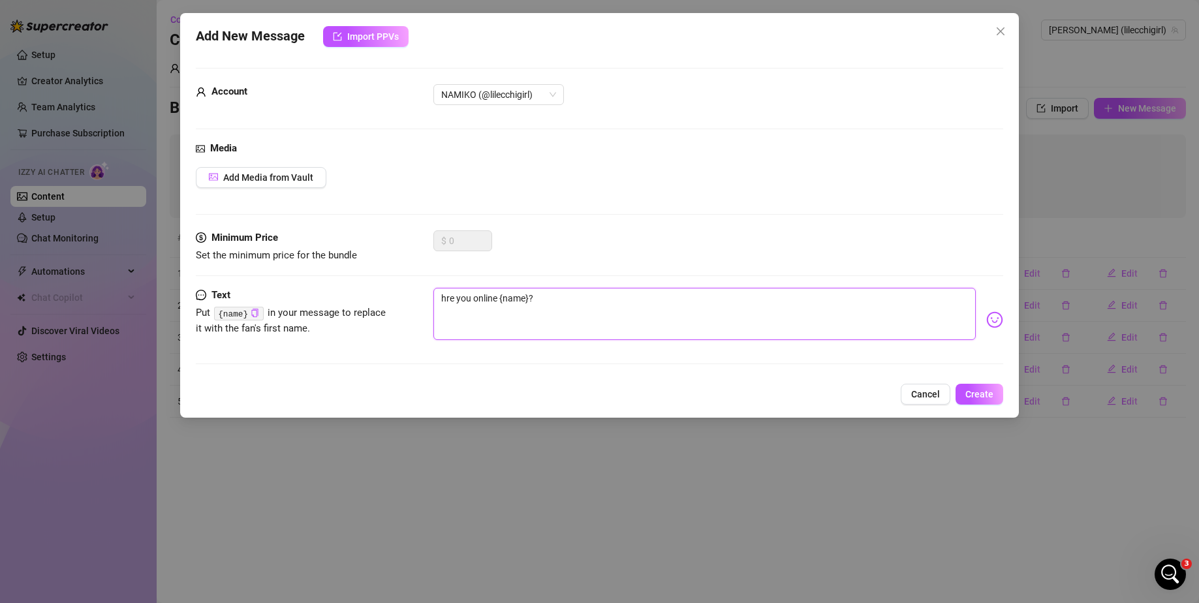
type textarea "here you online {name}?"
type textarea "heyre you online {name}?"
type textarea "hey re you online {name}?"
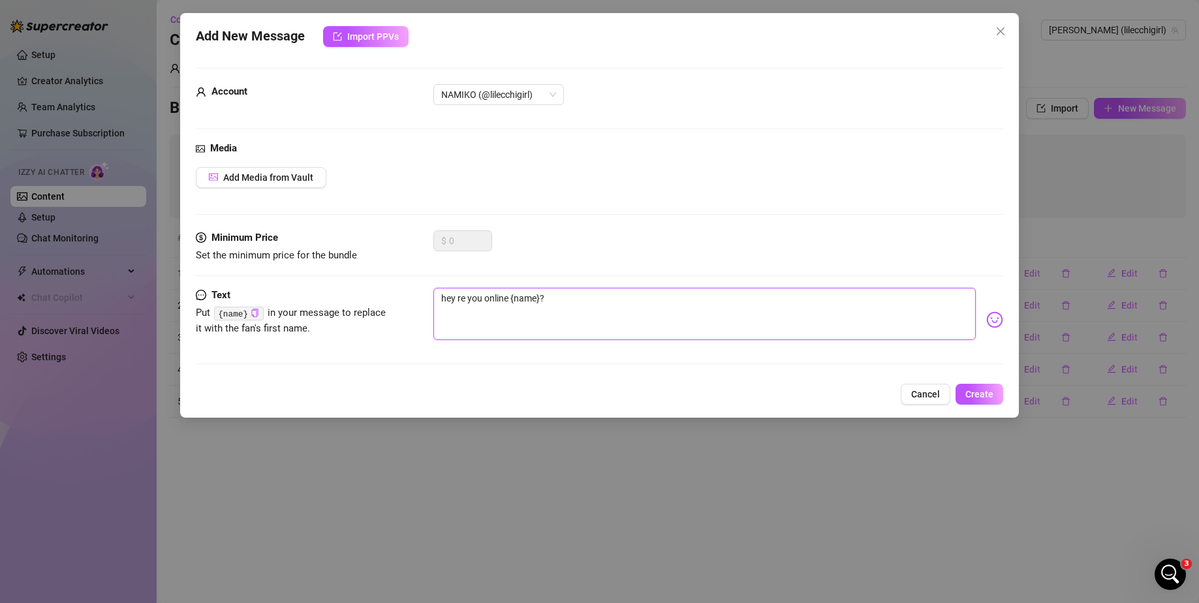
type textarea "hey re you online {name}?"
type textarea "hey ^re you online {name}?"
type textarea "hey ^-re you online {name}?"
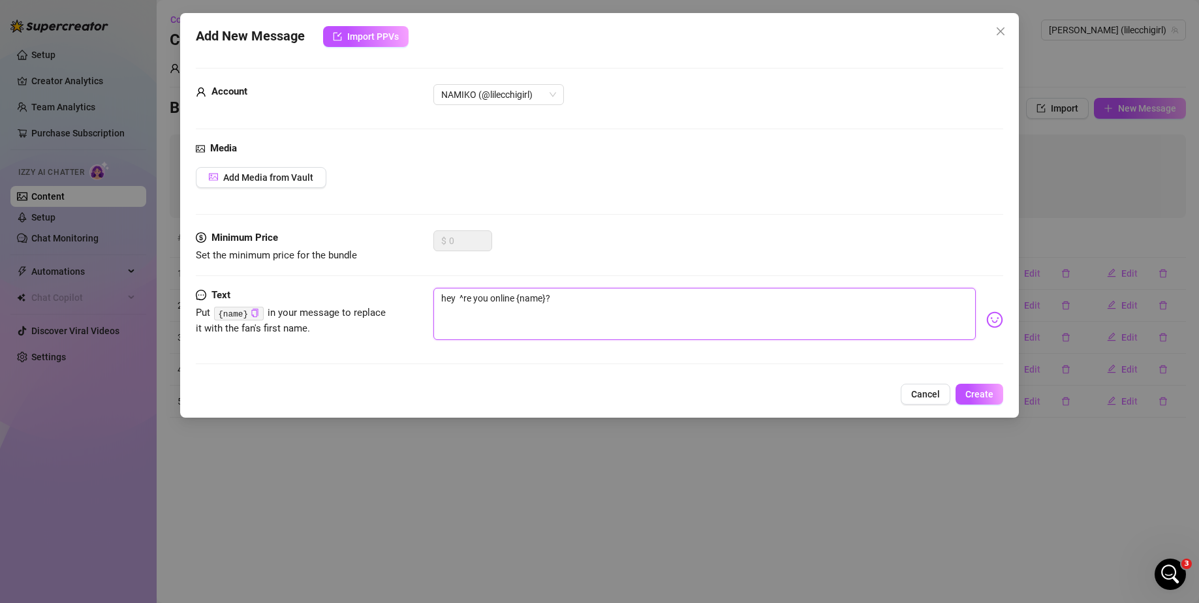
type textarea "hey ^-re you online {name}?"
type textarea "hey ^-6re you online {name}?"
type textarea "hey ^-re you online {name}?"
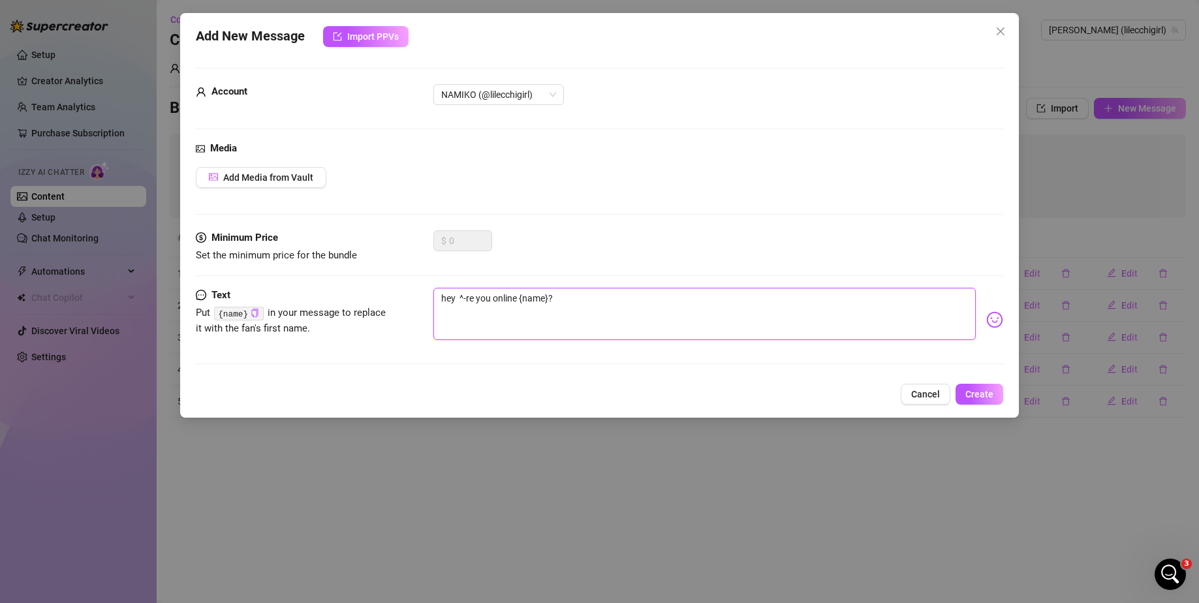
type textarea "hey ^-^re you online {name}?"
type textarea "hey ^-^ re you online {name}?"
type textarea "hey ^-^ yre you online {name}?"
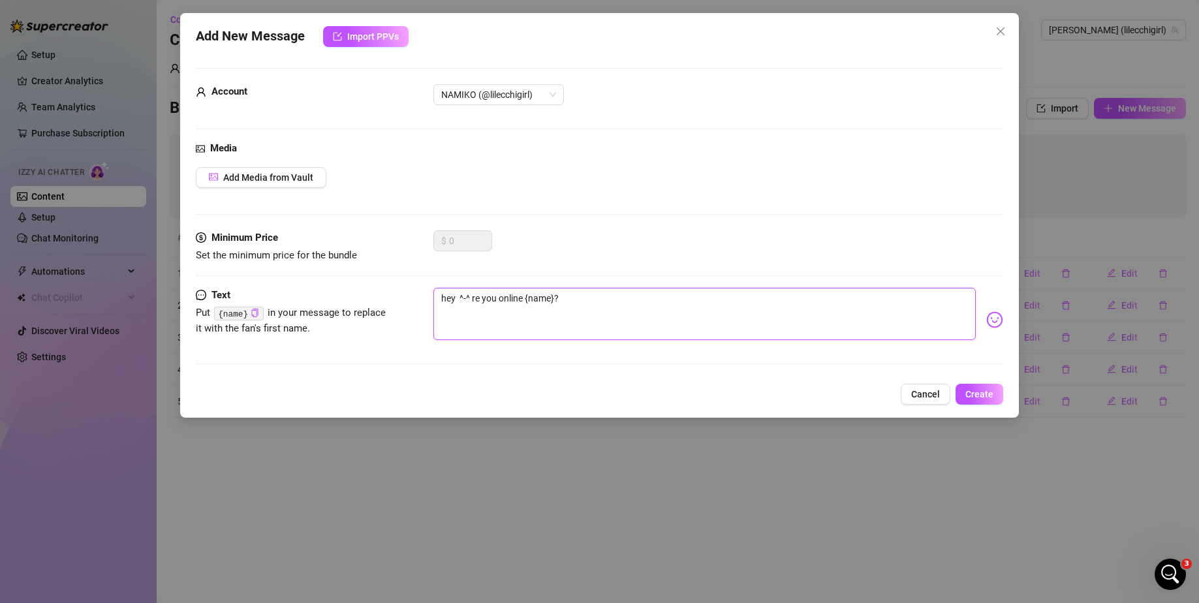
type textarea "hey ^-^ yre you online {name}?"
type textarea "hey ^-^ yore you online {name}?"
type textarea "hey ^-^ youre you online {name}?"
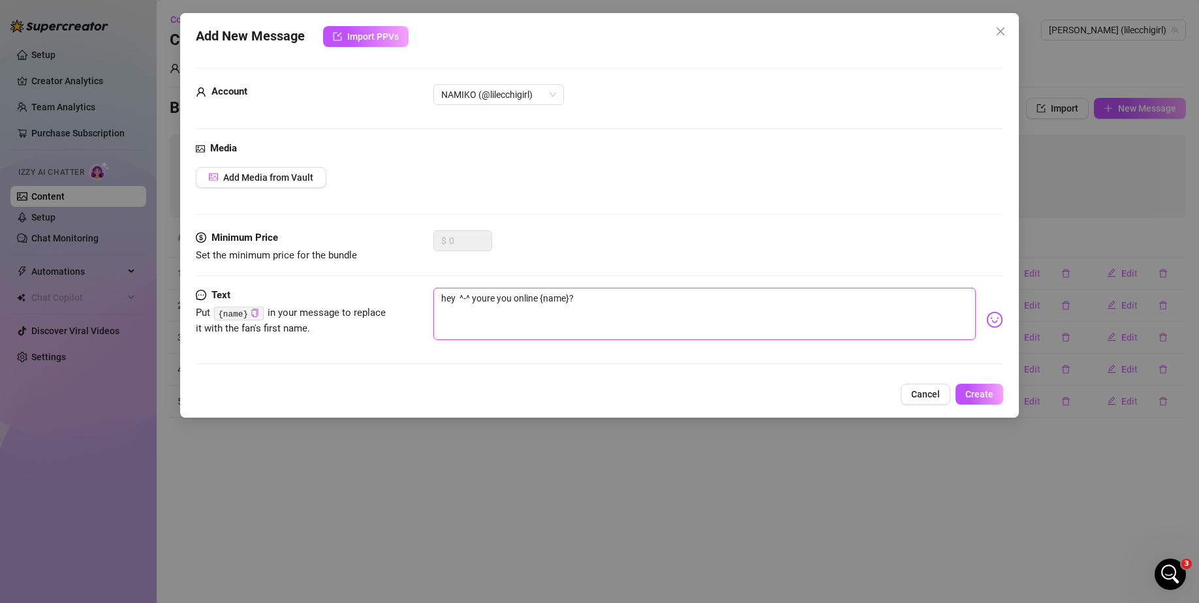
type textarea "hey ^-^ you re you online {name}?"
type textarea "hey ^-^ you re youonline {name}?"
type textarea "hey ^-^ you re yoonline {name}?"
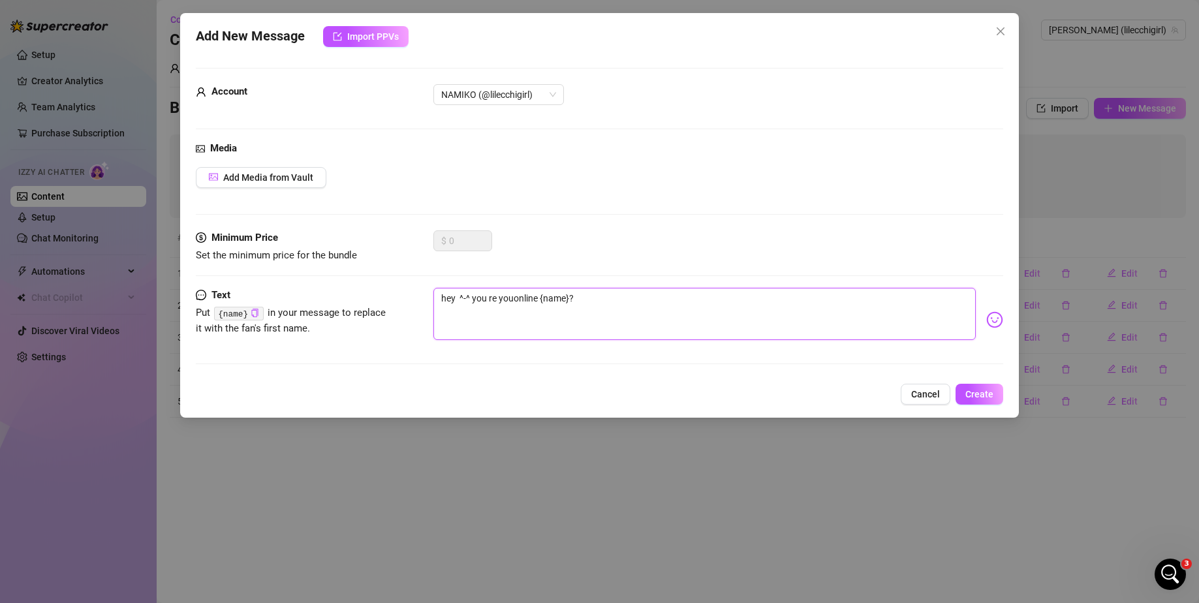
type textarea "hey ^-^ you re yoonline {name}?"
type textarea "hey ^-^ you re yonline {name}?"
type textarea "hey ^-^ you re online {name}?"
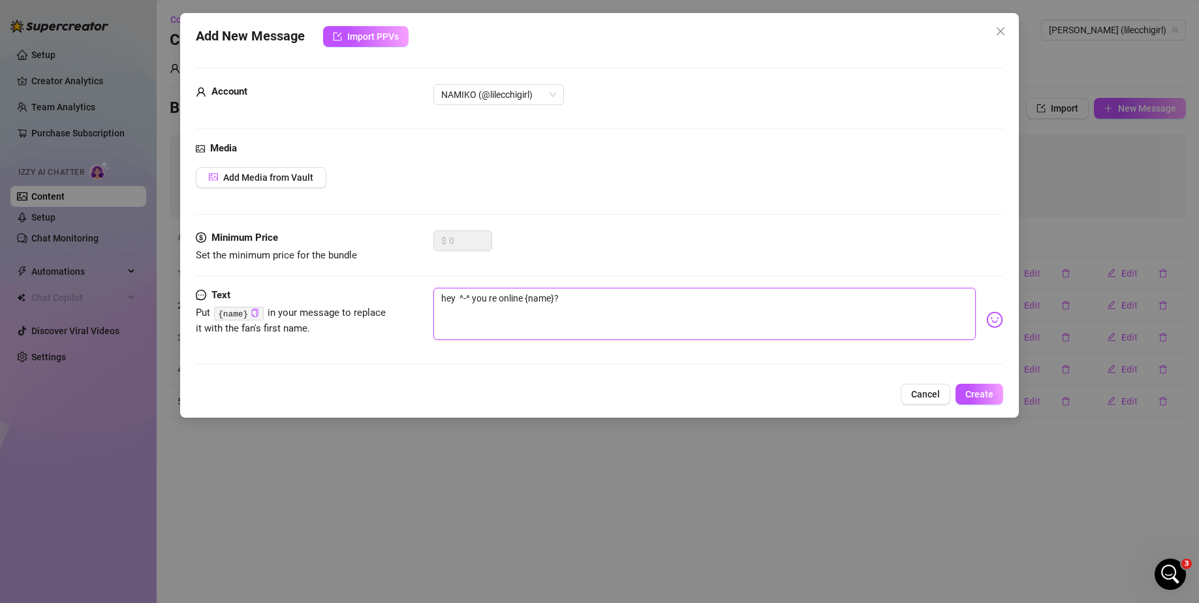
type textarea "hey ^-^ you reonline {name}?"
type textarea "hey ^-^ you ronline {name}?"
type textarea "hey ^-^ you online {name}?"
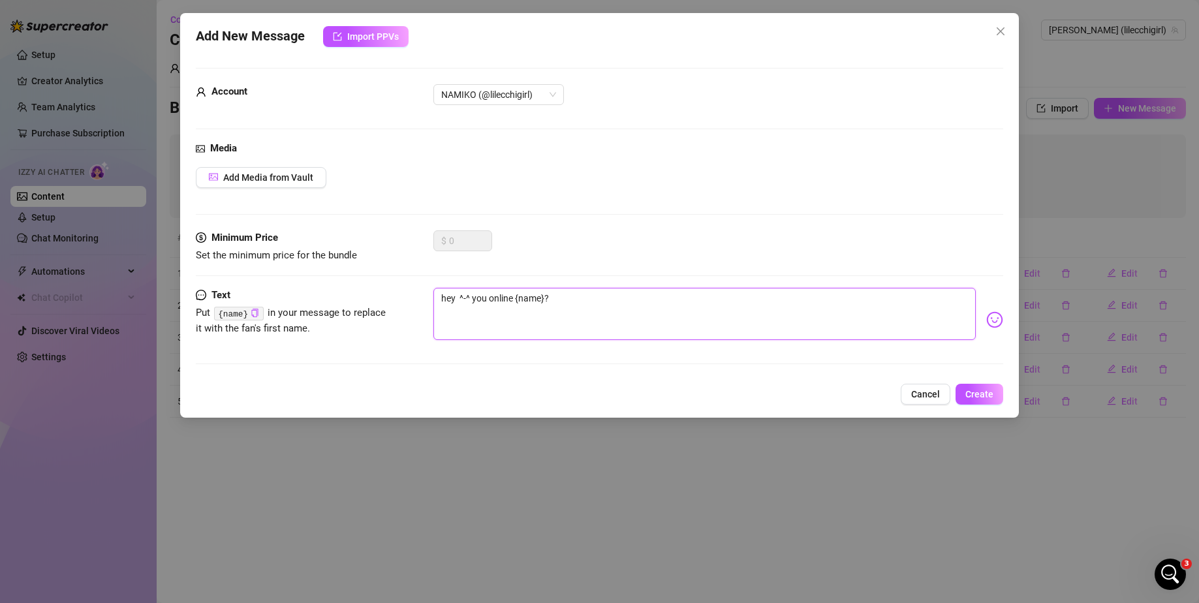
type textarea "hey ^-^ you online {name}?"
click at [421, 163] on div "Media Add Media from Vault" at bounding box center [600, 185] width 808 height 89
click at [262, 179] on span "Add Media from Vault" at bounding box center [268, 177] width 90 height 10
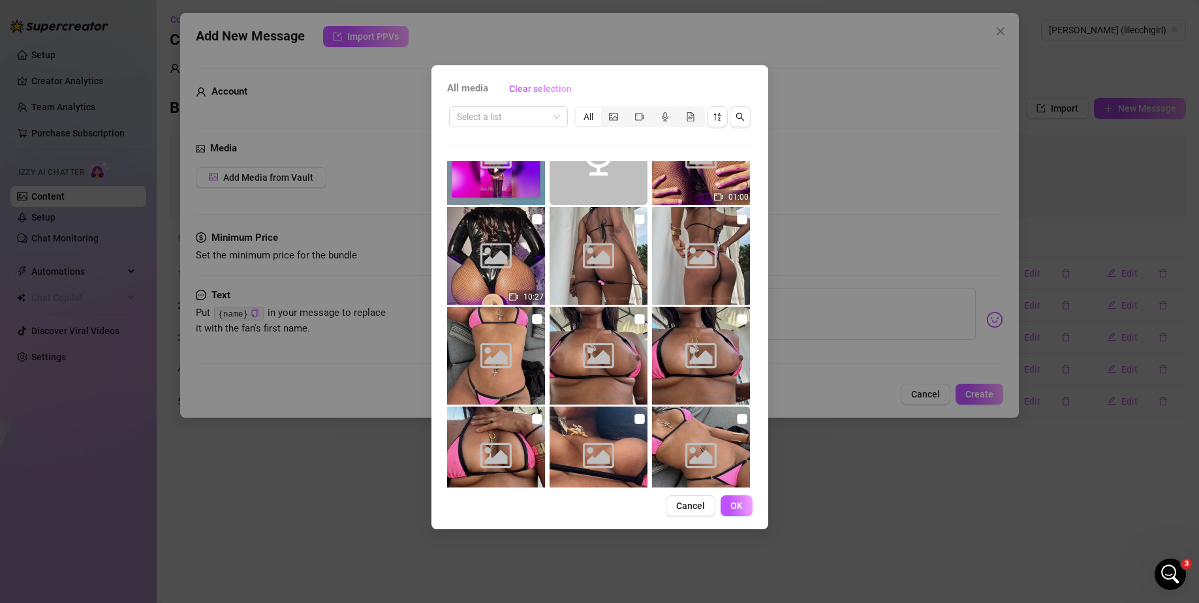
scroll to position [1291, 0]
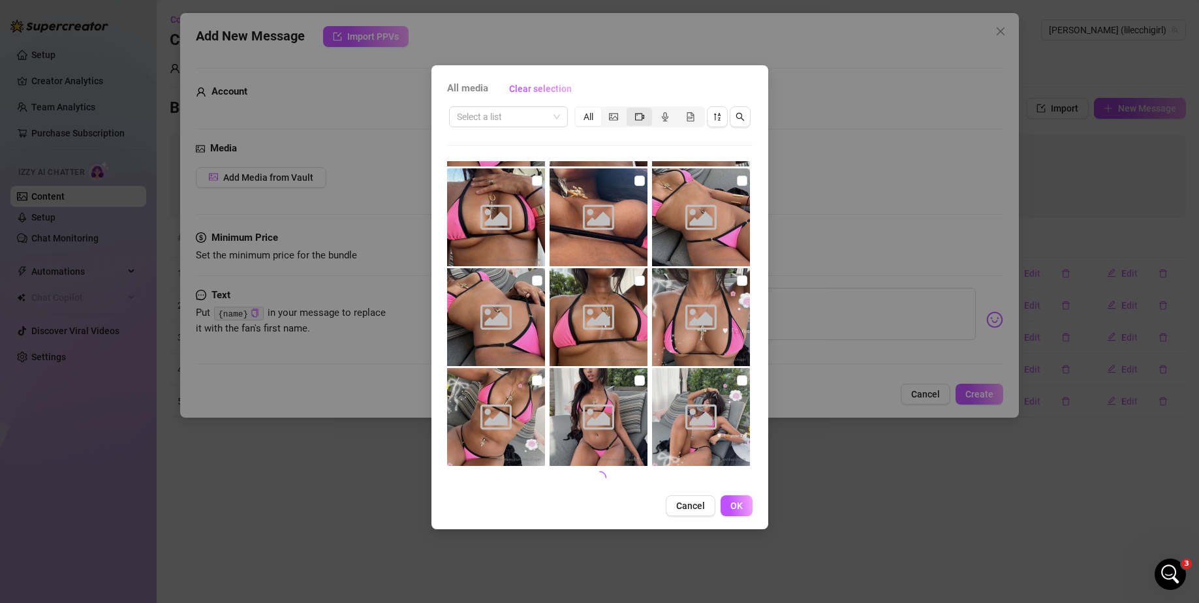
click at [499, 117] on div "segmented control" at bounding box center [638, 117] width 25 height 18
click at [499, 110] on input "segmented control" at bounding box center [630, 110] width 0 height 0
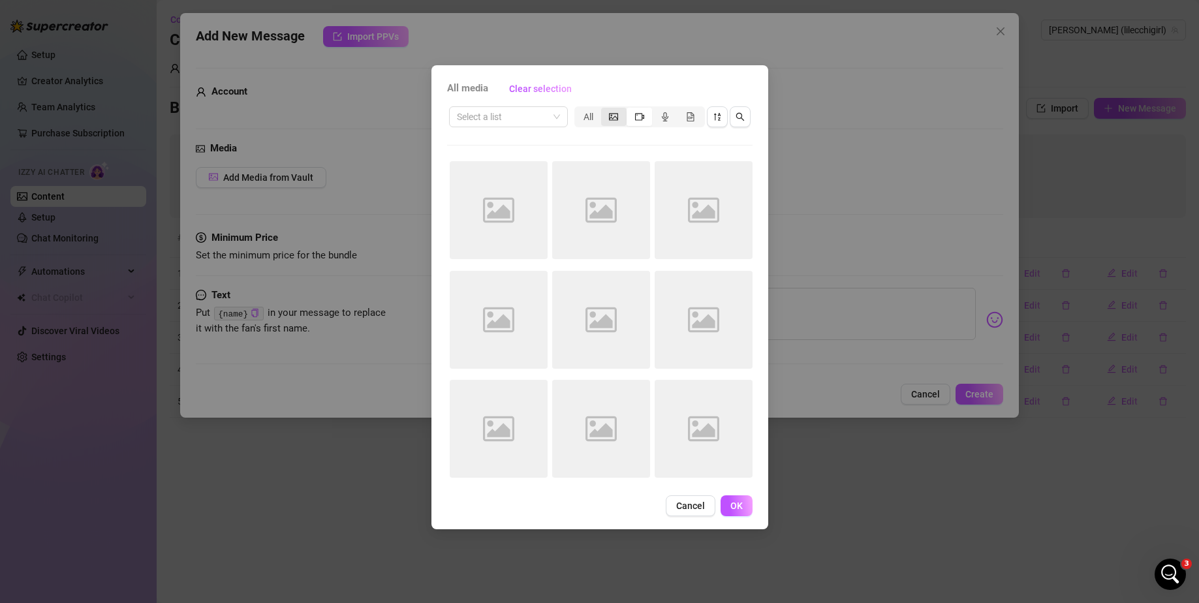
scroll to position [0, 0]
click at [499, 116] on div "segmented control" at bounding box center [613, 117] width 25 height 18
click at [499, 110] on input "segmented control" at bounding box center [604, 110] width 0 height 0
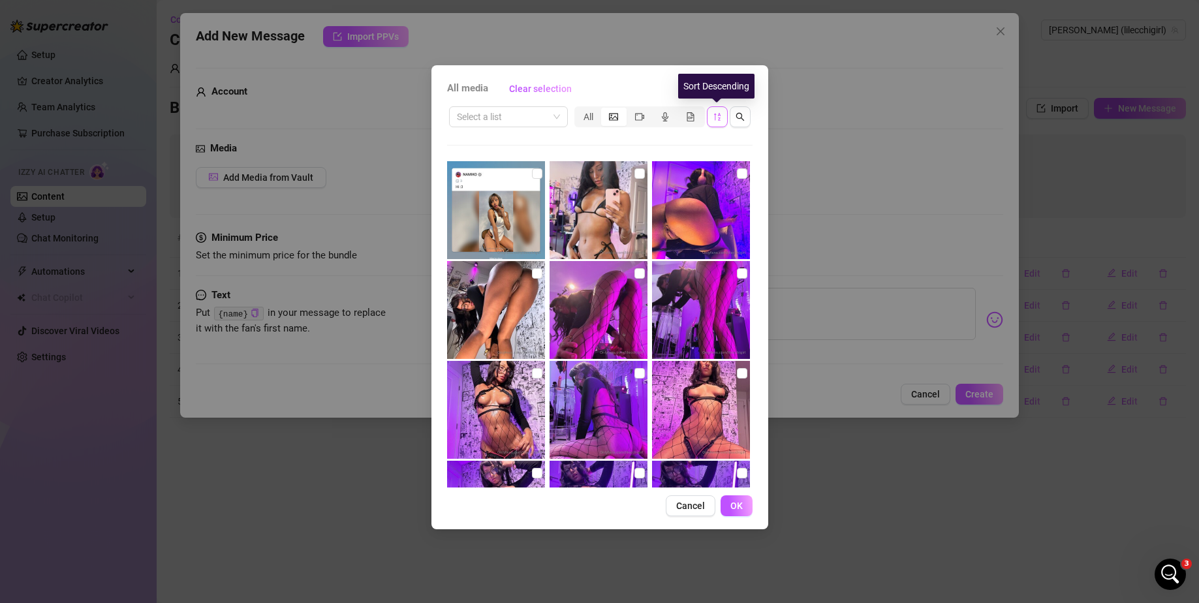
click at [499, 115] on icon "sort-descending" at bounding box center [716, 117] width 7 height 8
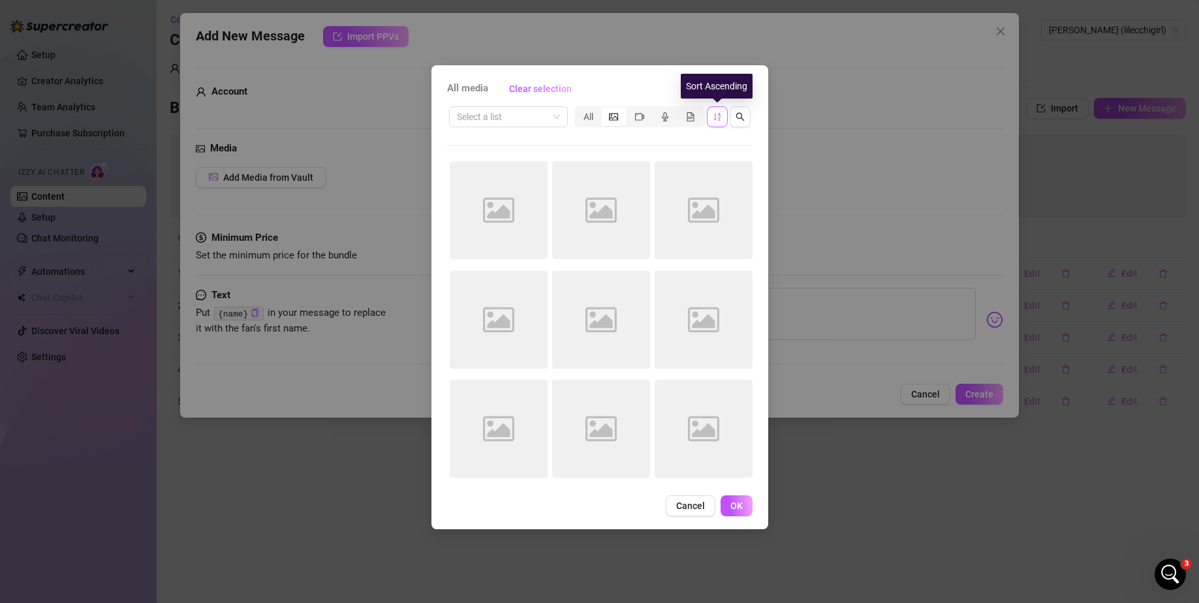
click at [499, 117] on icon "sort-ascending" at bounding box center [717, 116] width 9 height 9
click at [499, 117] on icon "sort-descending" at bounding box center [717, 116] width 9 height 9
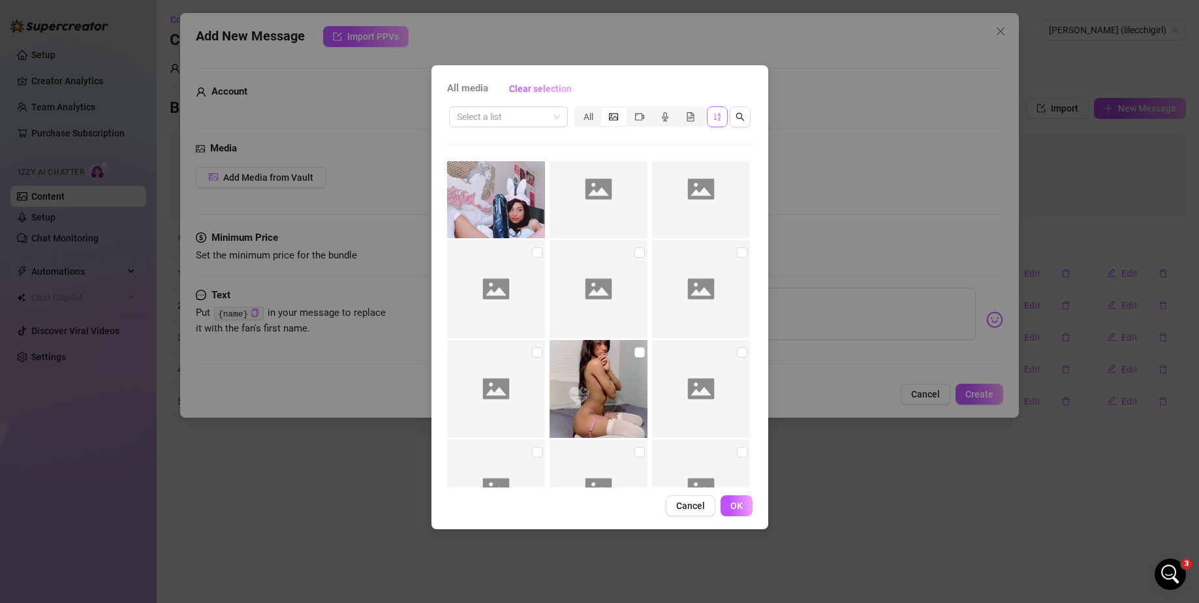
scroll to position [1894, 0]
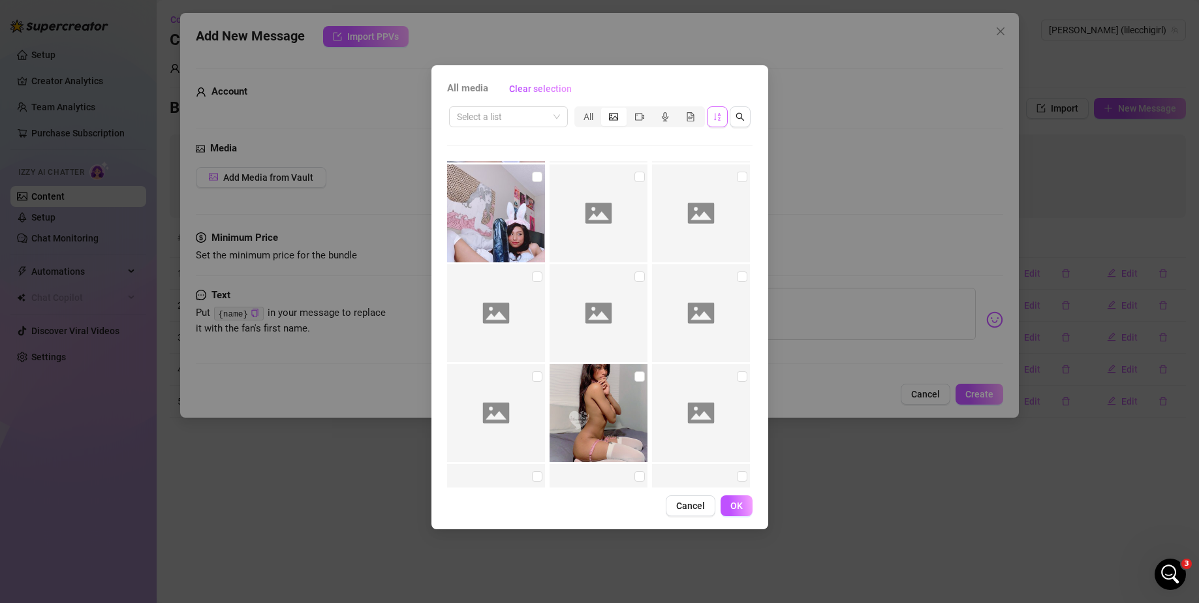
click at [499, 219] on img at bounding box center [496, 213] width 98 height 98
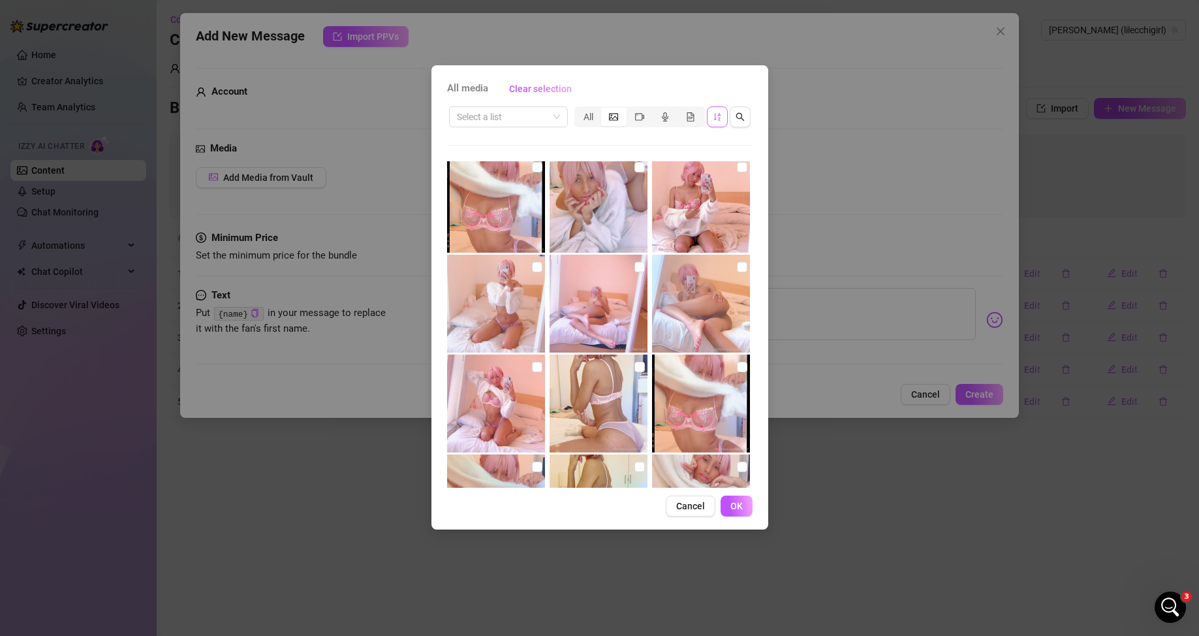
scroll to position [11740, 0]
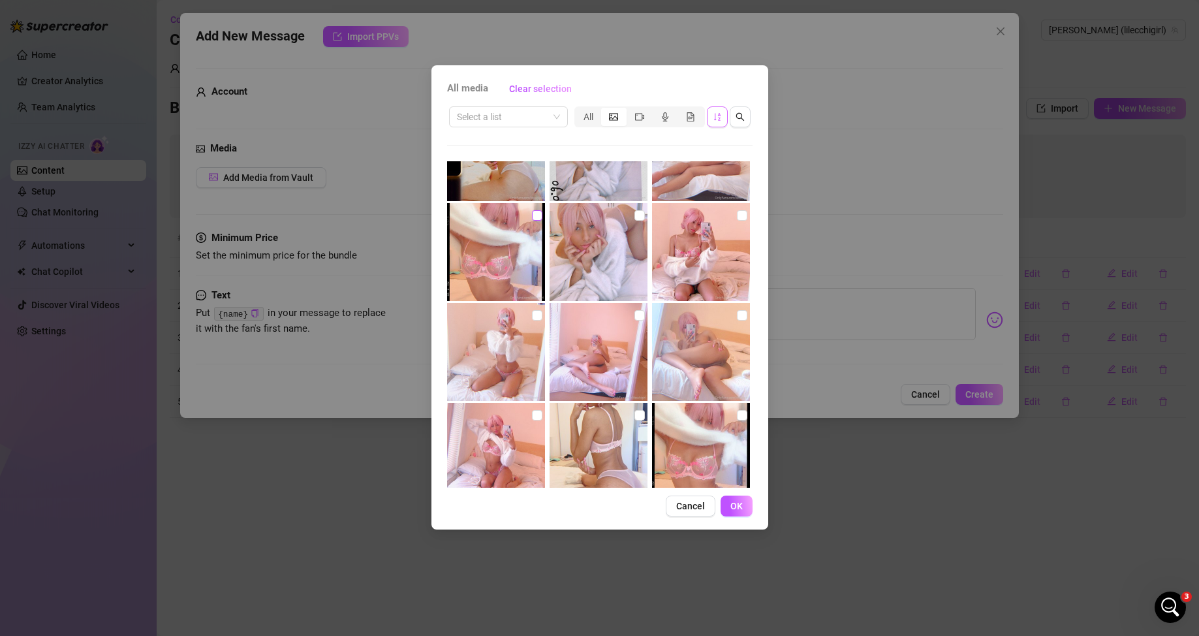
click at [499, 211] on input "checkbox" at bounding box center [537, 215] width 10 height 10
checkbox input "true"
click at [499, 214] on input "checkbox" at bounding box center [639, 215] width 10 height 10
checkbox input "true"
click at [499, 217] on input "checkbox" at bounding box center [742, 215] width 10 height 10
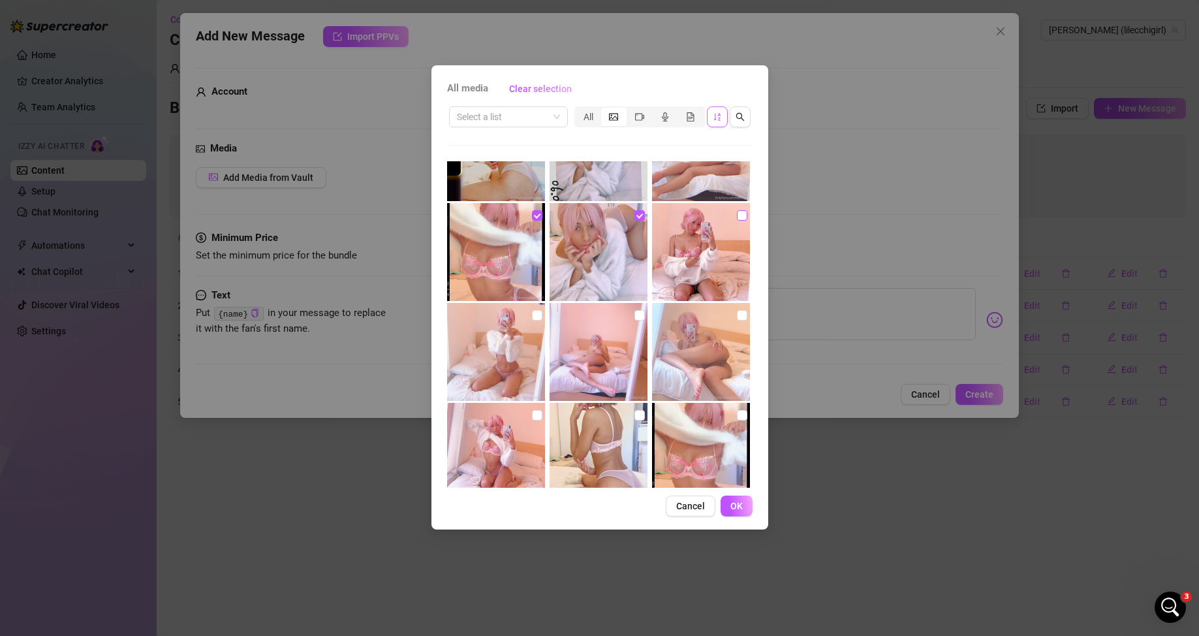
checkbox input "true"
click at [499, 219] on input "checkbox" at bounding box center [537, 315] width 10 height 10
checkbox input "true"
click at [499, 219] on input "checkbox" at bounding box center [639, 315] width 10 height 10
checkbox input "true"
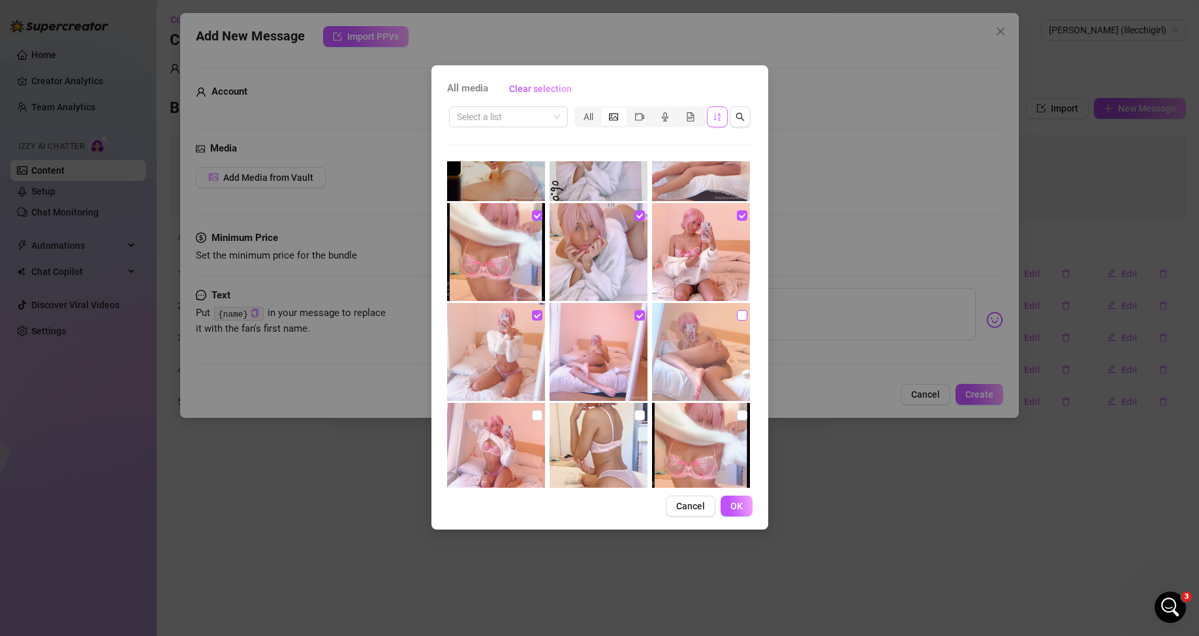
click at [499, 219] on input "checkbox" at bounding box center [742, 315] width 10 height 10
checkbox input "true"
drag, startPoint x: 534, startPoint y: 414, endPoint x: 599, endPoint y: 407, distance: 65.7
click at [499, 219] on input "checkbox" at bounding box center [537, 415] width 10 height 10
checkbox input "true"
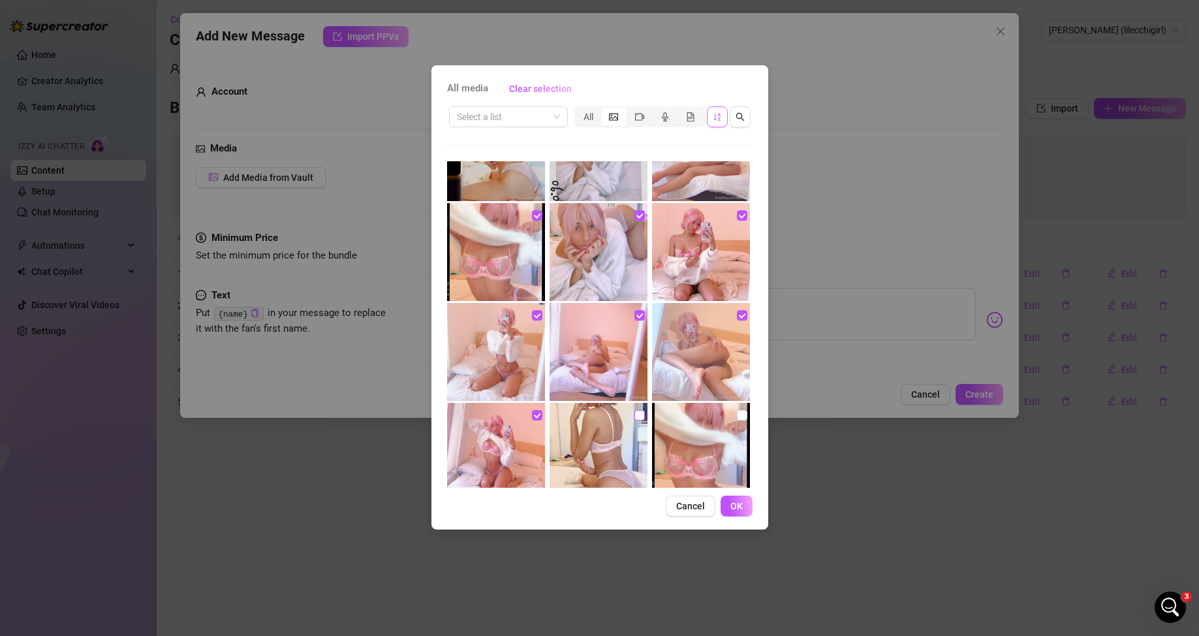
click at [499, 219] on input "checkbox" at bounding box center [639, 415] width 10 height 10
checkbox input "true"
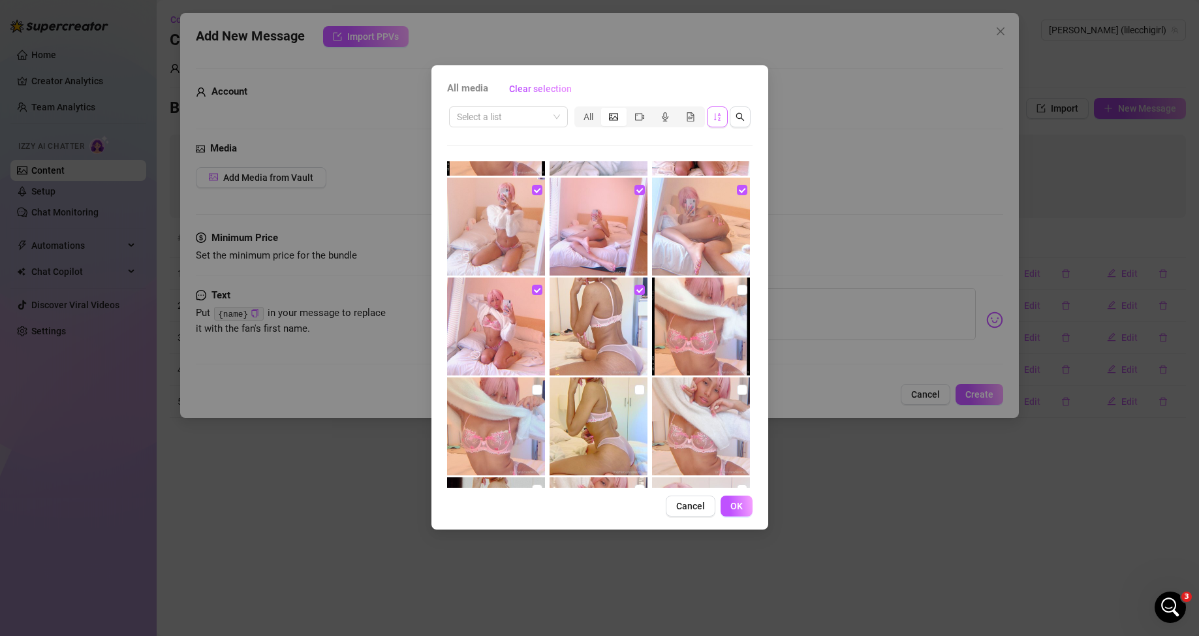
scroll to position [11871, 0]
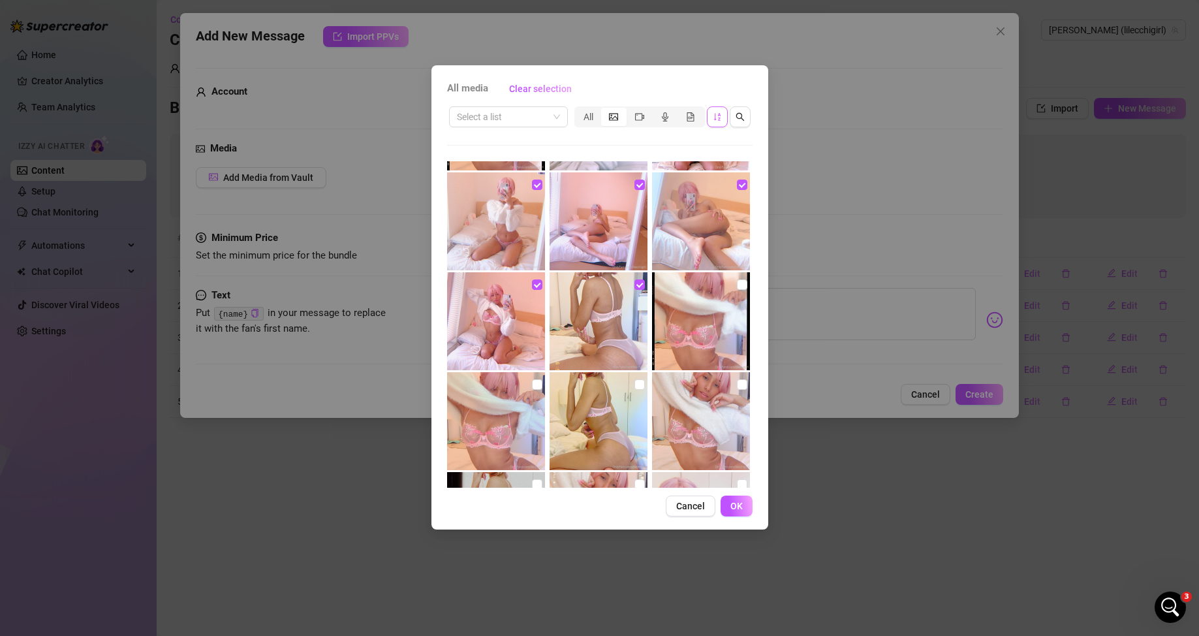
click at [499, 219] on img at bounding box center [701, 321] width 98 height 98
click at [499, 219] on input "checkbox" at bounding box center [742, 284] width 10 height 10
checkbox input "true"
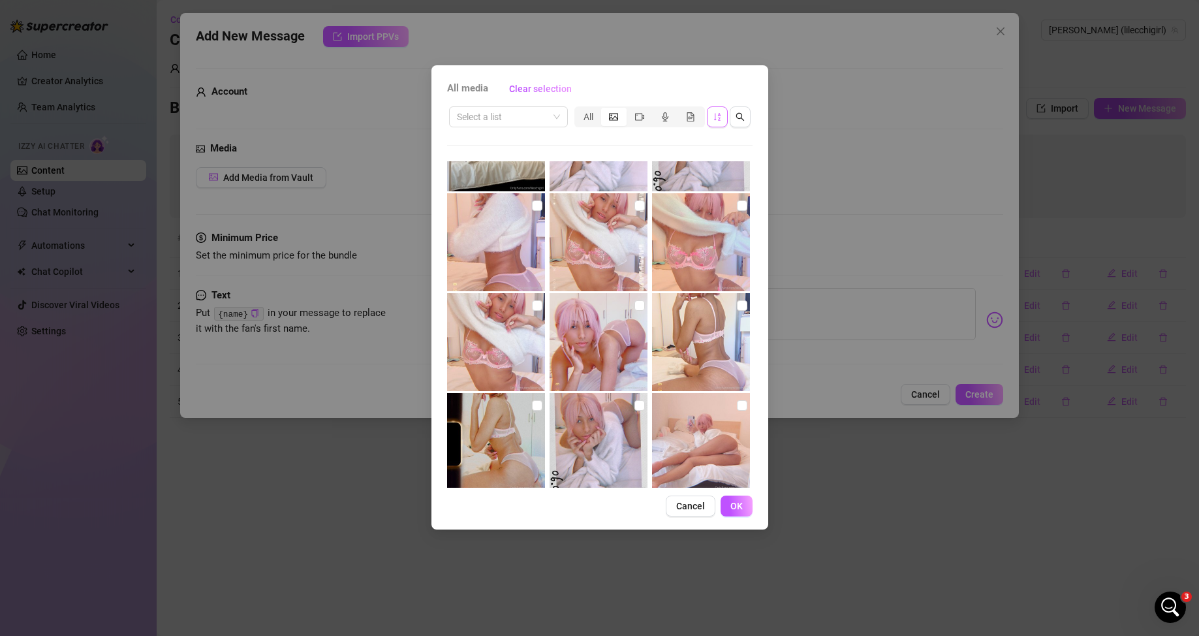
scroll to position [11414, 0]
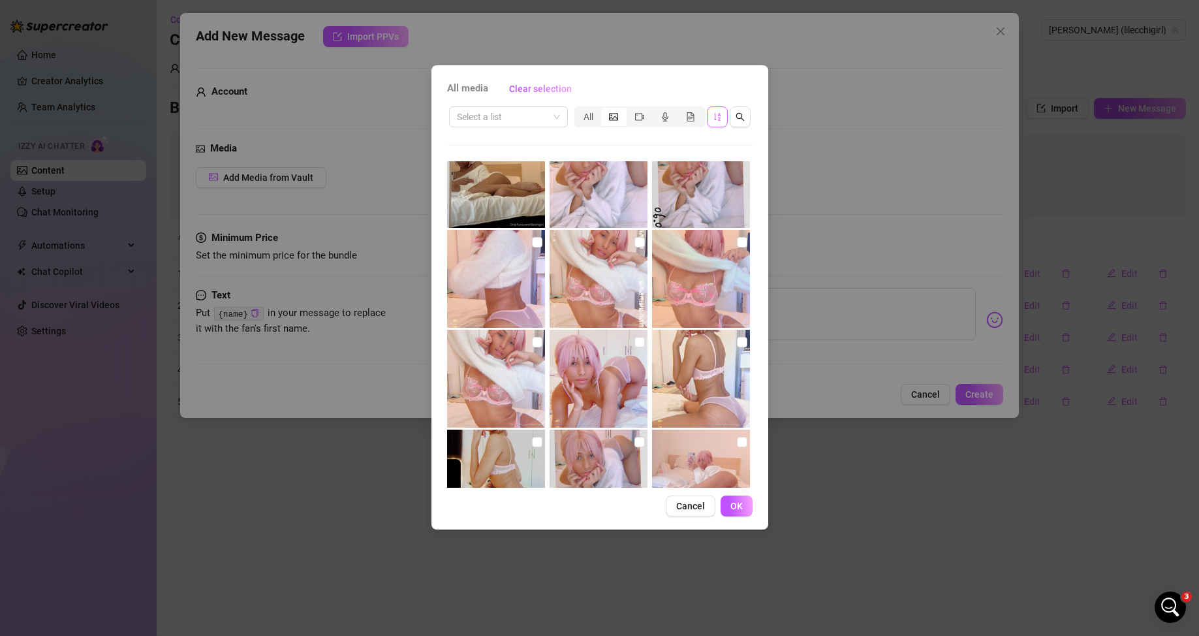
click at [499, 219] on input "checkbox" at bounding box center [639, 342] width 10 height 10
checkbox input "true"
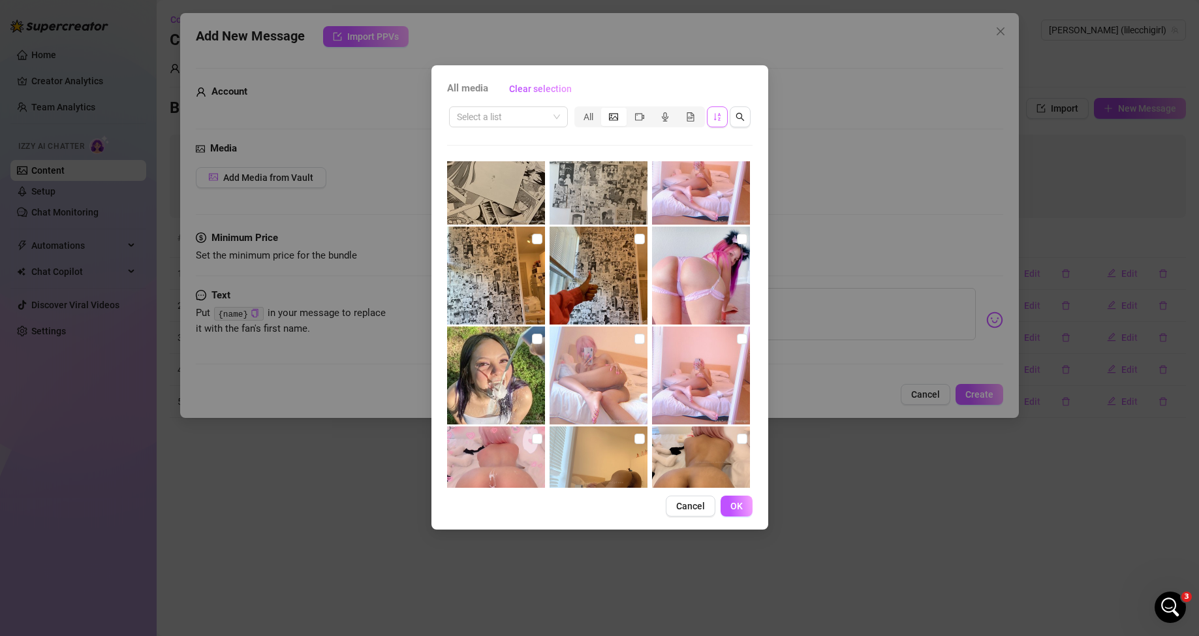
scroll to position [13045, 0]
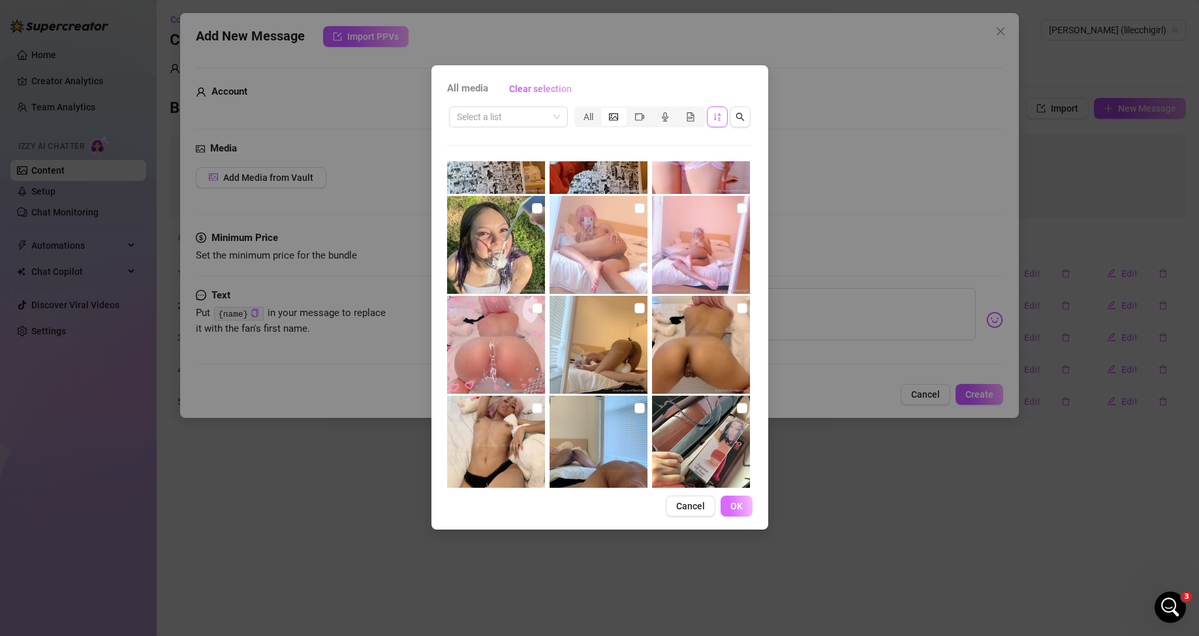
click at [499, 219] on button "OK" at bounding box center [736, 505] width 32 height 21
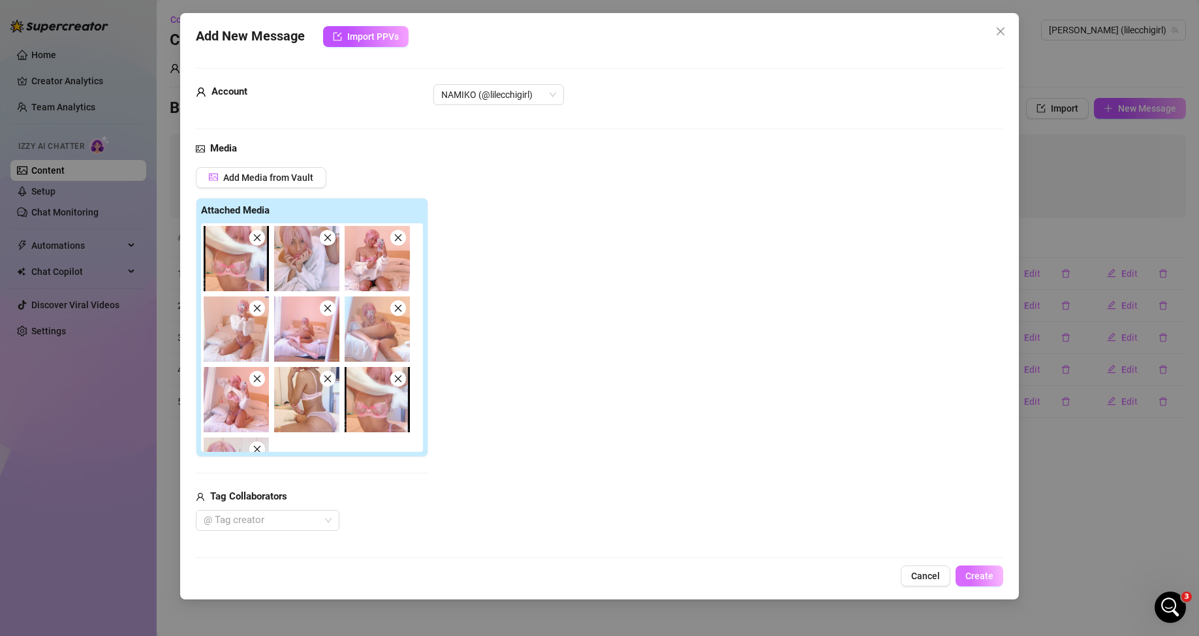
click at [499, 219] on span "Create" at bounding box center [979, 575] width 28 height 10
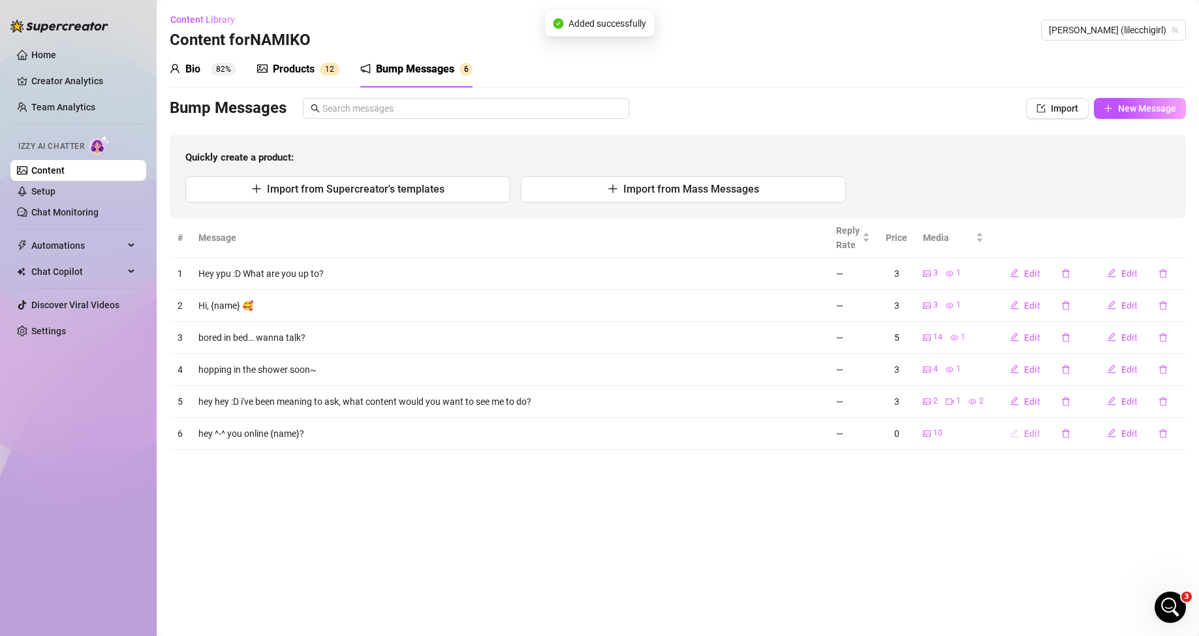
click at [499, 219] on span "Edit" at bounding box center [1032, 433] width 16 height 10
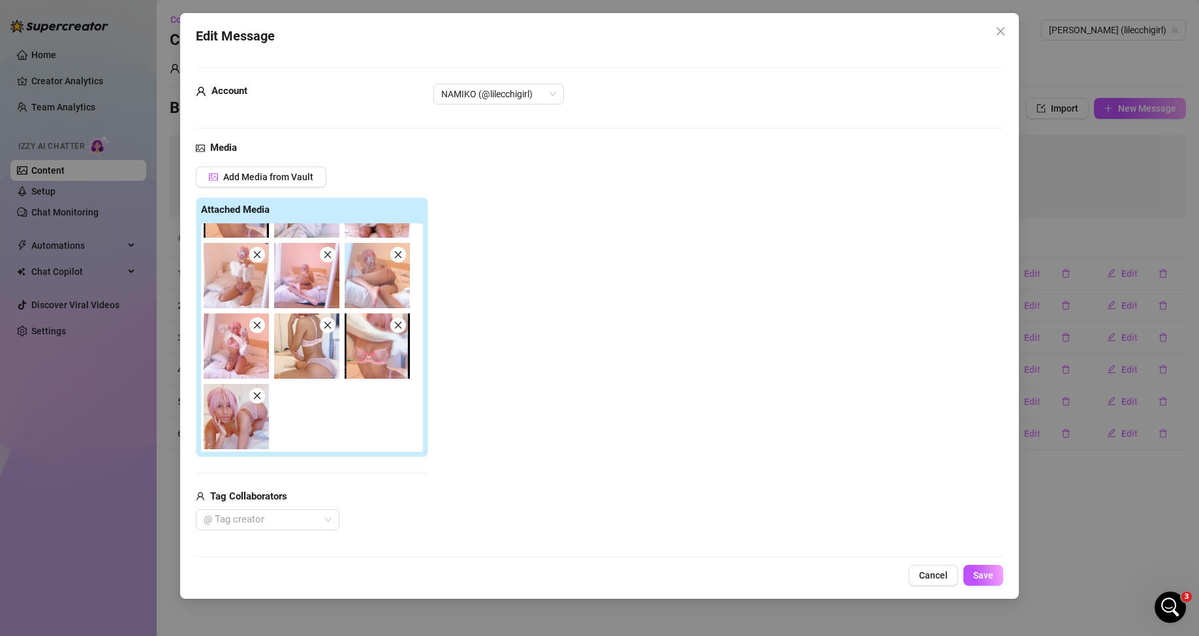
scroll to position [161, 0]
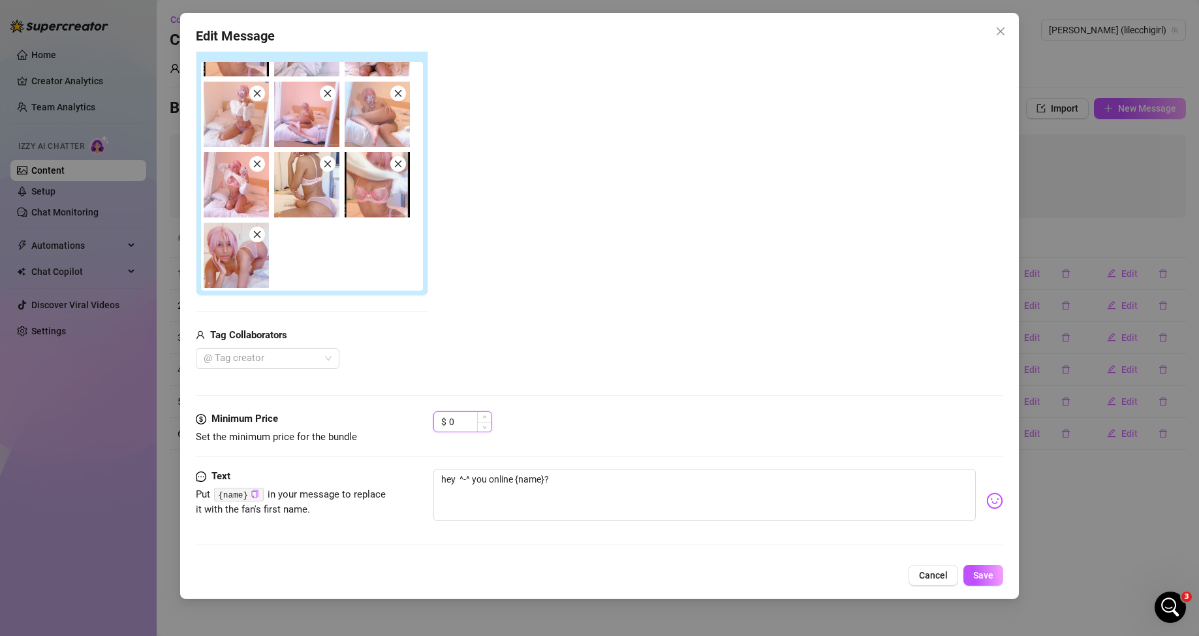
click at [475, 219] on input "0" at bounding box center [470, 422] width 42 height 20
click at [499, 219] on textarea "hey ^-^ you online {name}?" at bounding box center [704, 495] width 543 height 52
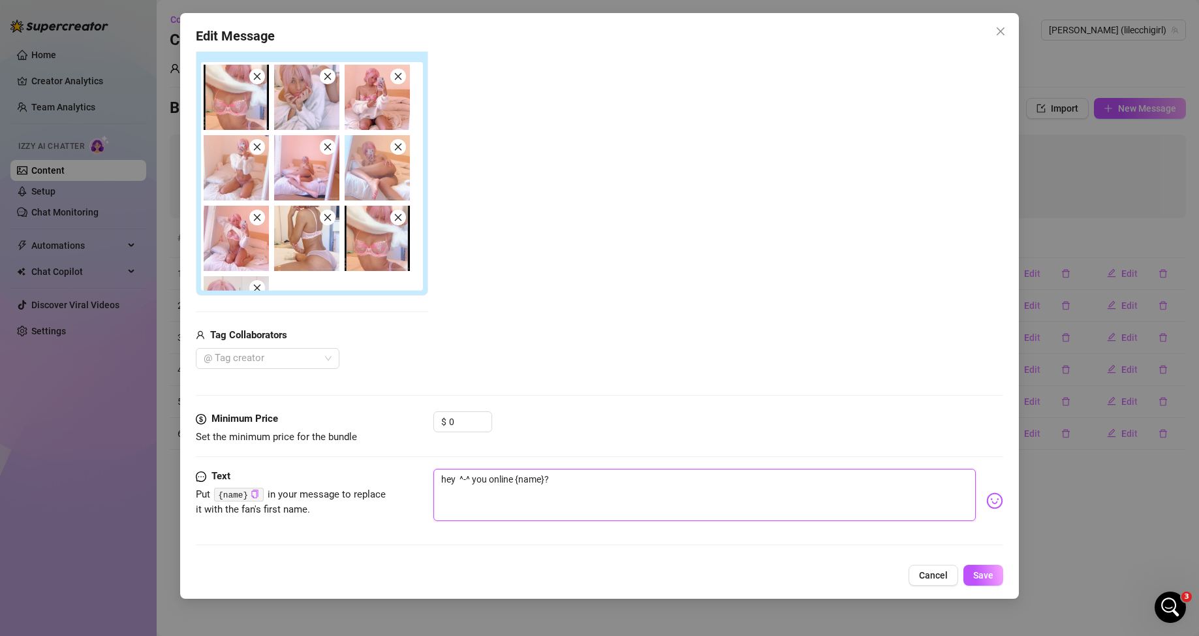
type textarea "h"
type textarea "he"
type textarea "hey"
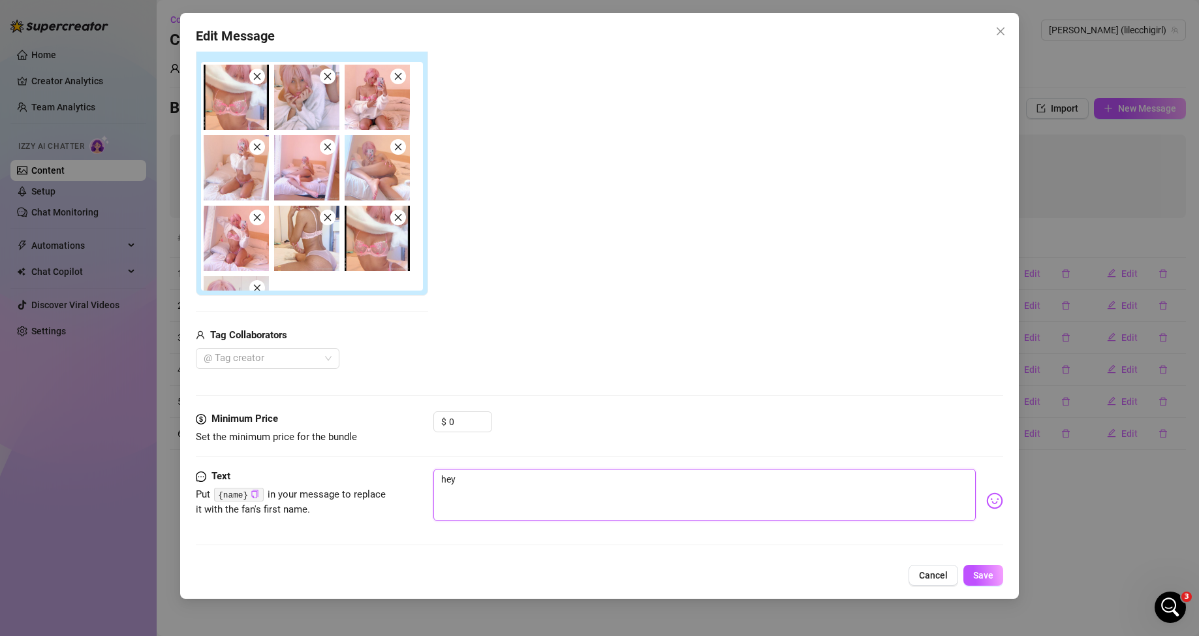
type textarea "hey h"
type textarea "hey he"
type textarea "hey hey"
type textarea "hey hey,"
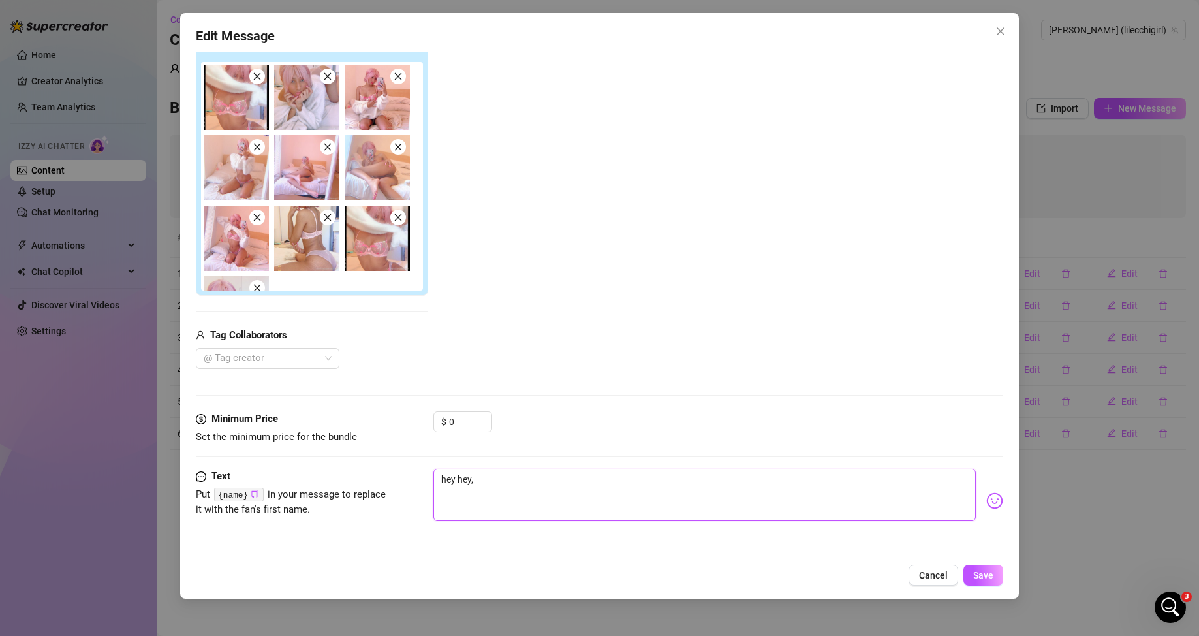
type textarea "hey hey,"
type textarea "hey hey, f"
type textarea "hey hey, fe"
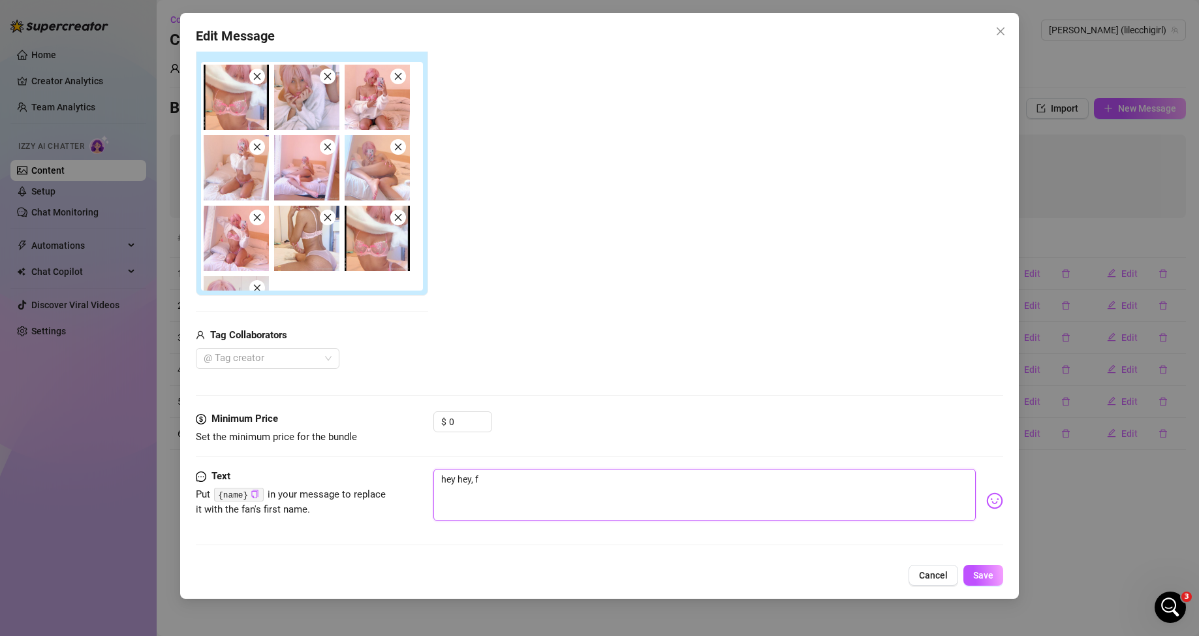
type textarea "hey hey, fe"
type textarea "hey hey, fee"
type textarea "hey hey, feel"
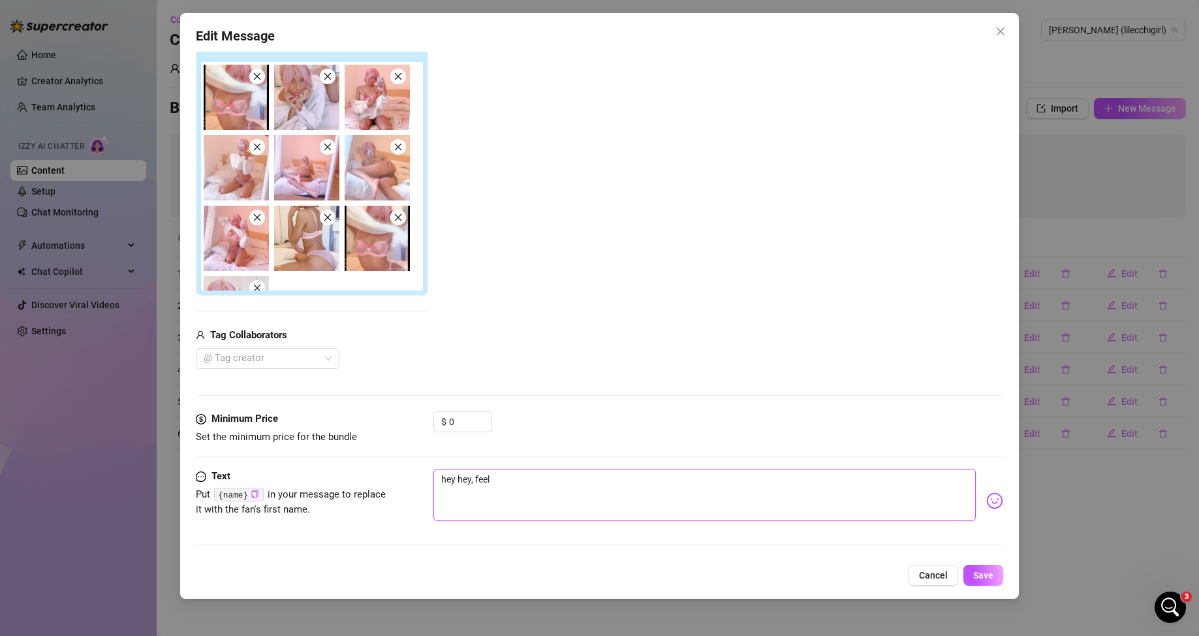
type textarea "hey hey, feeli"
type textarea "hey hey, feelin"
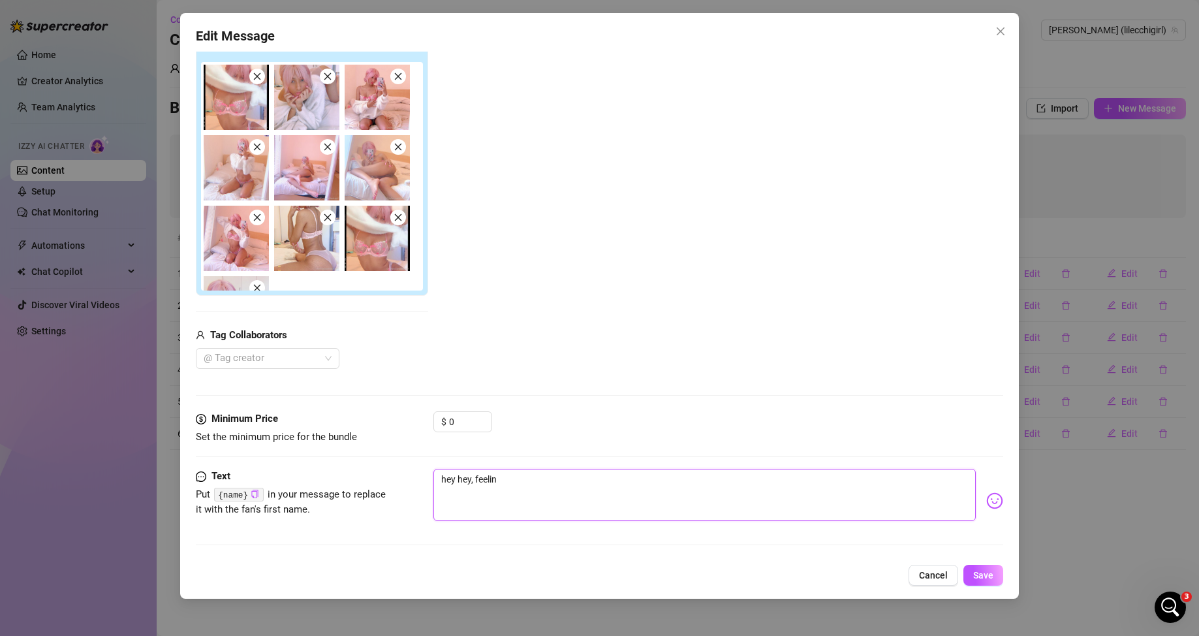
type textarea "hey hey, feelin"
type textarea "hey hey, feelin c"
type textarea "hey hey, feelin co"
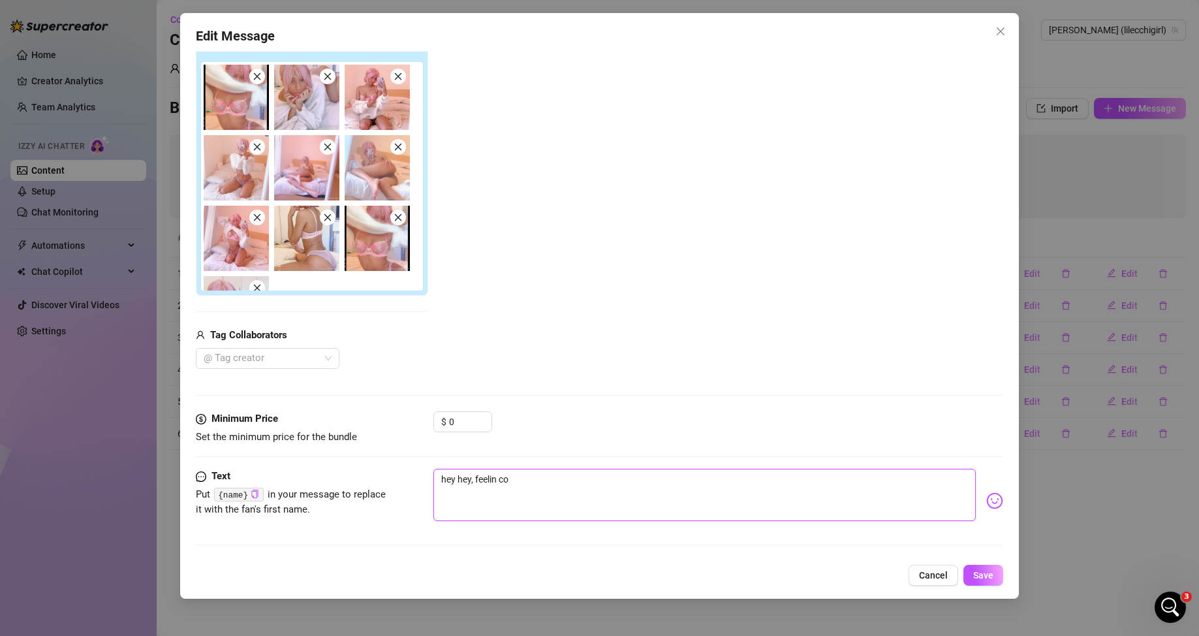
type textarea "hey hey, feelin coz"
type textarea "hey hey, feelin cozy"
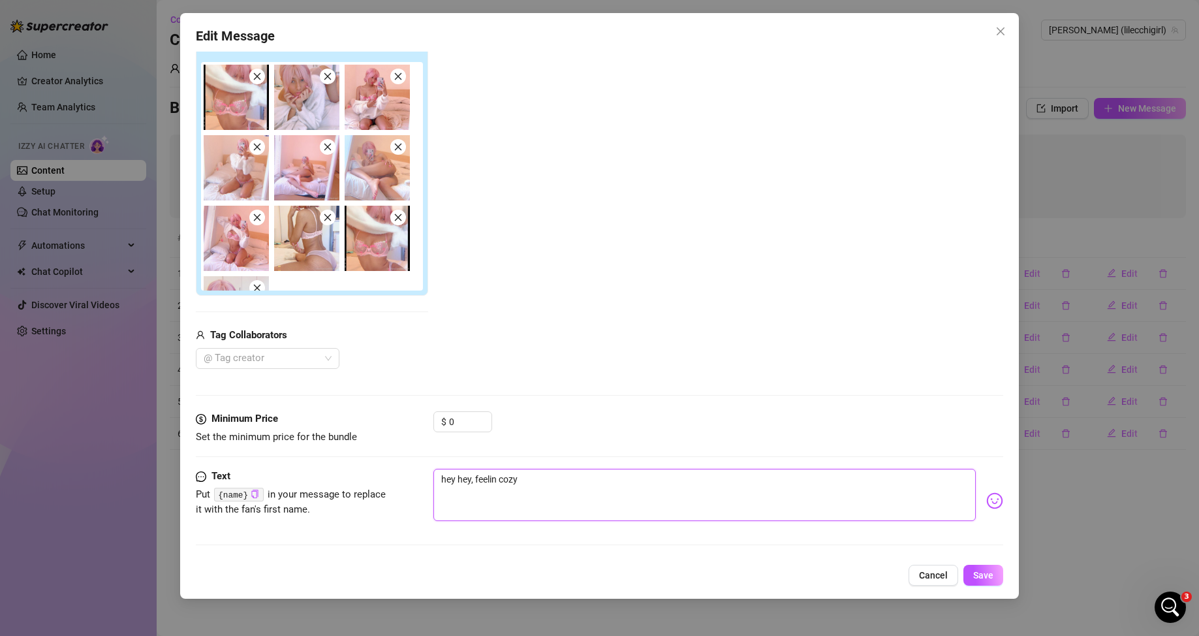
type textarea "hey hey, feelin cozy"
type textarea "hey hey, feelin cozy t"
type textarea "hey hey, feelin cozy to"
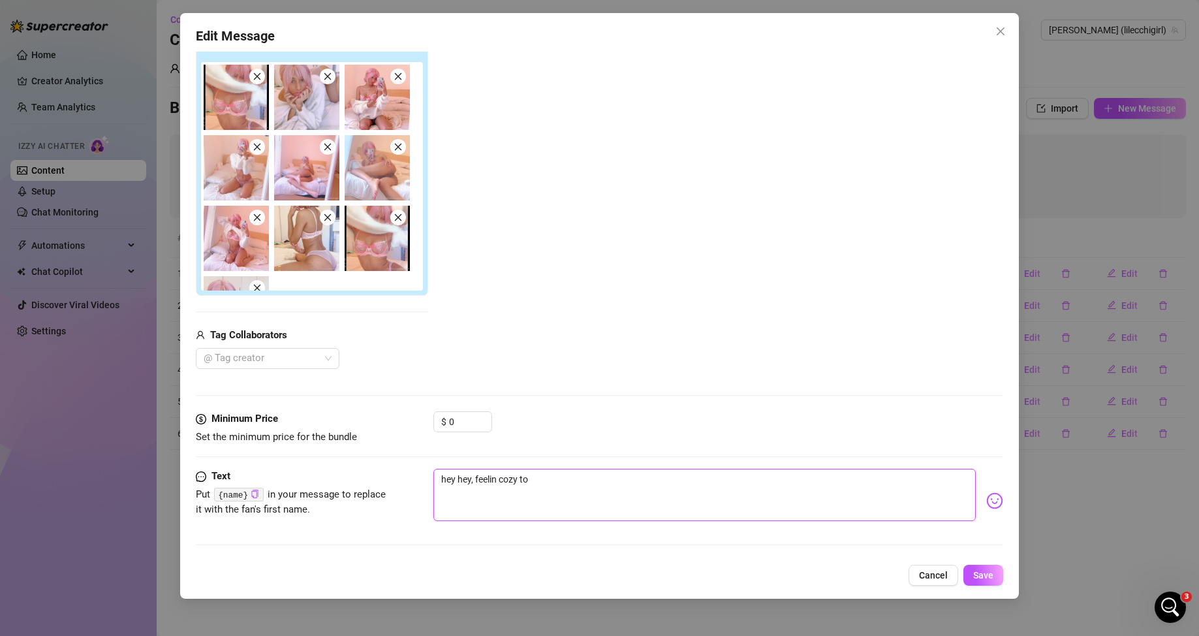
type textarea "hey hey, feelin cozy ton"
type textarea "hey hey, feelin cozy toni"
type textarea "hey hey, feelin cozy tonig"
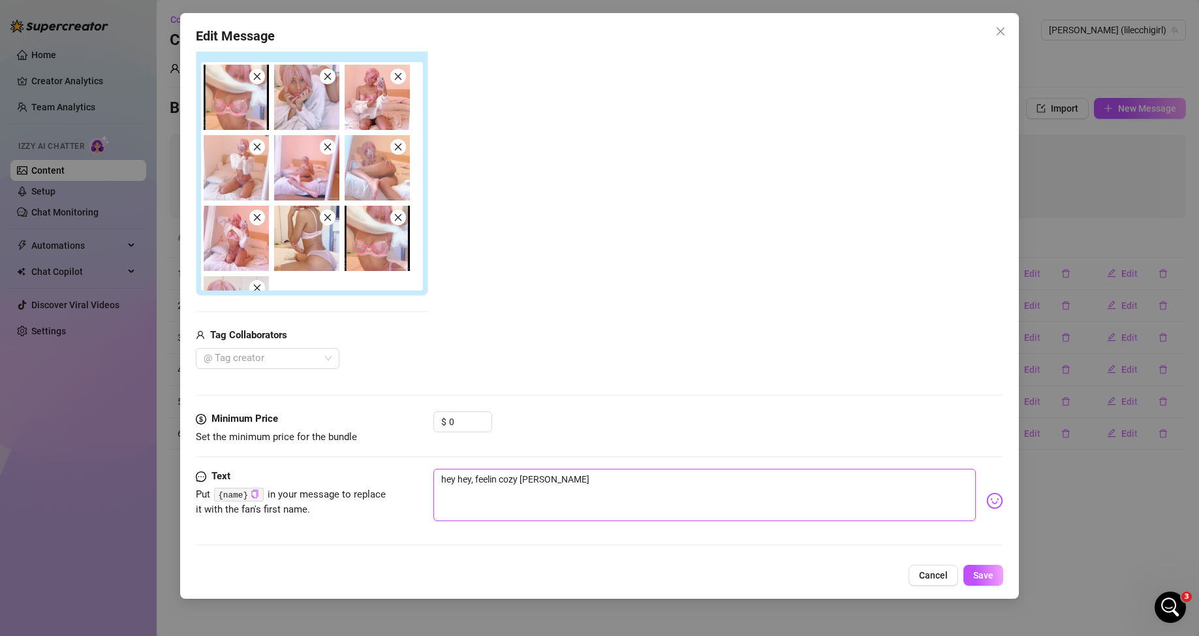
type textarea "hey hey, feelin cozy tonig"
type textarea "hey hey, feelin cozy tonigh"
type textarea "hey hey, feelin cozy tonight"
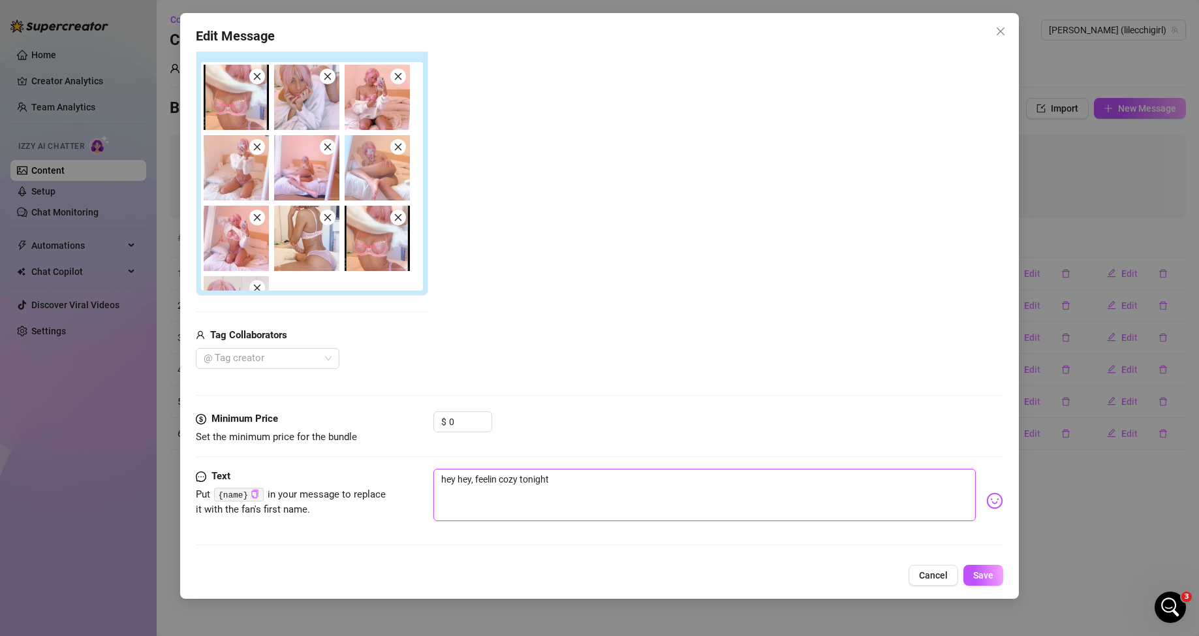
type textarea "hey hey, feelin cozy tonight?"
click at [474, 219] on textarea "hey hey, feelin cozy tonight?" at bounding box center [704, 495] width 543 height 52
click at [476, 219] on textarea "hey hey, feelin cozy tonight?" at bounding box center [704, 495] width 543 height 52
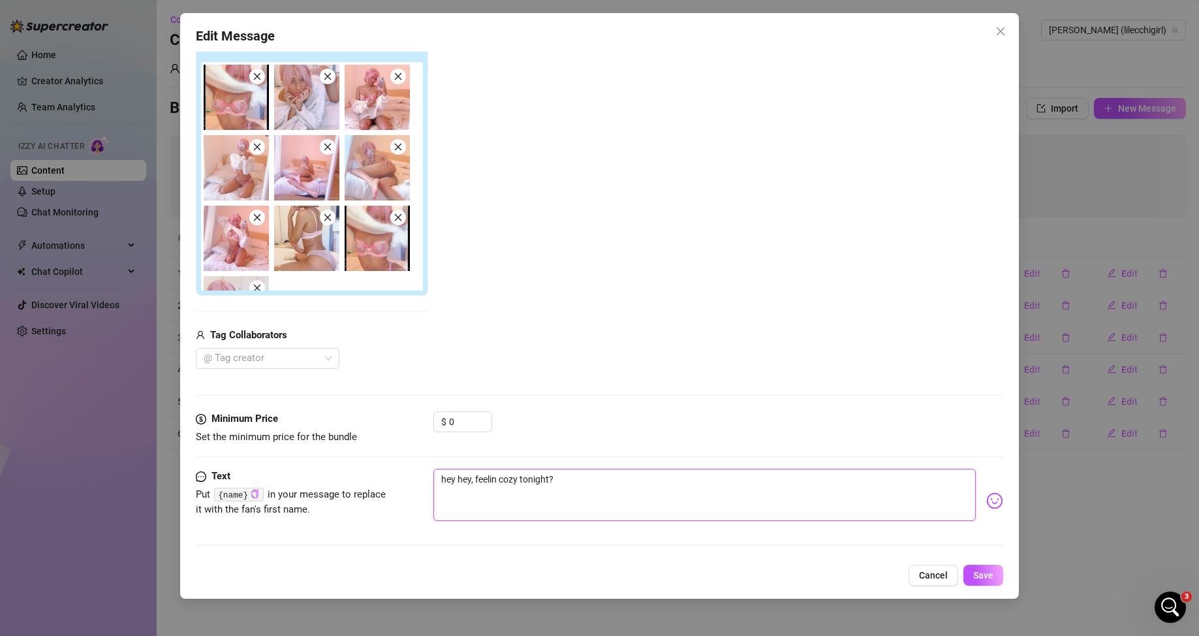
click at [476, 219] on textarea "hey hey, feelin cozy tonight?" at bounding box center [704, 495] width 543 height 52
type textarea "hey hey, feelin cozy tonight?"
click at [499, 219] on div "Add Media from Vault Attached Media Tag Collaborators @ Tag creator" at bounding box center [600, 186] width 808 height 363
click at [472, 219] on input "0" at bounding box center [470, 422] width 42 height 20
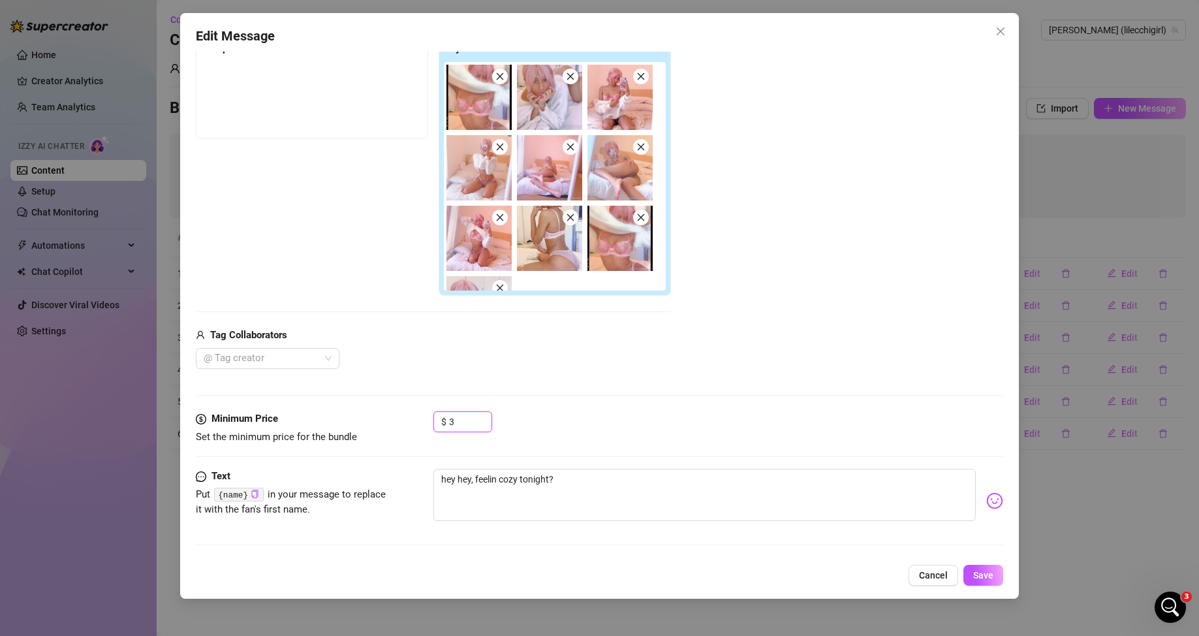
type input "3"
click at [499, 219] on div "Add Media from Vault Free preview Pay to view Tag Collaborators @ Tag creator" at bounding box center [600, 186] width 808 height 363
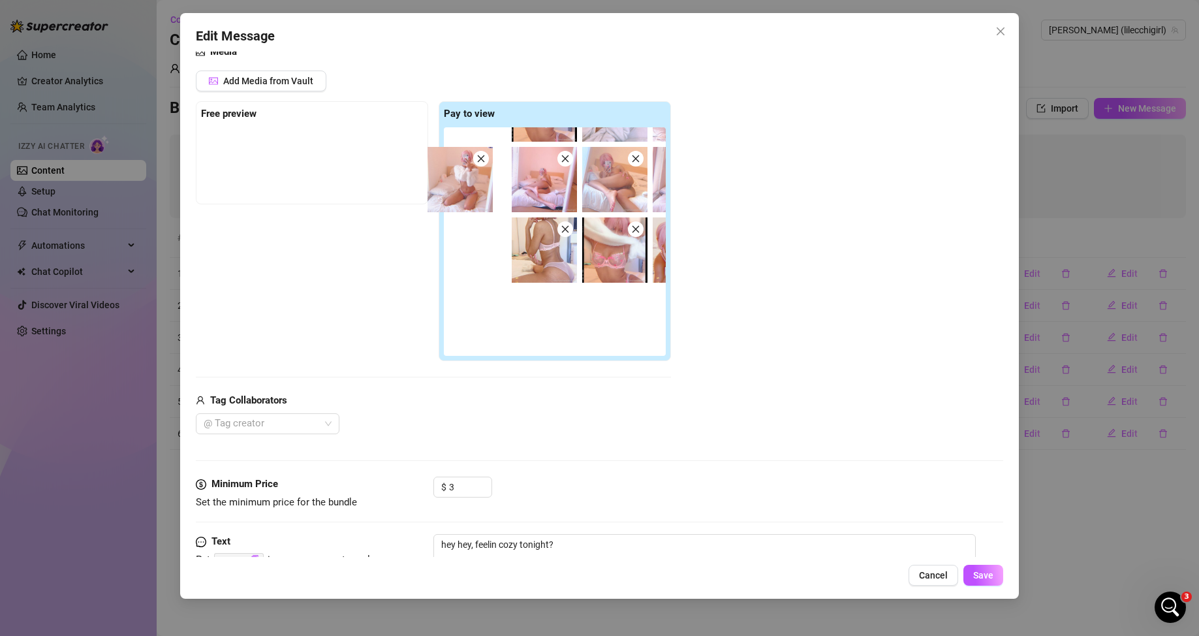
scroll to position [50, 0]
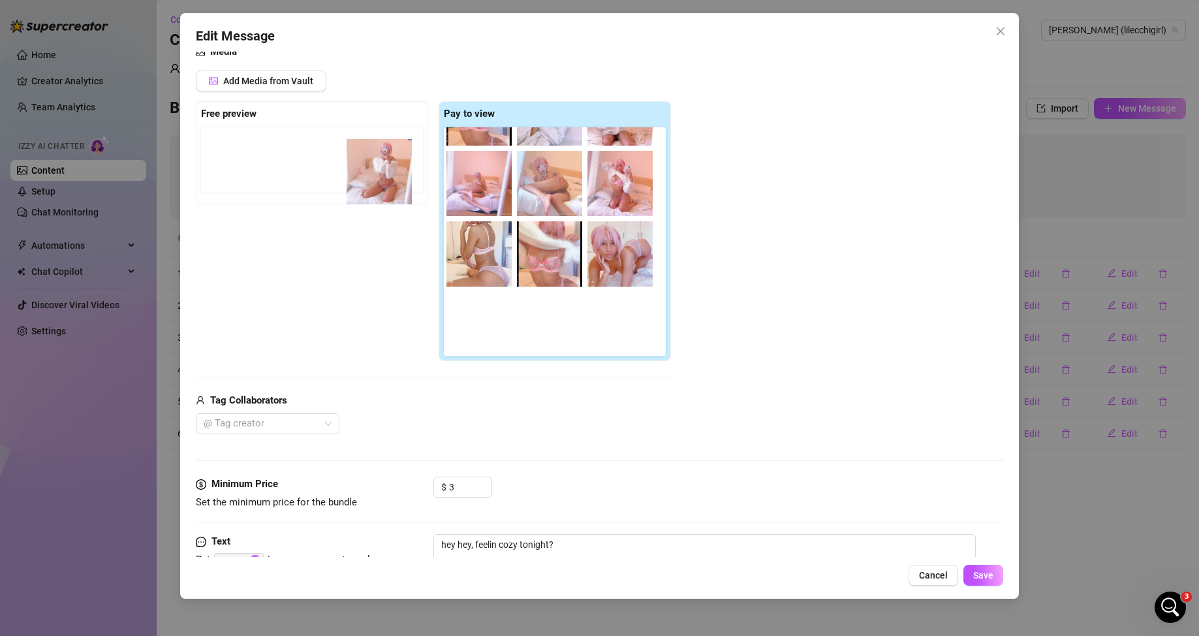
drag, startPoint x: 483, startPoint y: 188, endPoint x: 339, endPoint y: 174, distance: 144.9
click at [339, 174] on div "Free preview Pay to view" at bounding box center [433, 231] width 475 height 260
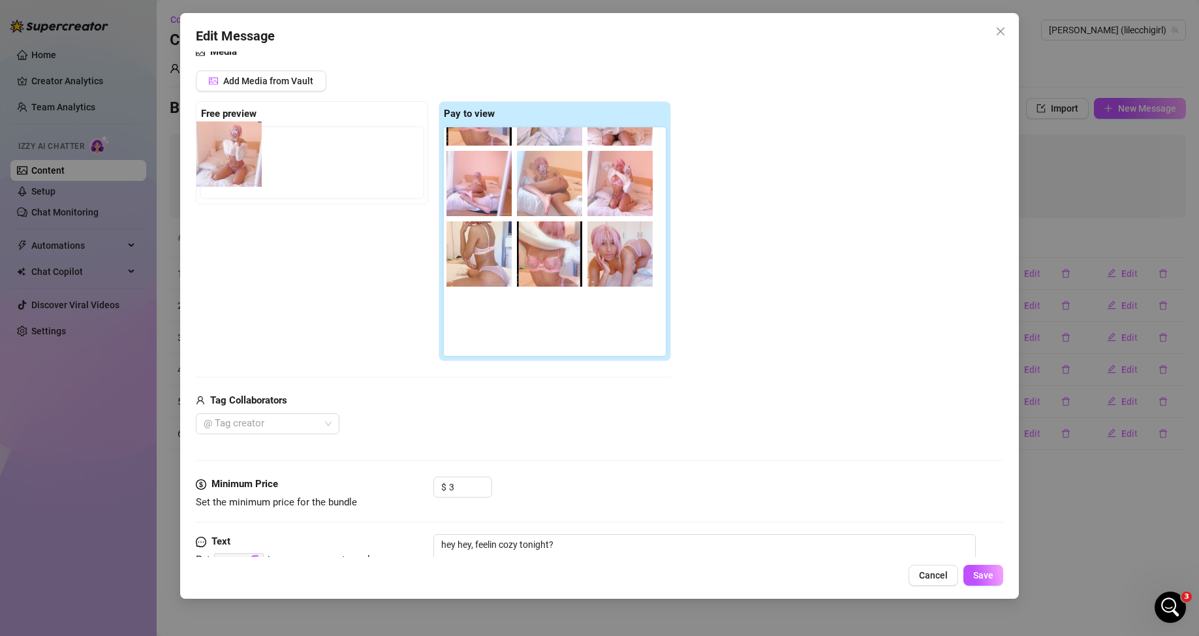
drag, startPoint x: 489, startPoint y: 198, endPoint x: 234, endPoint y: 171, distance: 255.9
click at [234, 171] on div "Free preview Pay to view" at bounding box center [433, 231] width 475 height 260
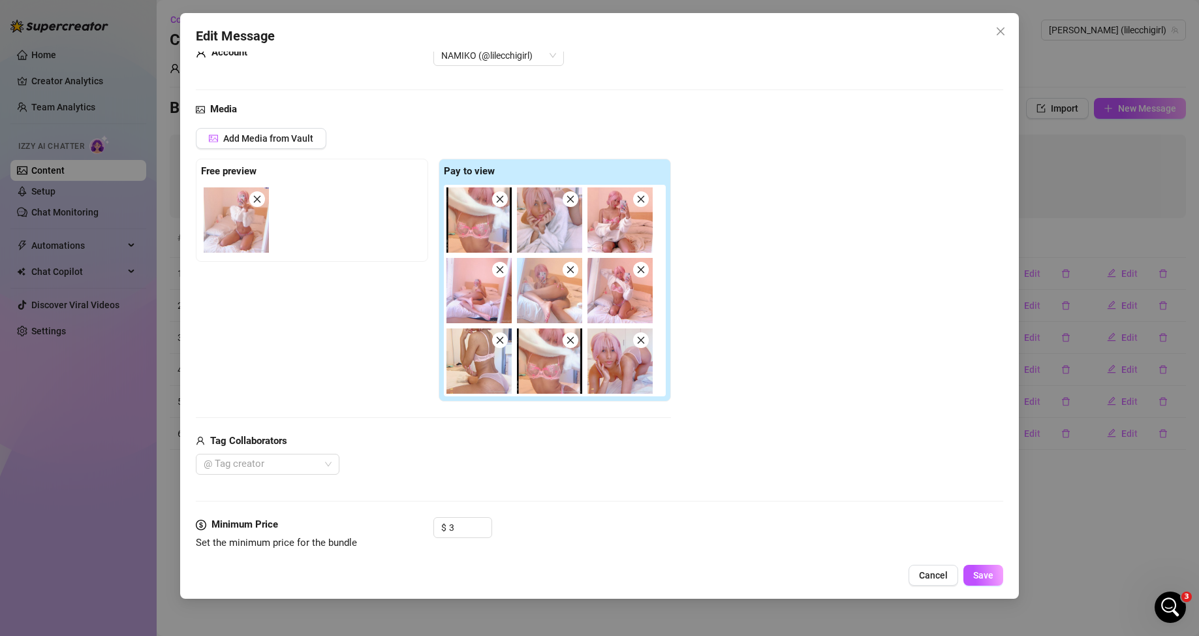
scroll to position [31, 0]
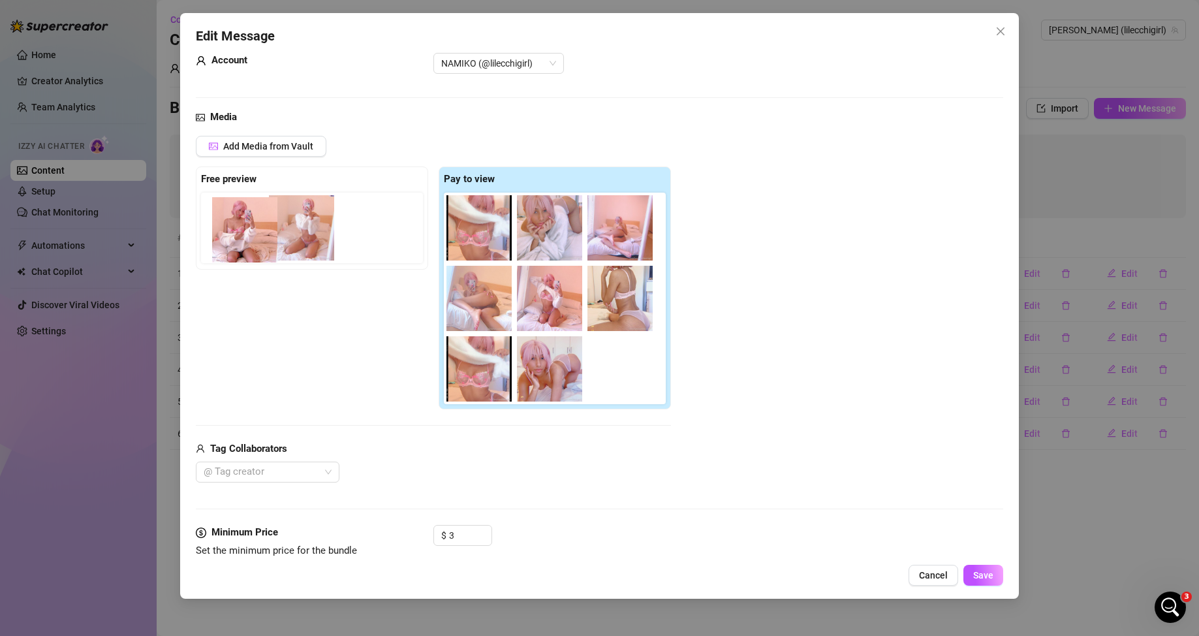
drag, startPoint x: 619, startPoint y: 233, endPoint x: 240, endPoint y: 239, distance: 378.6
click at [240, 219] on div "Free preview Pay to view" at bounding box center [433, 287] width 475 height 243
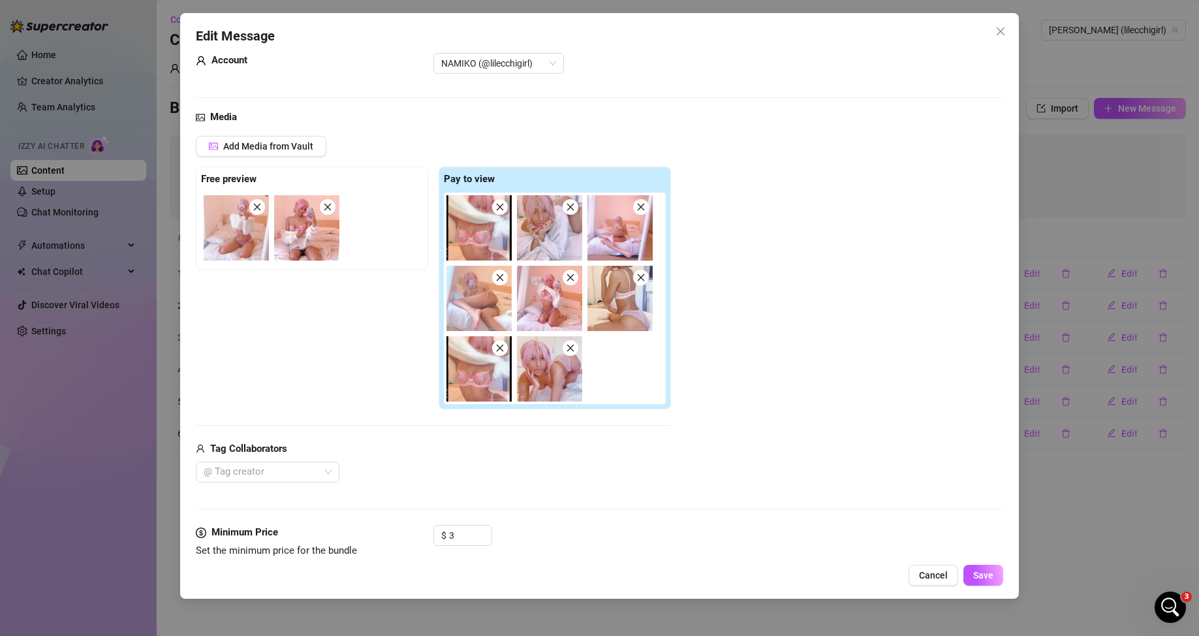
click at [243, 219] on img at bounding box center [236, 227] width 65 height 65
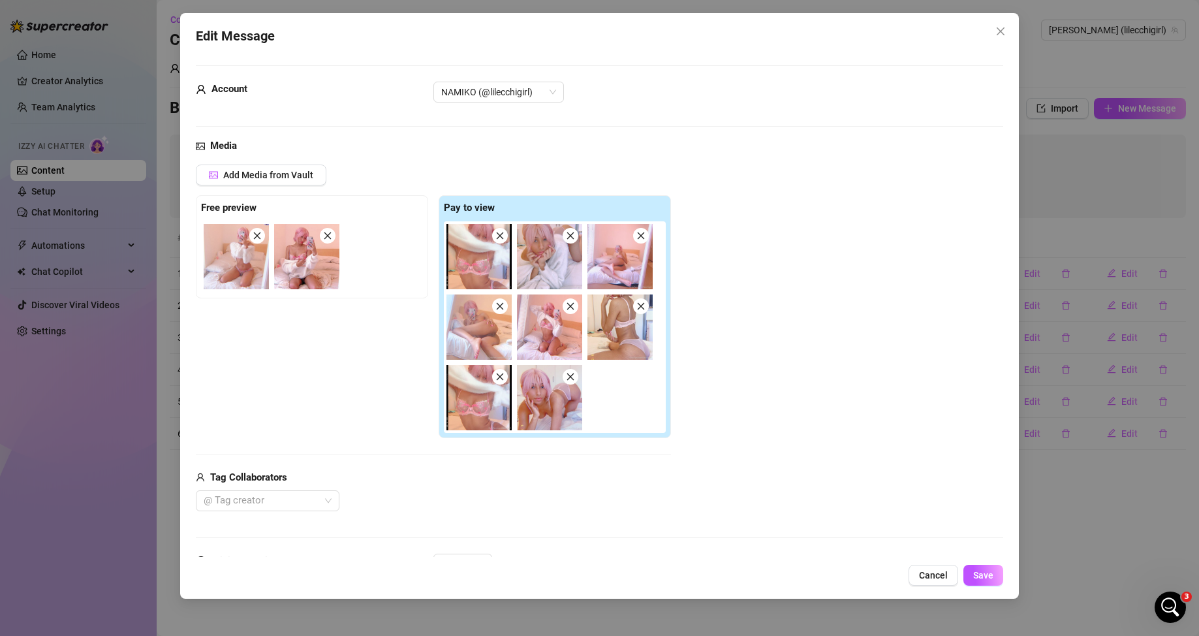
scroll to position [0, 0]
click at [499, 219] on icon "close" at bounding box center [499, 237] width 9 height 9
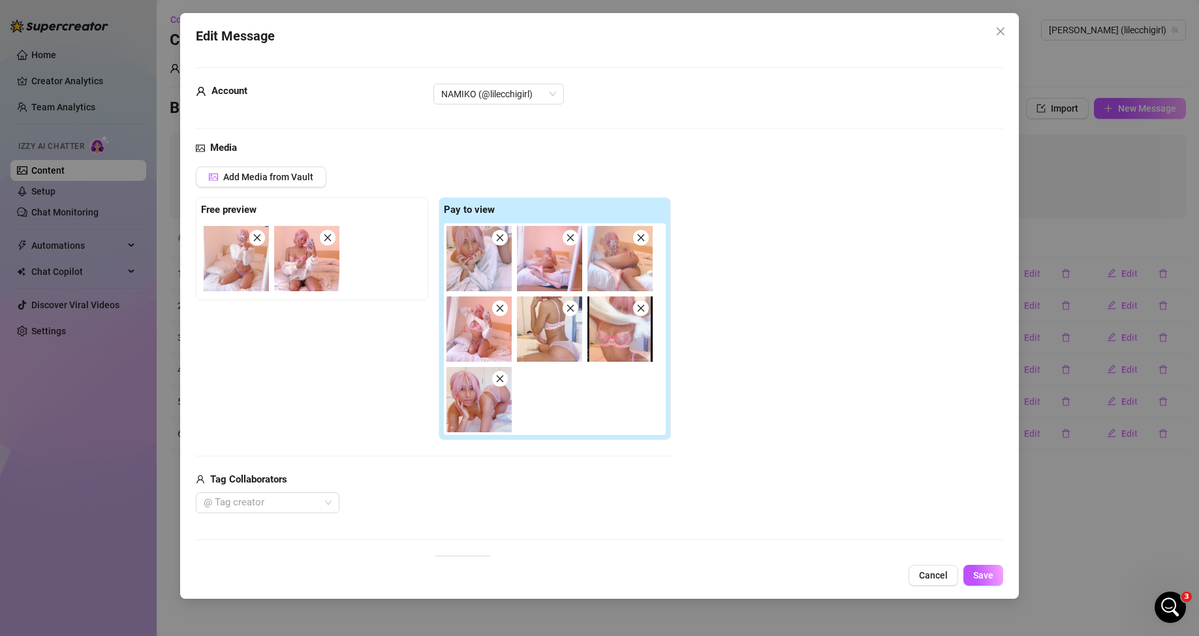
click at [499, 219] on icon "close" at bounding box center [499, 237] width 9 height 9
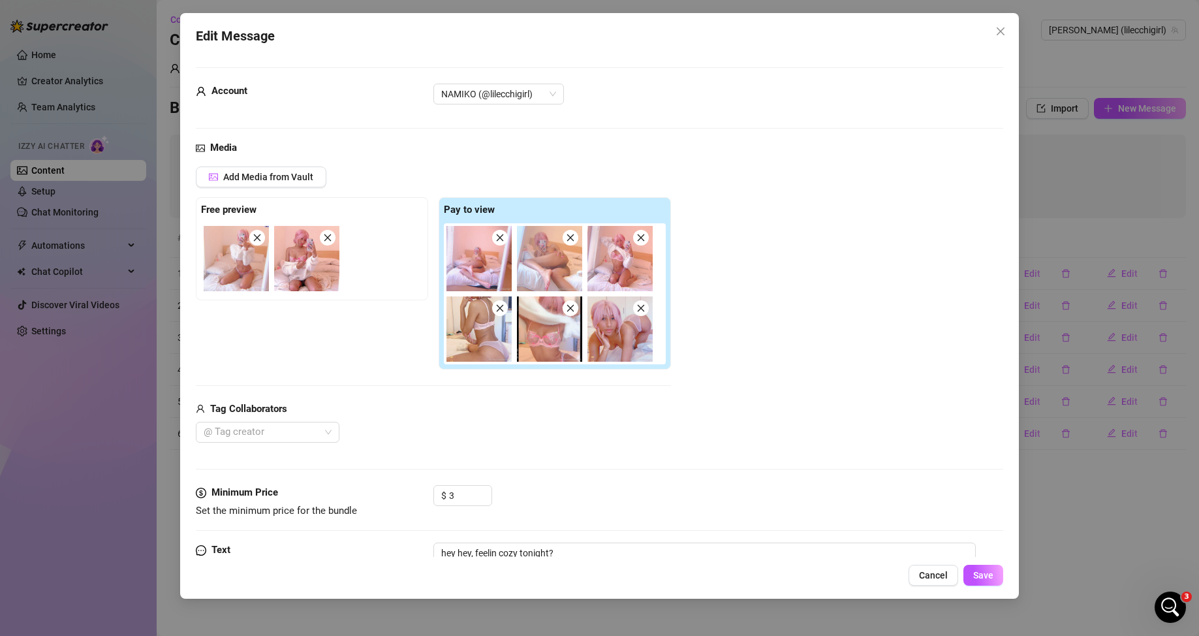
click at [499, 219] on span at bounding box center [641, 238] width 16 height 16
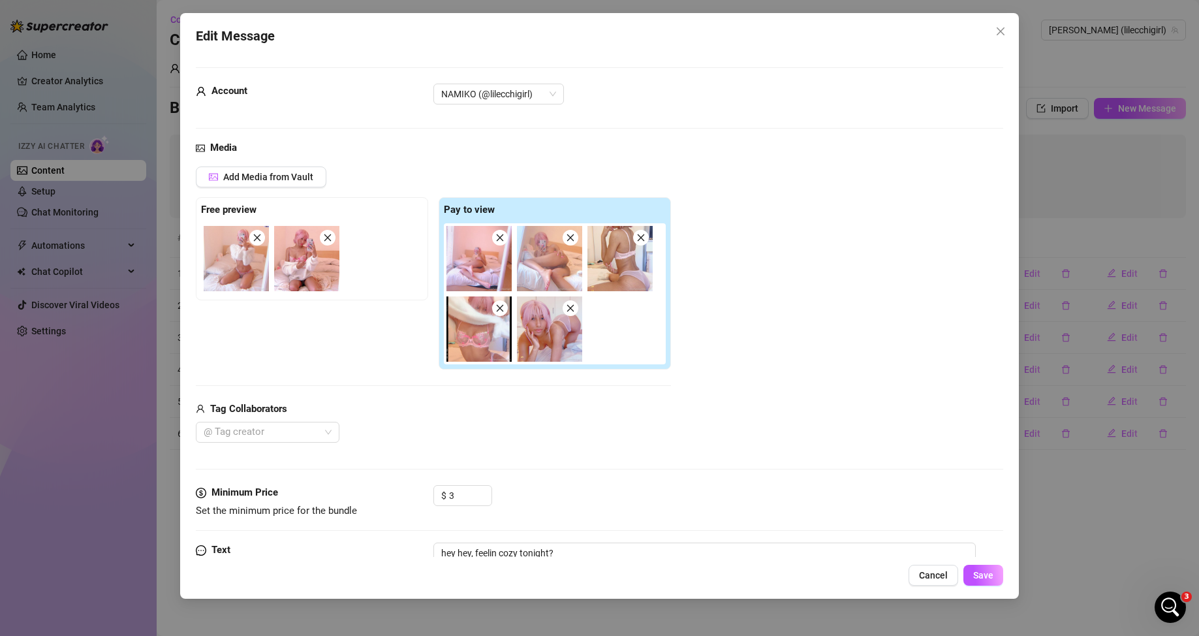
click at [499, 219] on span at bounding box center [641, 238] width 16 height 16
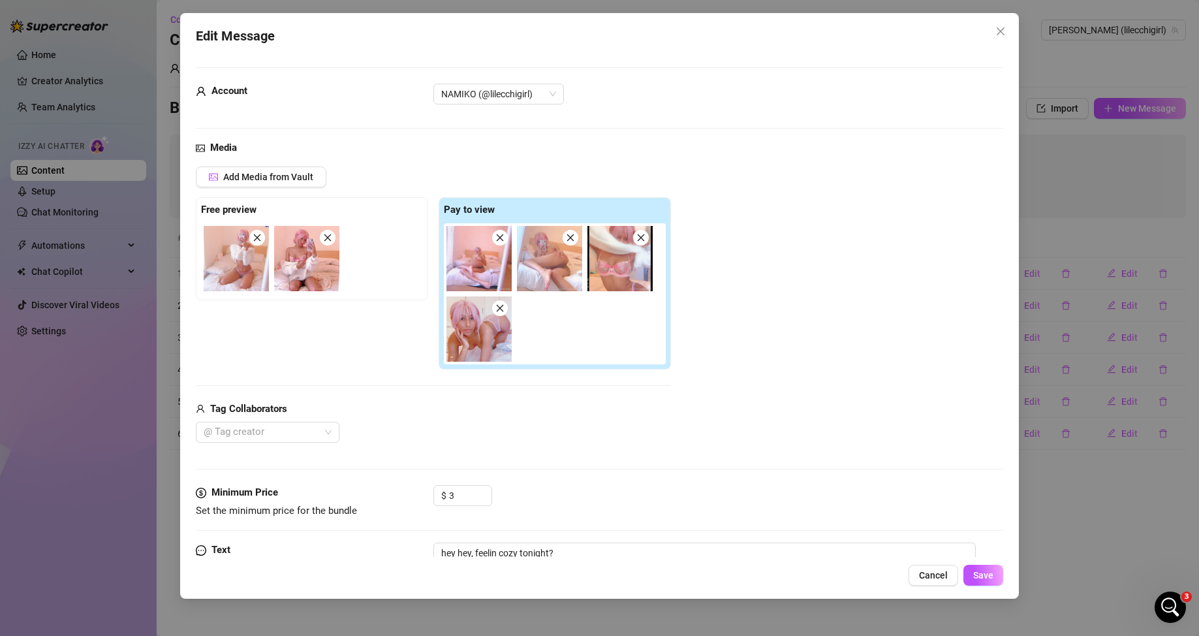
click at [499, 219] on span at bounding box center [641, 238] width 16 height 16
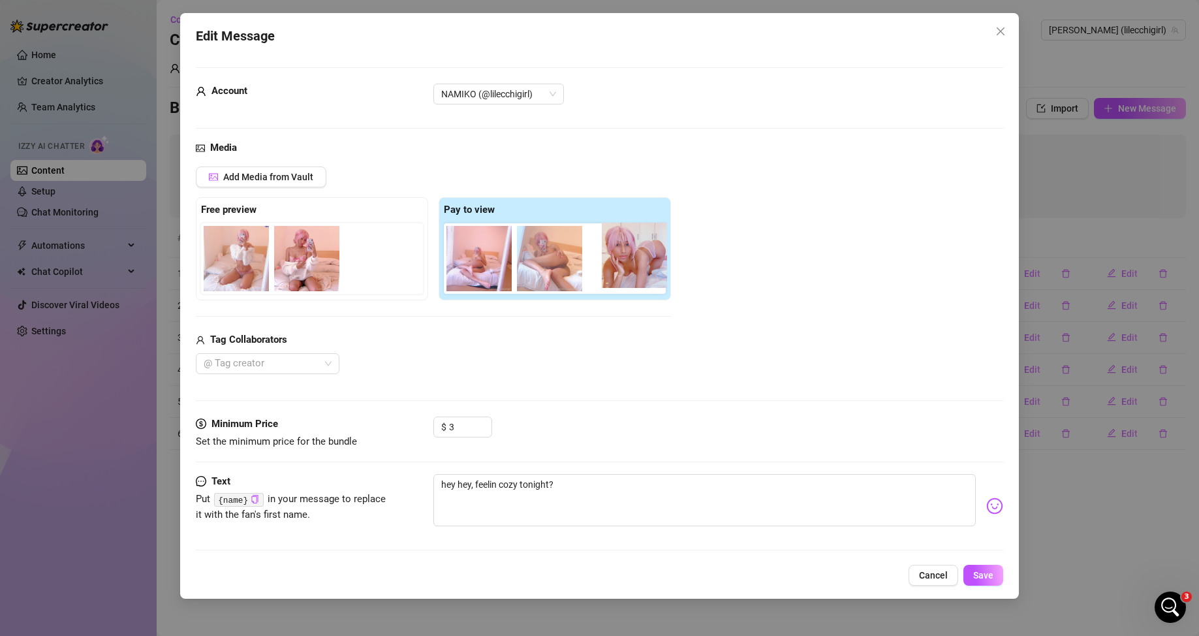
click at [499, 219] on div at bounding box center [557, 258] width 227 height 70
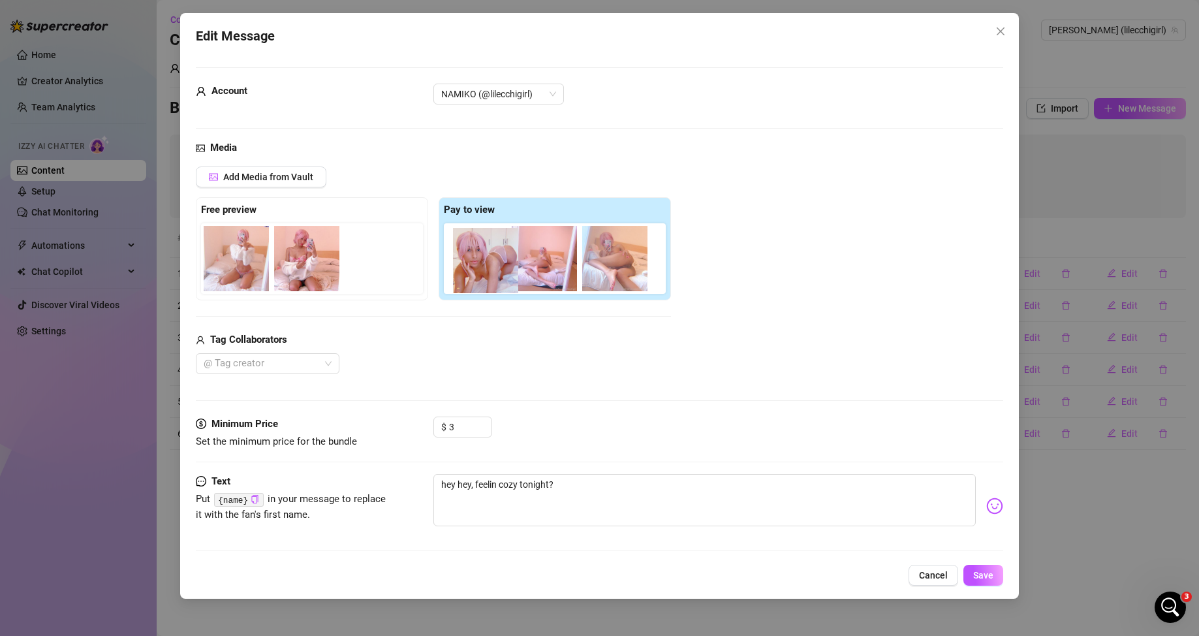
drag, startPoint x: 549, startPoint y: 258, endPoint x: 488, endPoint y: 277, distance: 63.8
click at [488, 219] on div at bounding box center [557, 258] width 227 height 70
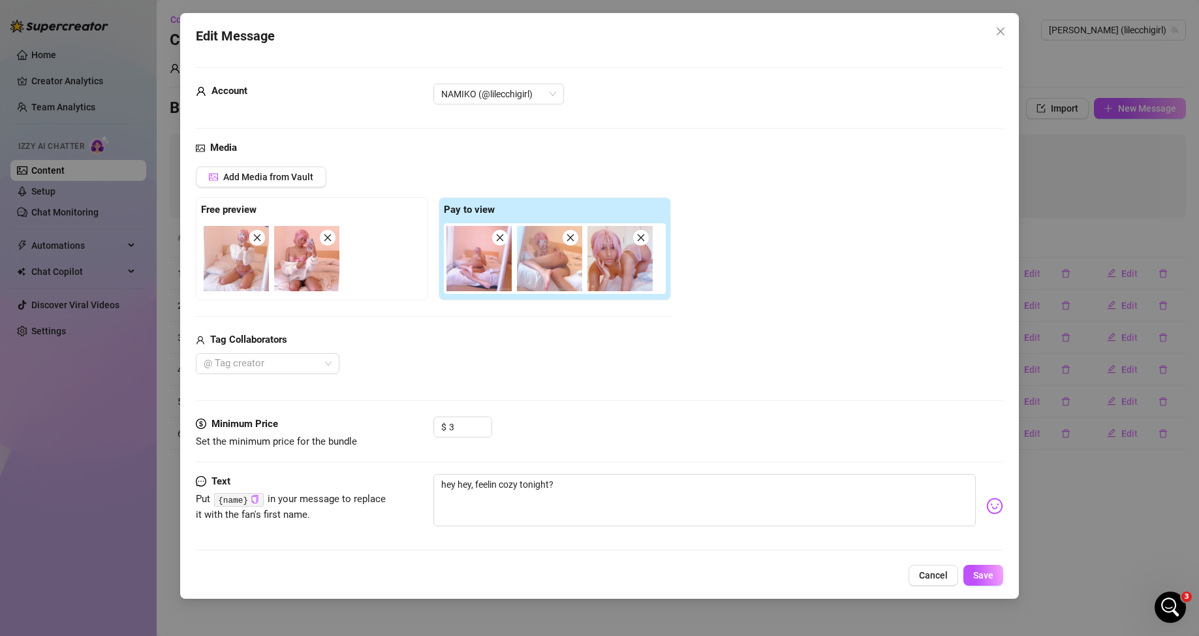
scroll to position [5, 0]
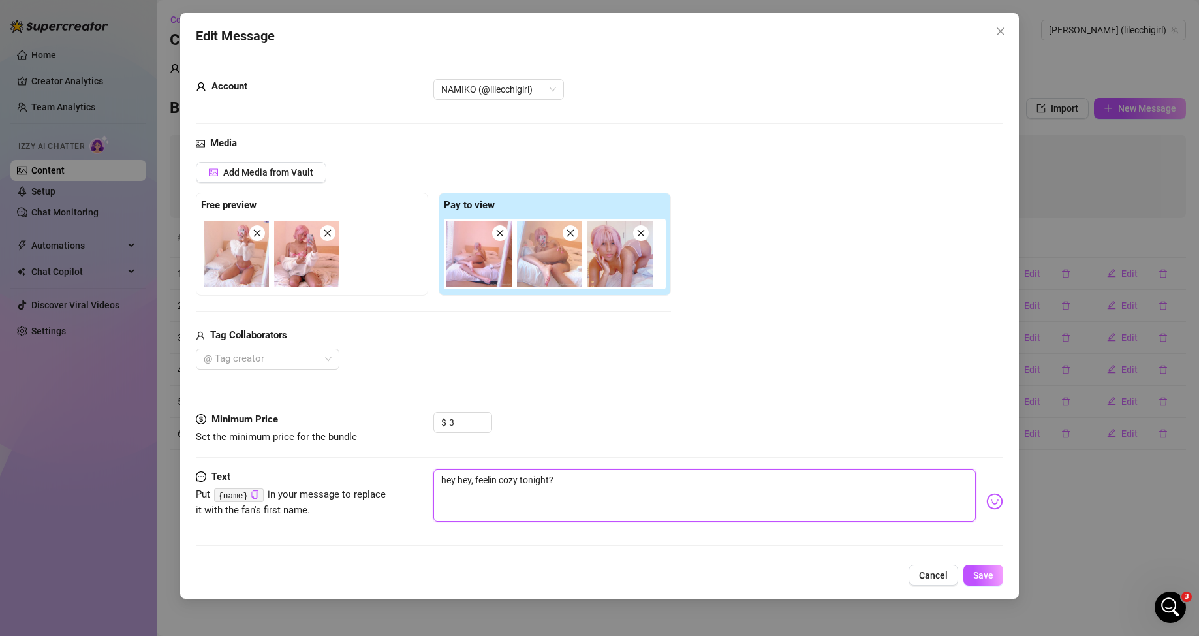
click at [499, 219] on textarea "hey hey, feelin cozy tonight?" at bounding box center [704, 495] width 543 height 52
type textarea "hey hey, feelin cozy ?"
type textarea "hey hey, feelin cozy?"
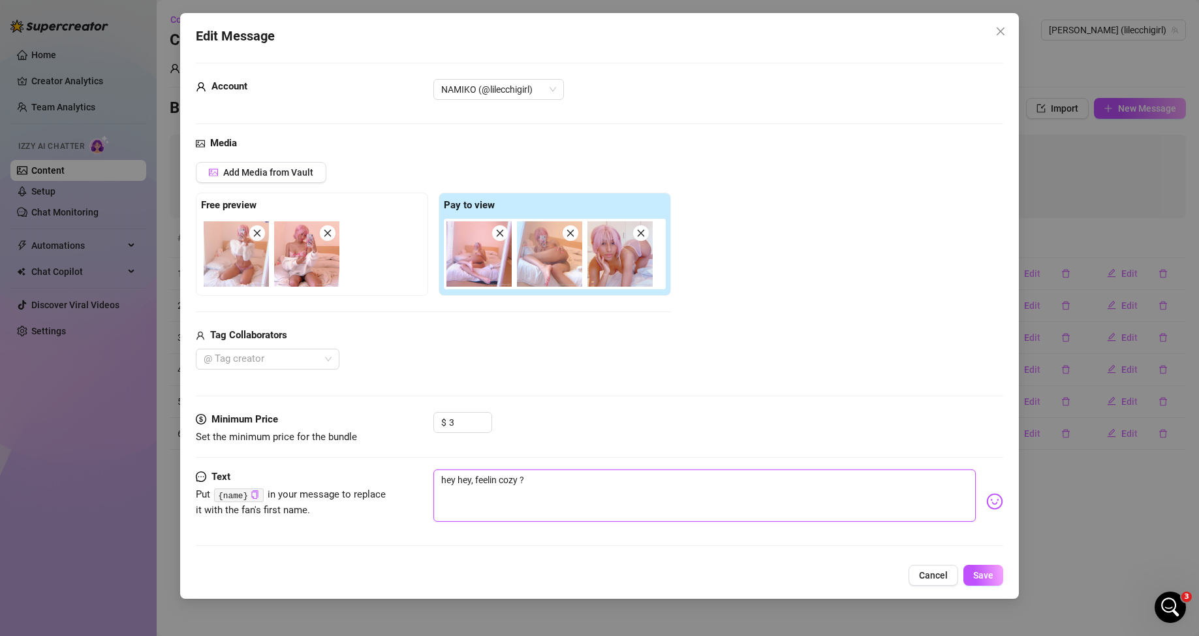
type textarea "hey hey, feelin cozy?"
type textarea "hey hey, feelin coz?"
type textarea "hey hey, feelin co?"
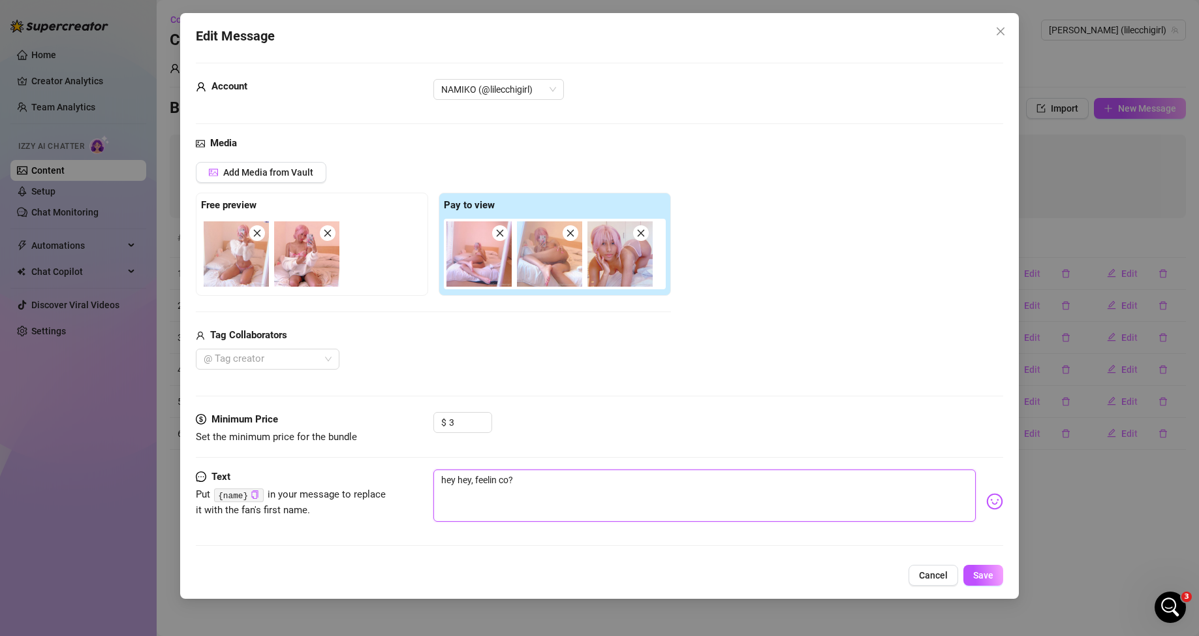
type textarea "hey hey, feelin c?"
type textarea "hey hey, feelin ?"
type textarea "hey hey, feelin?"
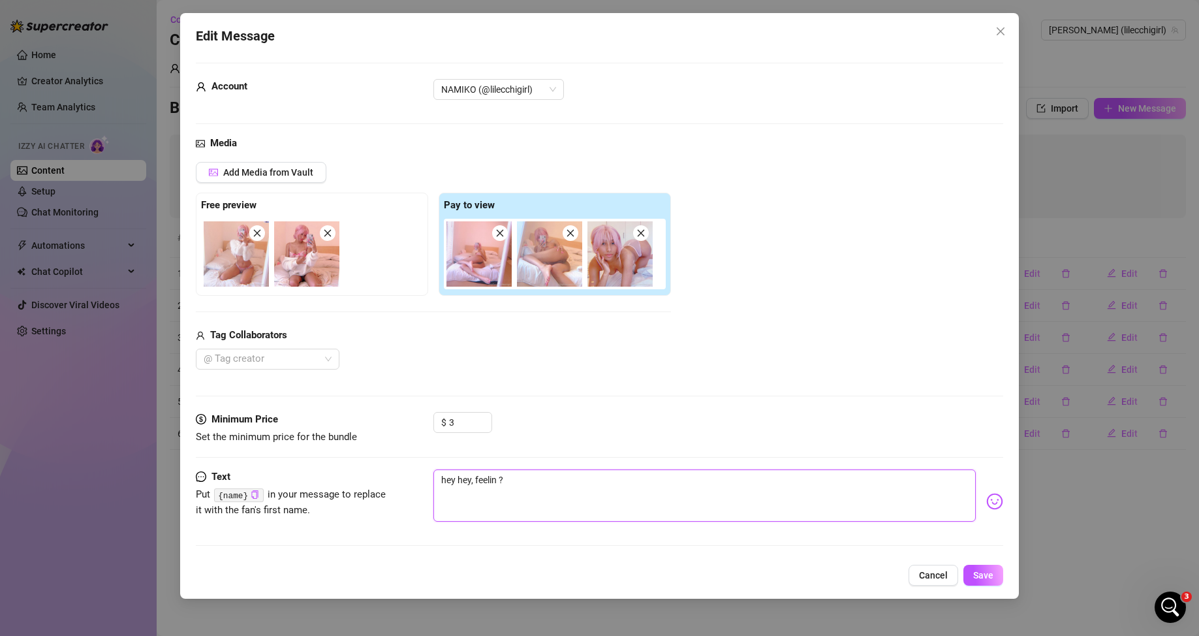
type textarea "hey hey, feelin?"
type textarea "hey hey, feeli?"
type textarea "hey hey, feel?"
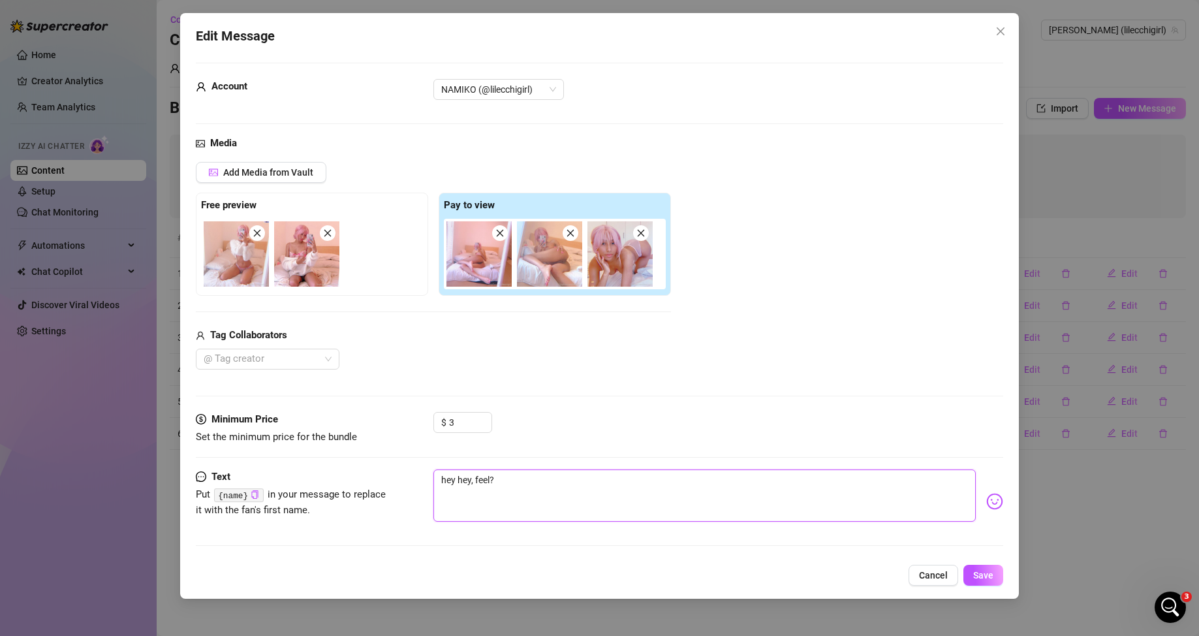
type textarea "hey hey, fee?"
type textarea "hey hey, fe?"
type textarea "hey hey, f?"
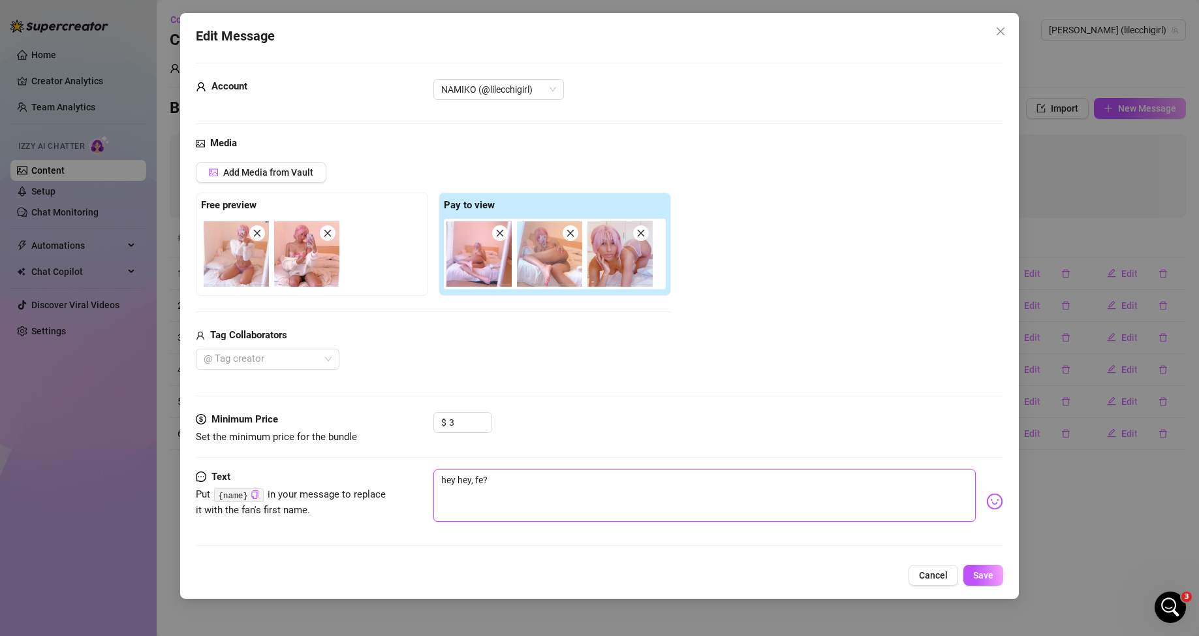
type textarea "hey hey, f?"
type textarea "hey hey, ?"
type textarea "hey hey, w?"
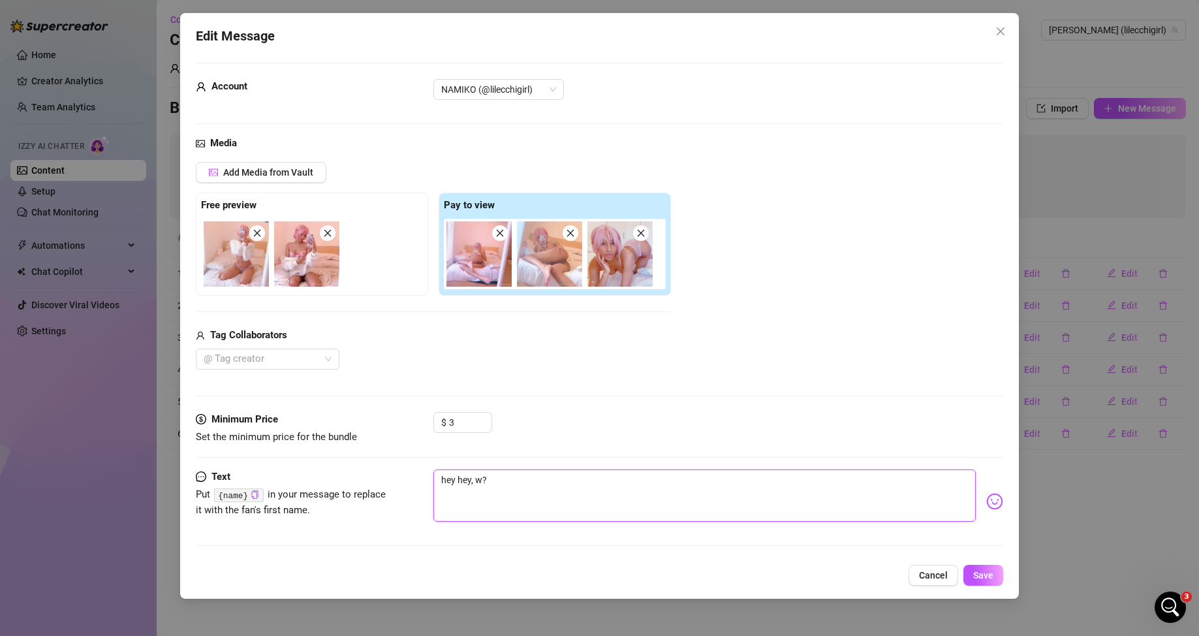
type textarea "hey hey, wa?"
type textarea "hey hey, wan?"
type textarea "hey hey, wann?"
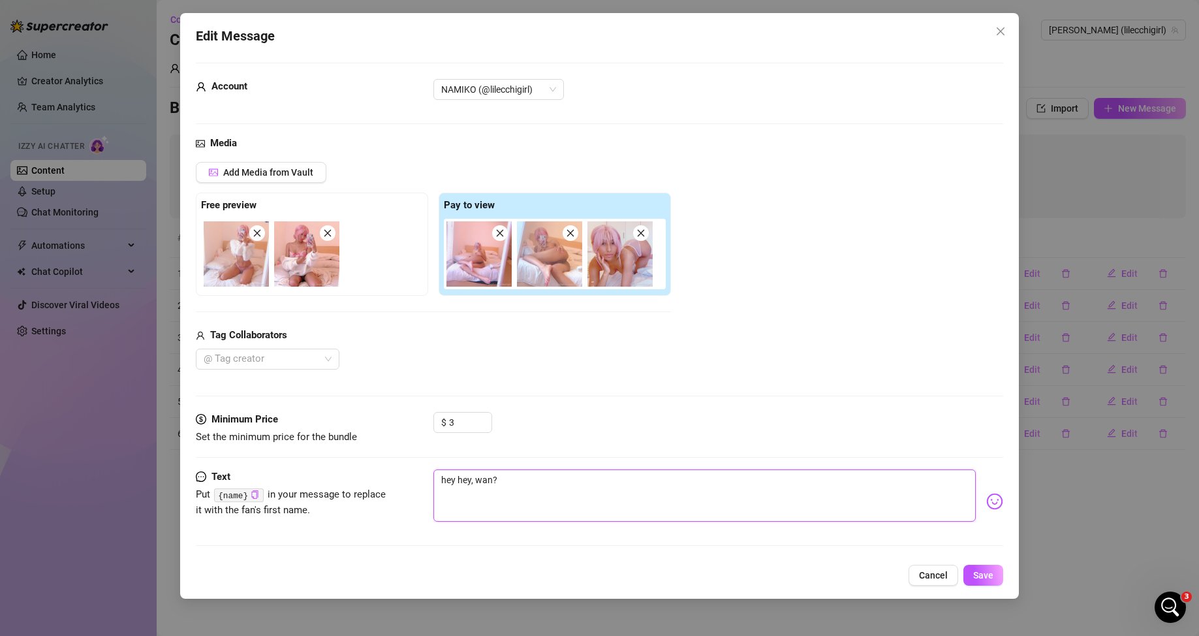
type textarea "hey hey, wann?"
type textarea "hey hey, wanna?"
type textarea "hey hey, wanna ?"
type textarea "hey hey, wanna g?"
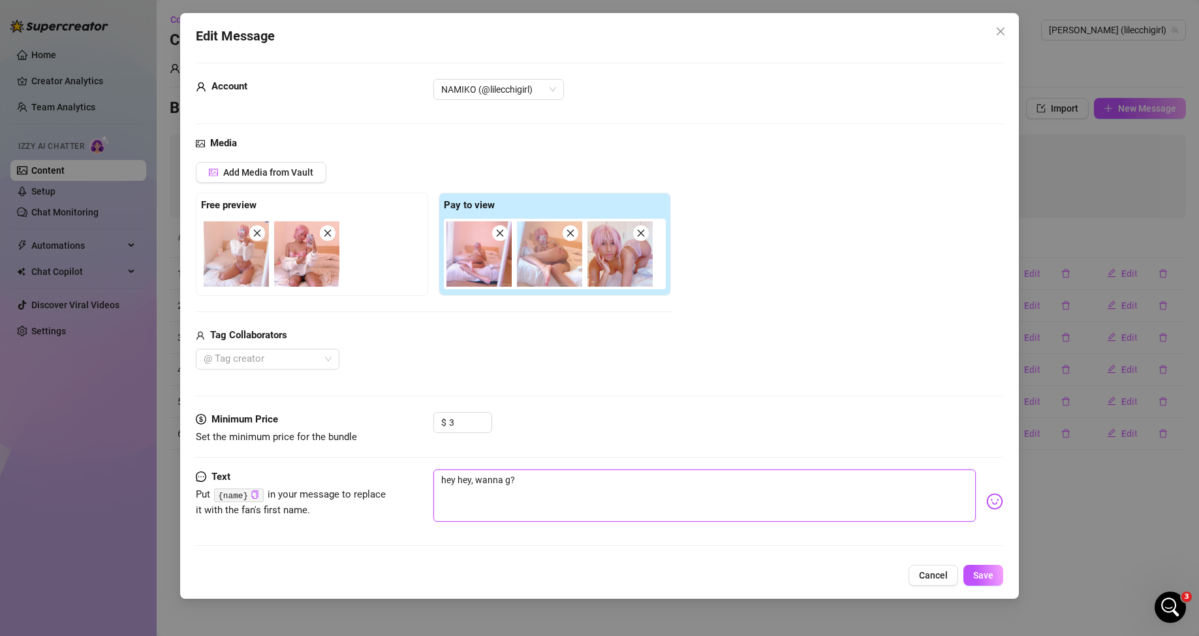
type textarea "hey hey, wanna ge?"
type textarea "hey hey, wanna get?"
type textarea "hey hey, wanna get ?"
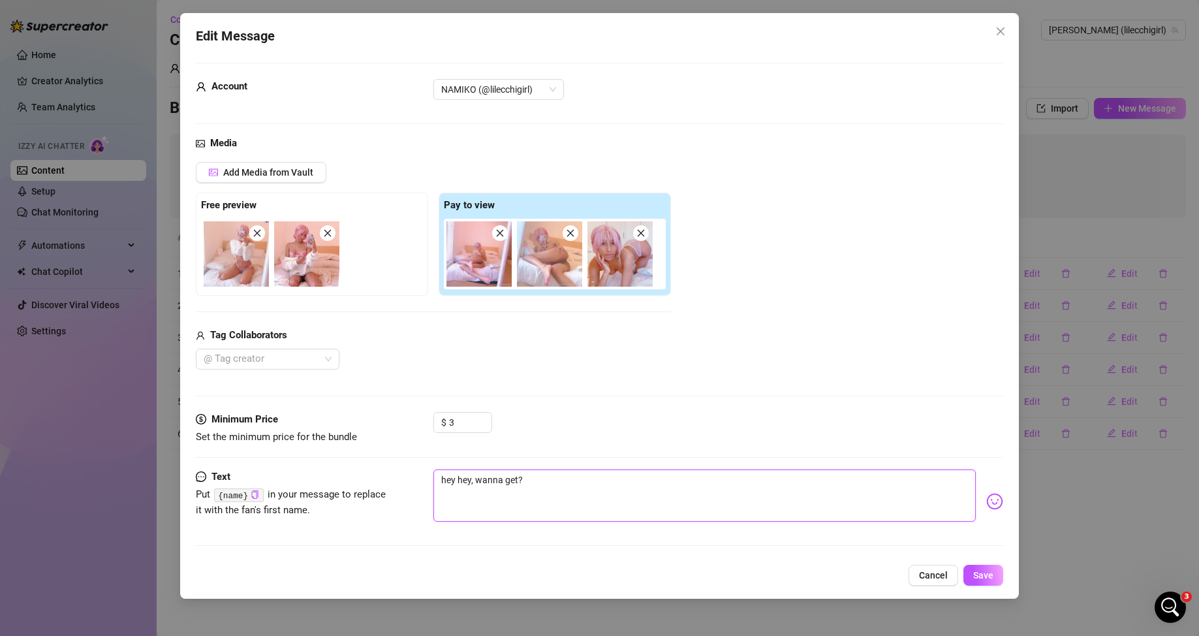
type textarea "hey hey, wanna get ?"
type textarea "hey hey, wanna get c?"
type textarea "hey hey, wanna get co?"
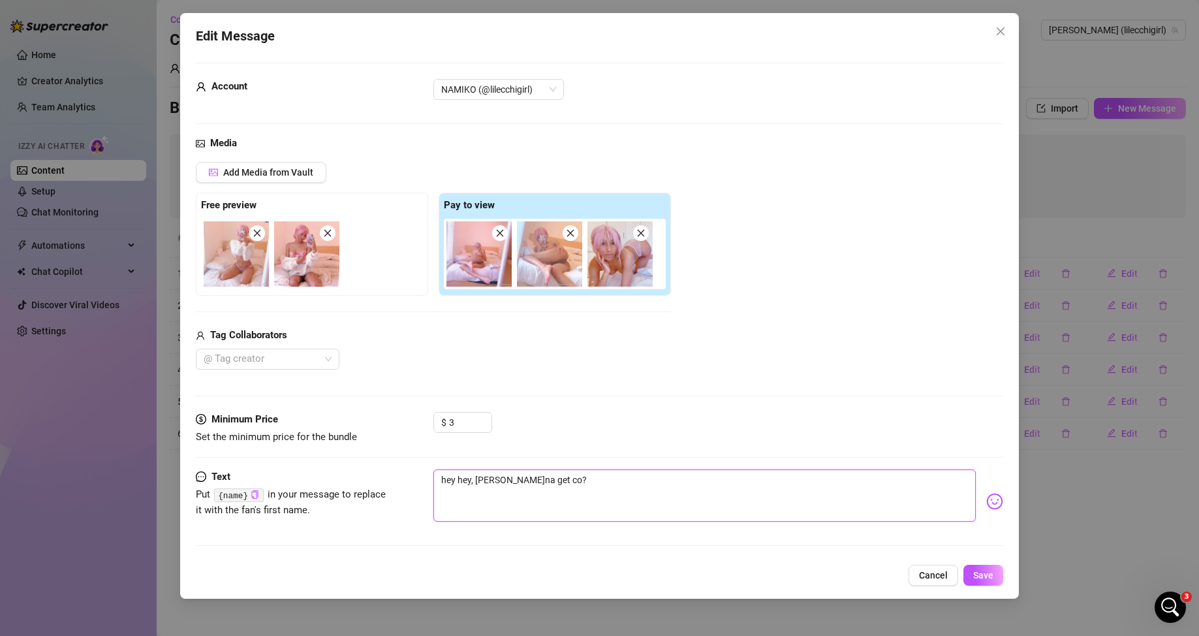
type textarea "hey hey, wanna get coz?"
type textarea "hey hey, wanna get cozy?"
type textarea "hey hey, wanna get cozy ?"
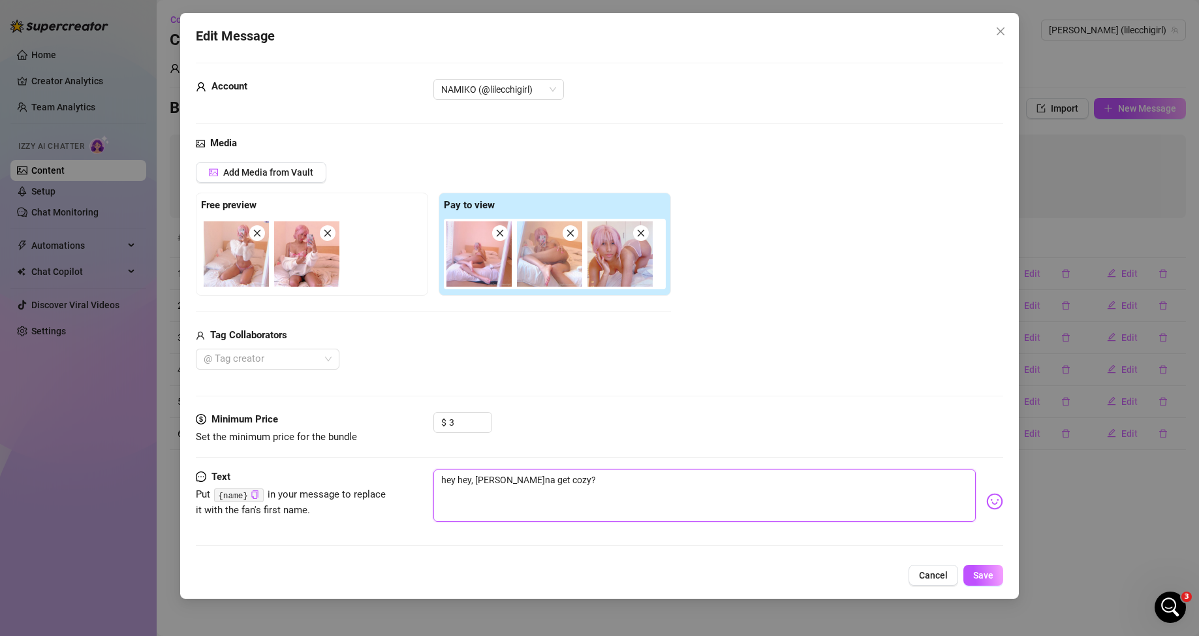
type textarea "hey hey, wanna get cozy ?"
type textarea "hey hey, wanna get cozy :?"
type textarea "hey hey, wanna get cozy :3?"
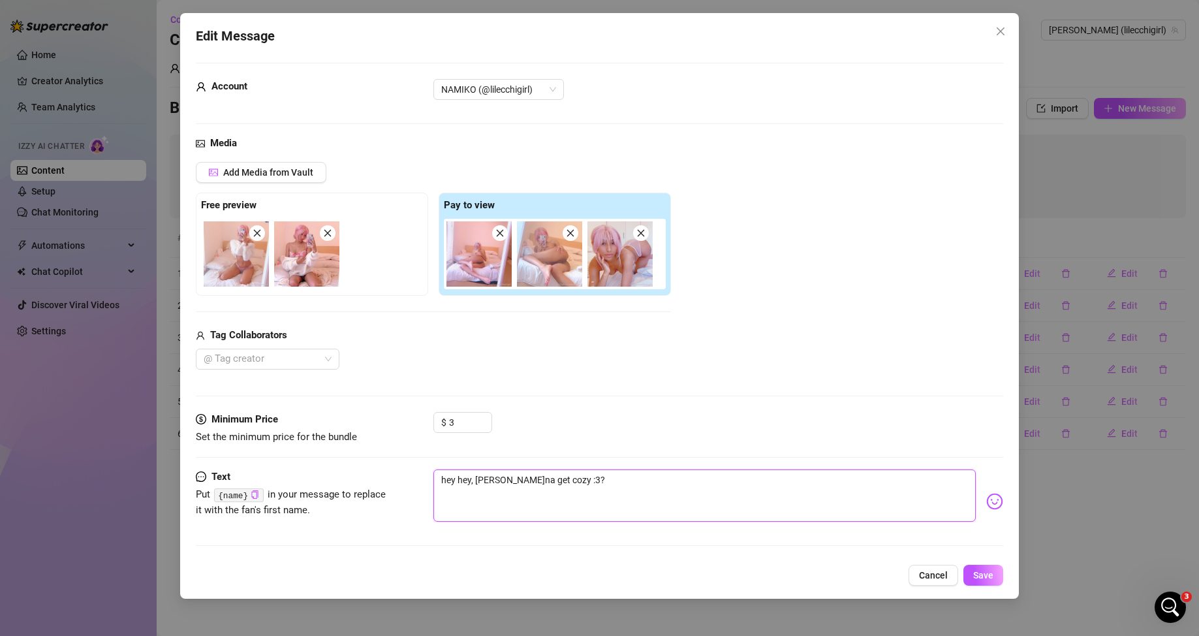
type textarea "hey hey, wanna get cozy :3c?"
type textarea "hey hey, wanna get cozy :3c ?"
click at [499, 219] on span "Save" at bounding box center [983, 575] width 20 height 10
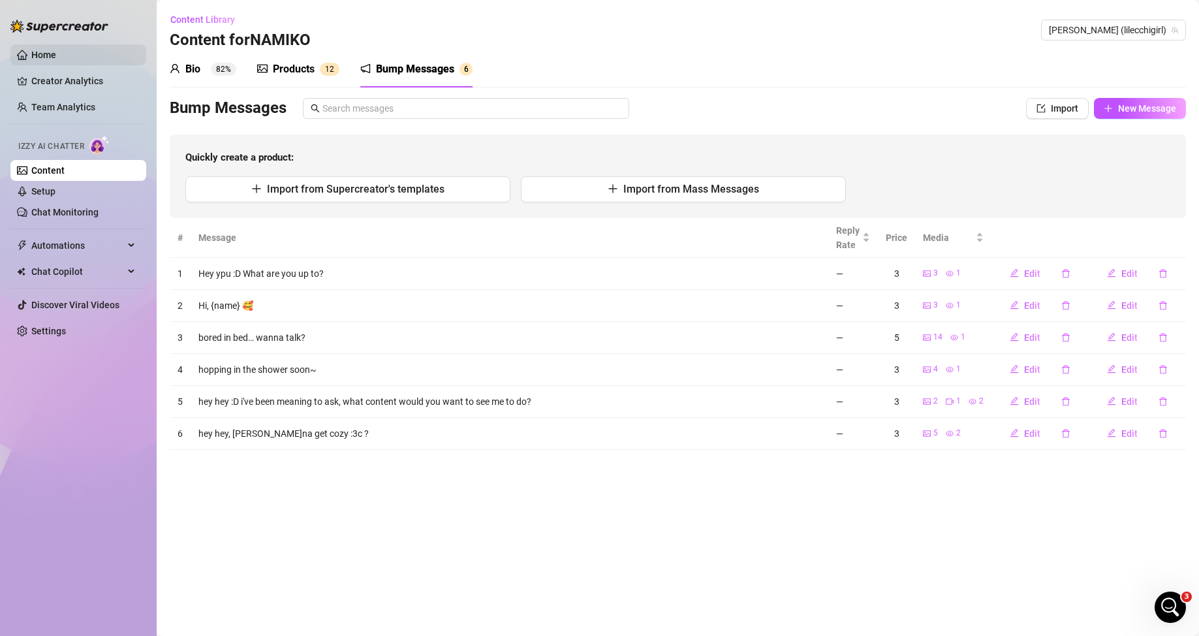
click at [56, 51] on link "Home" at bounding box center [43, 55] width 25 height 10
